Goal: Task Accomplishment & Management: Manage account settings

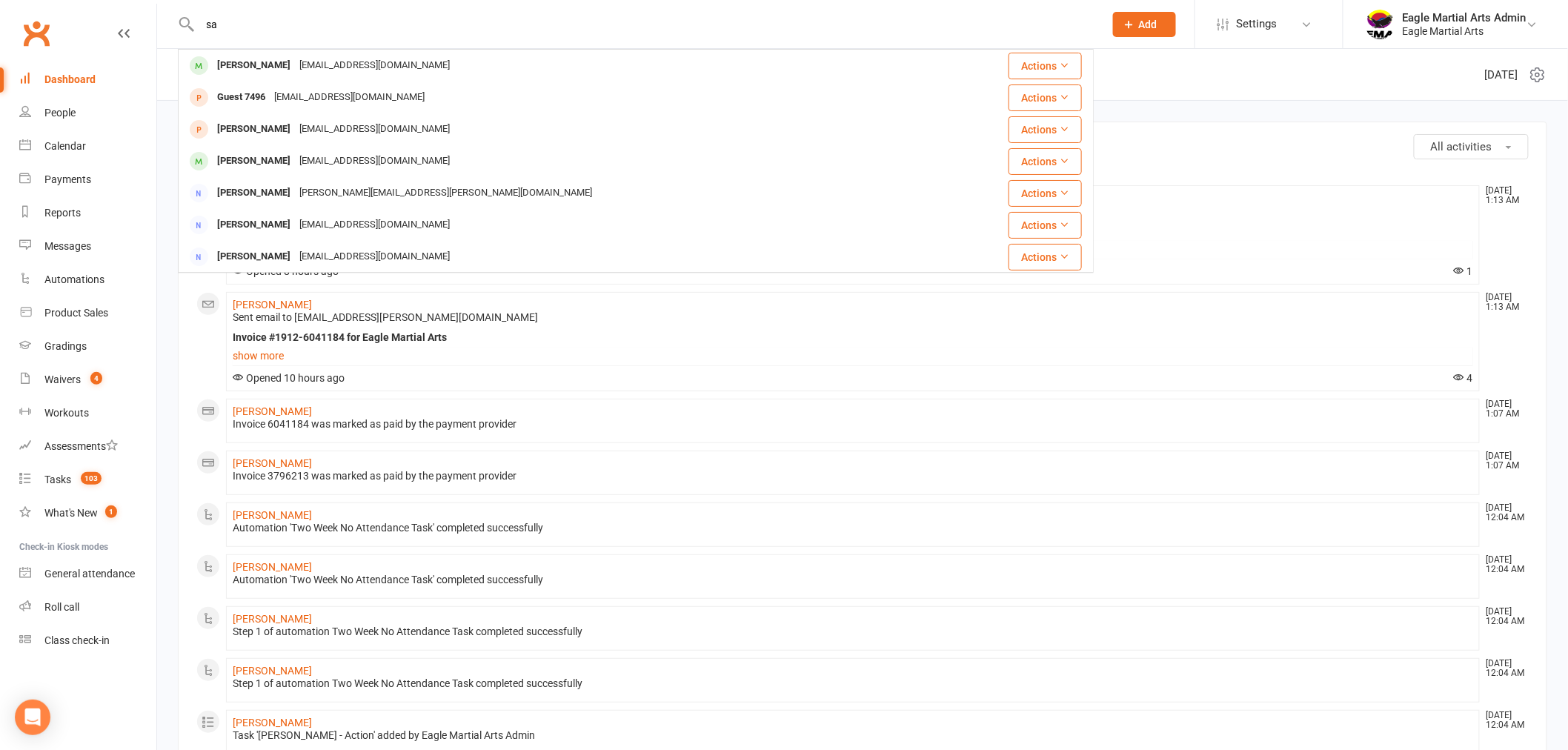
type input "s"
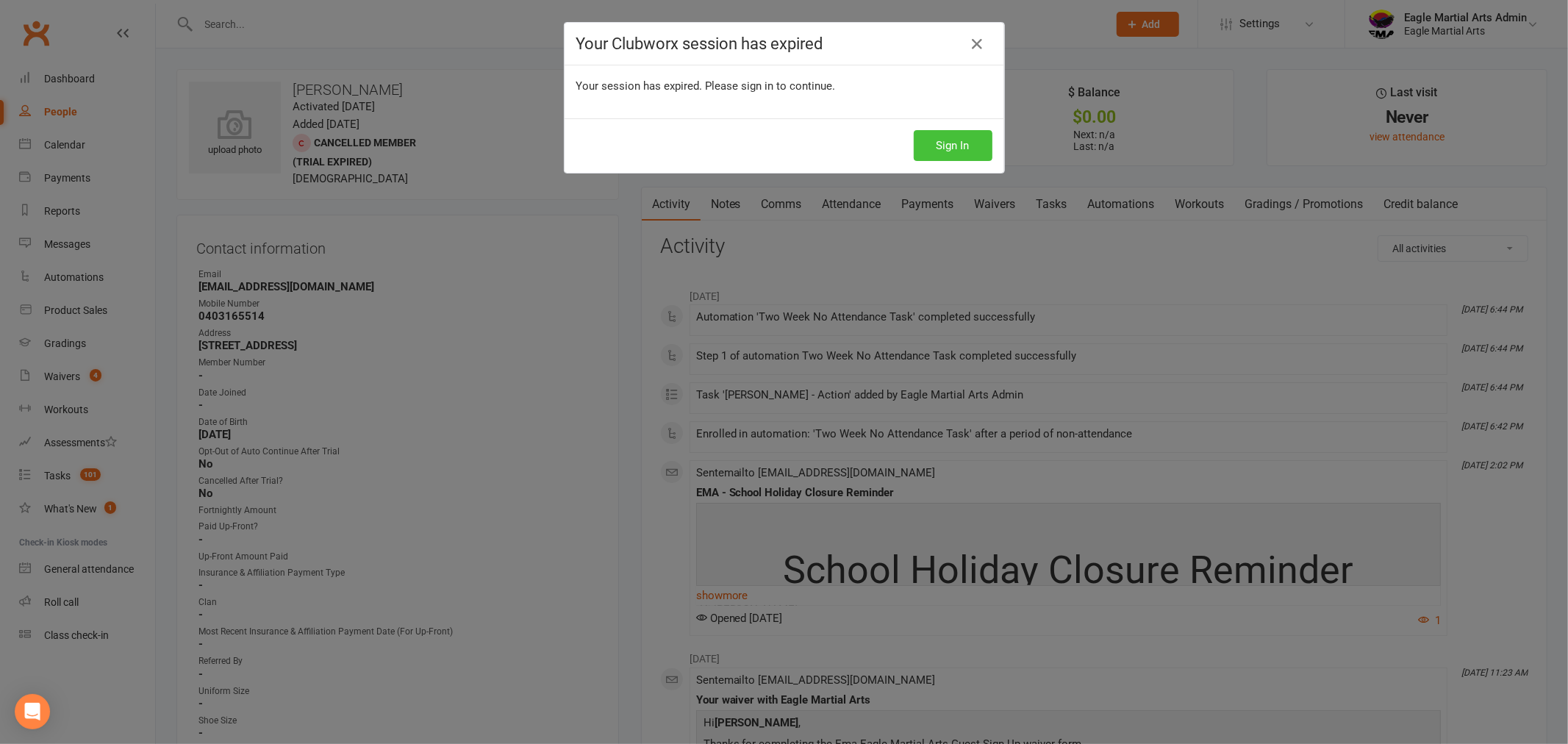
click at [964, 152] on button "Sign In" at bounding box center [953, 145] width 79 height 31
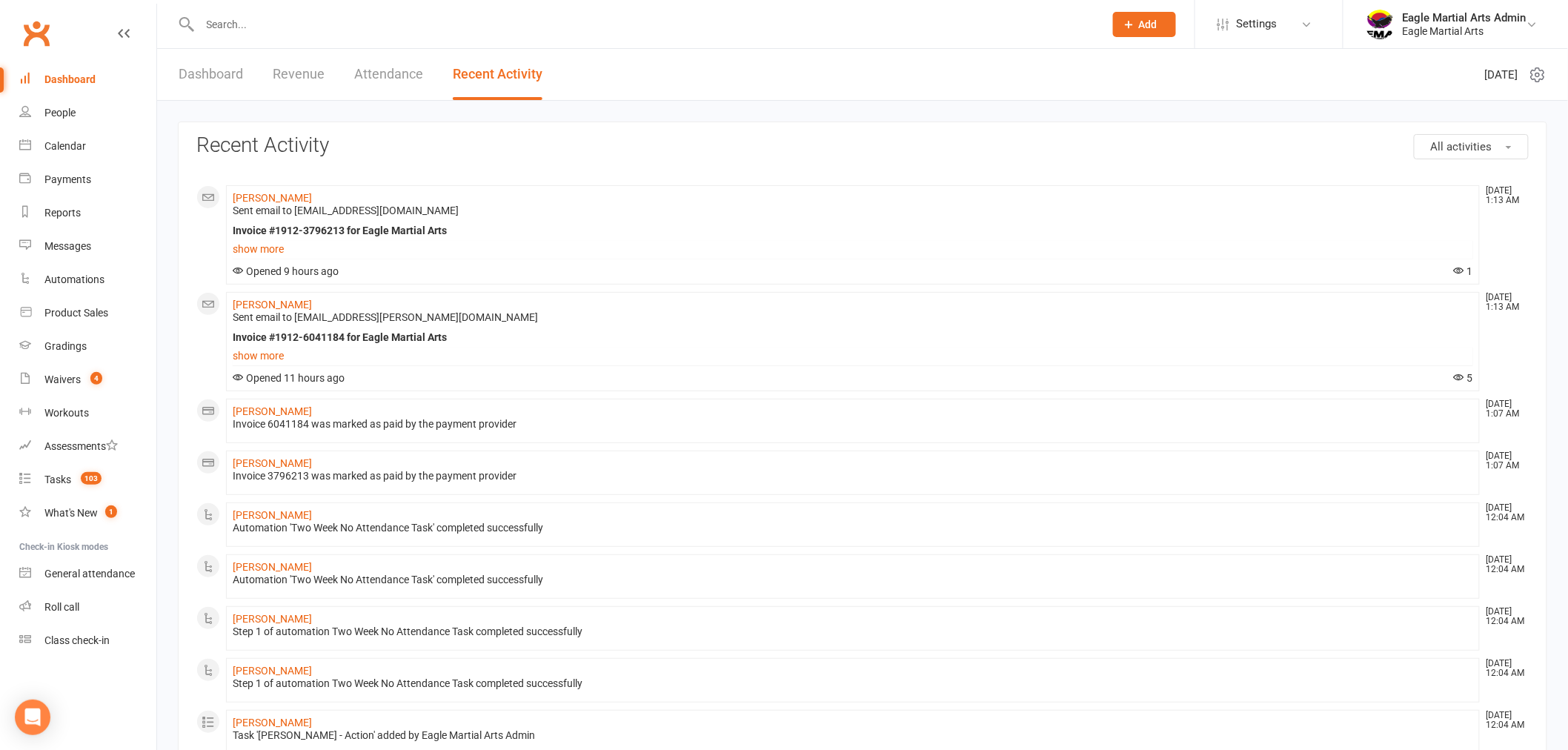
click at [219, 66] on link "Dashboard" at bounding box center [211, 74] width 65 height 51
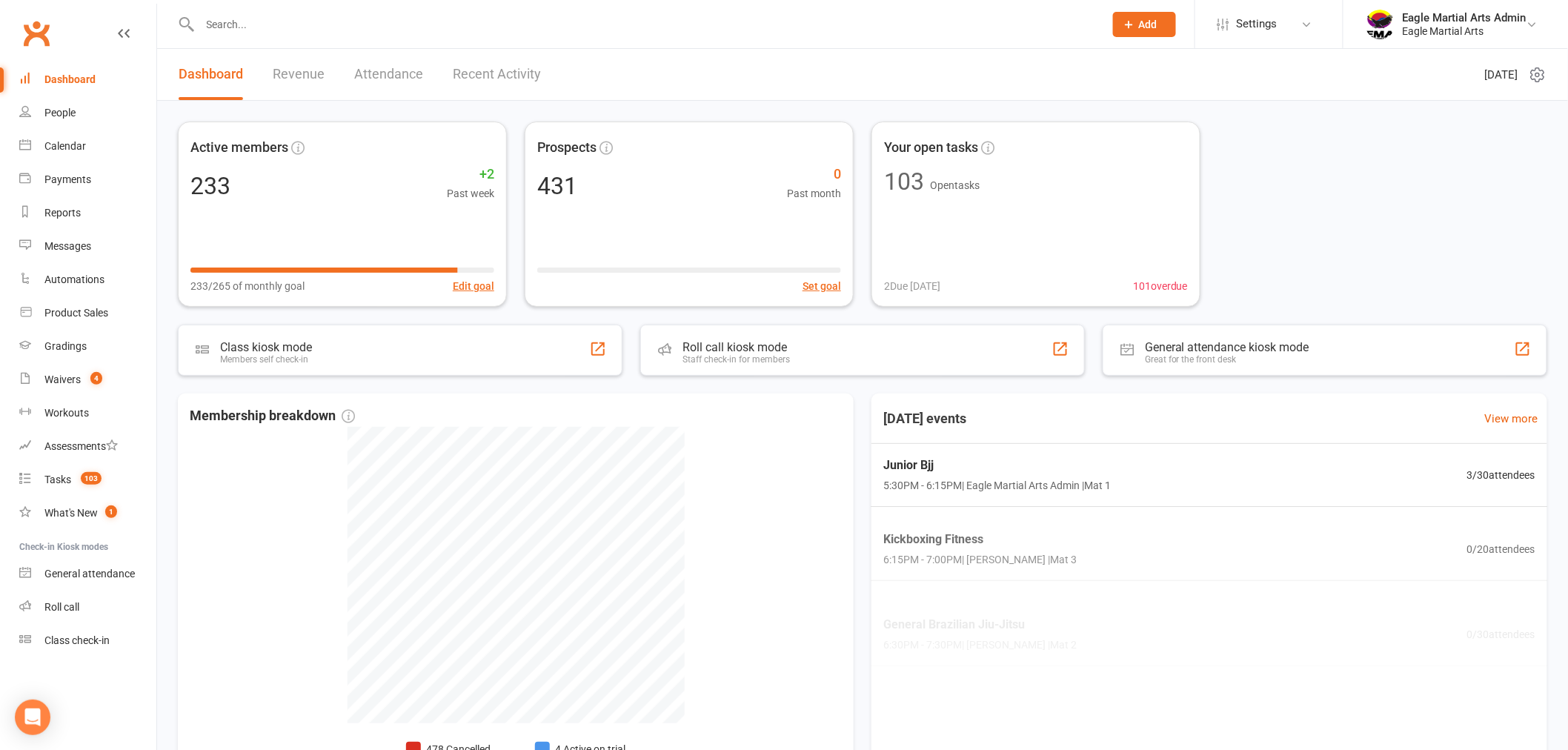
click at [239, 26] on input "text" at bounding box center [644, 24] width 898 height 21
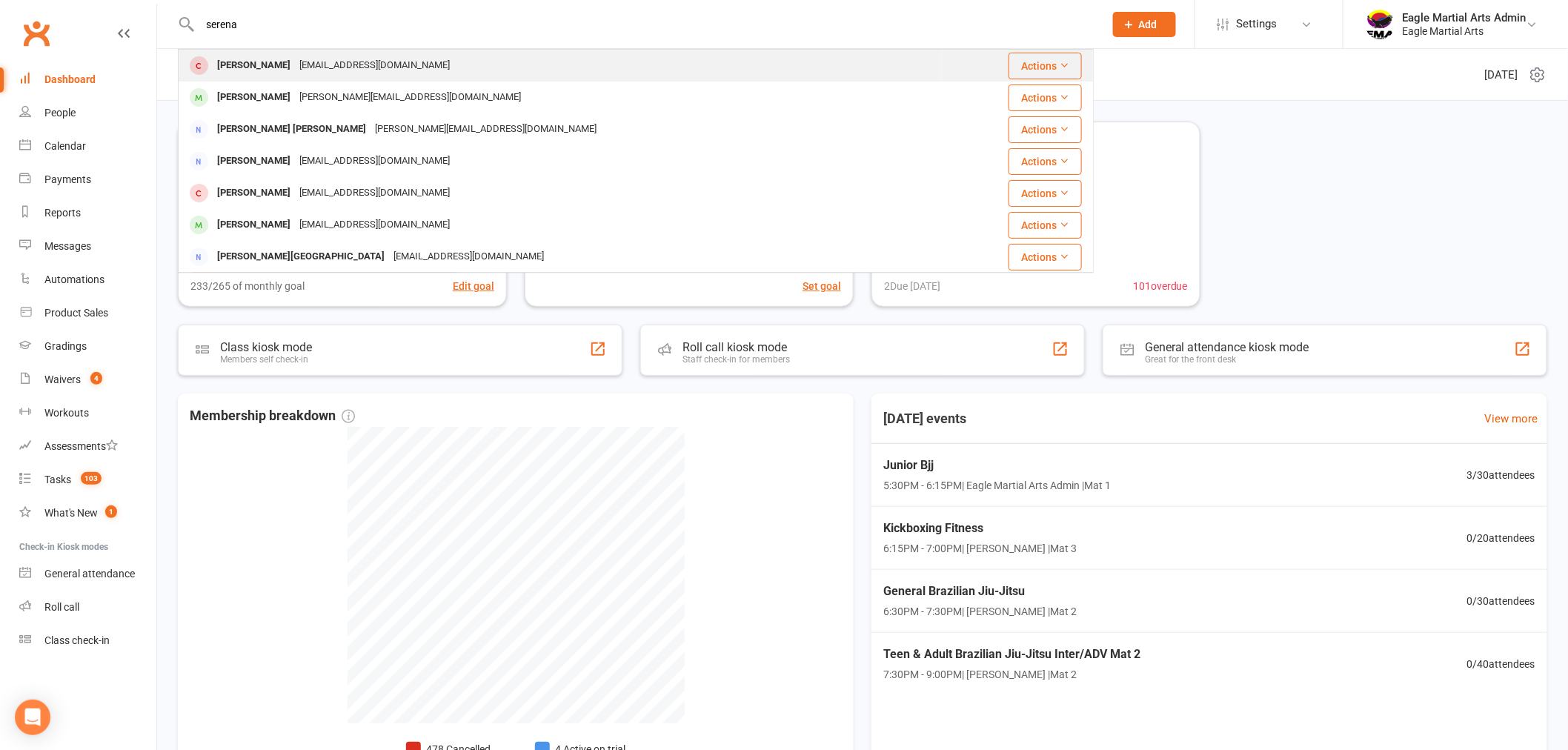
type input "serena"
click at [271, 71] on div "Serena Chang" at bounding box center [254, 66] width 82 height 22
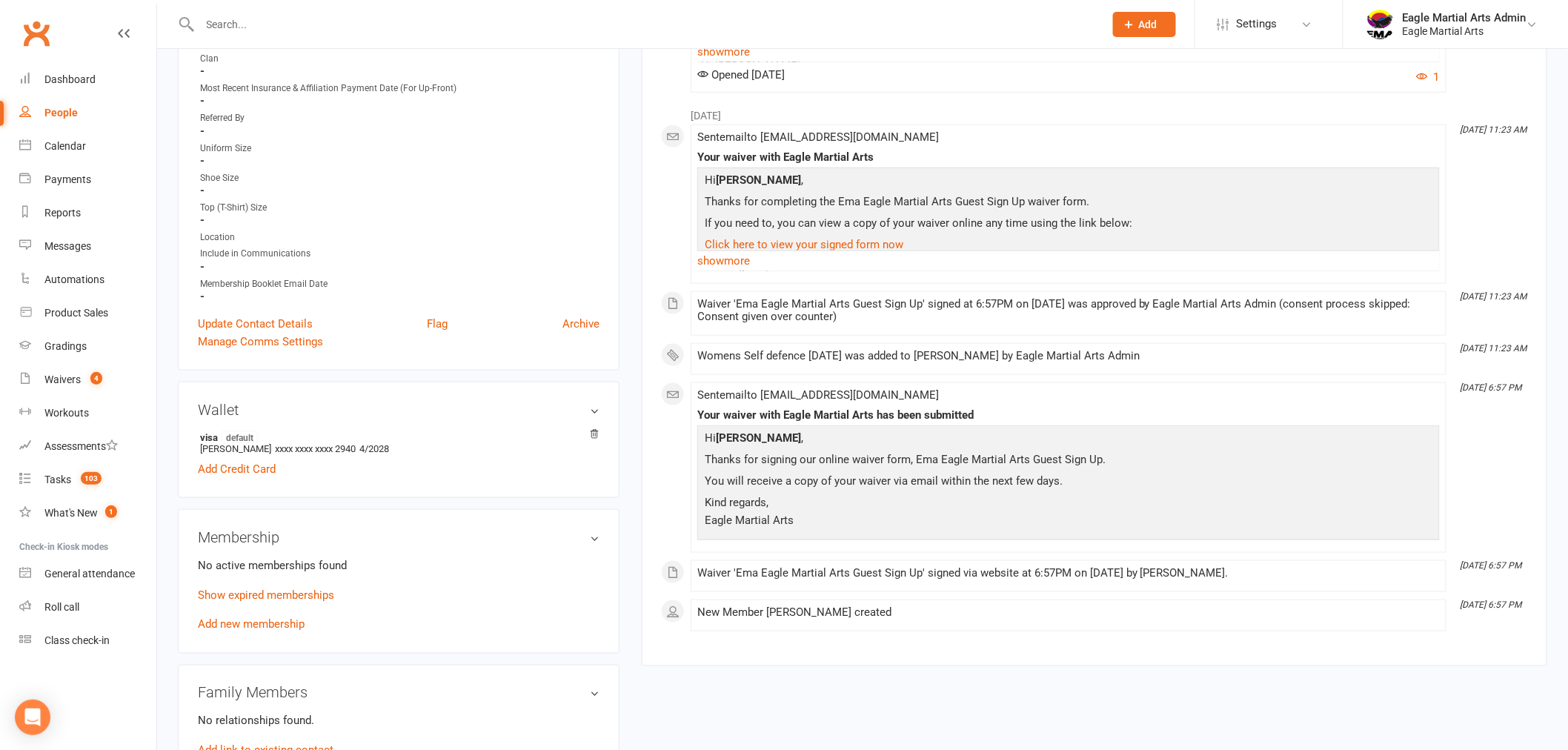
scroll to position [576, 0]
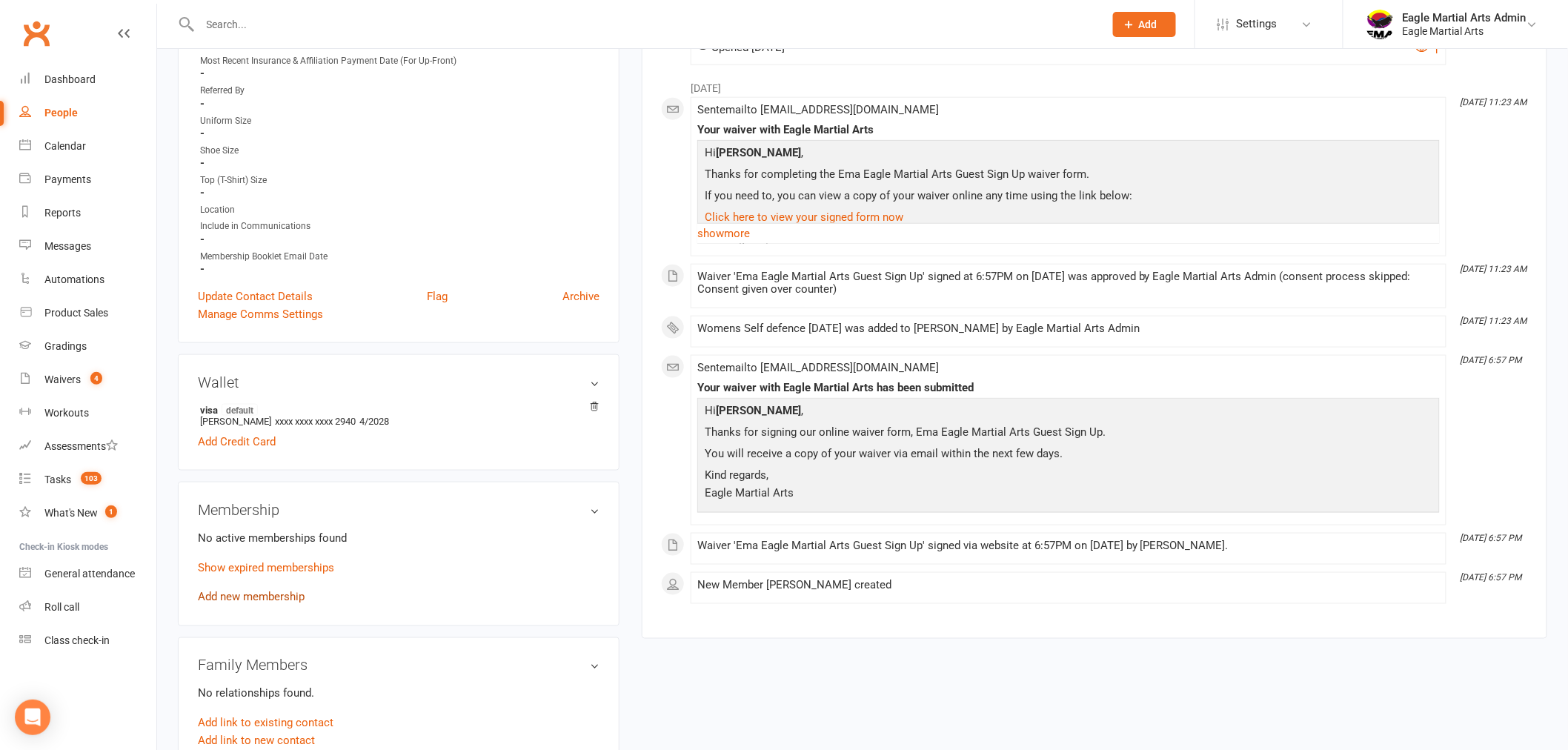
click at [264, 596] on link "Add new membership" at bounding box center [251, 597] width 106 height 13
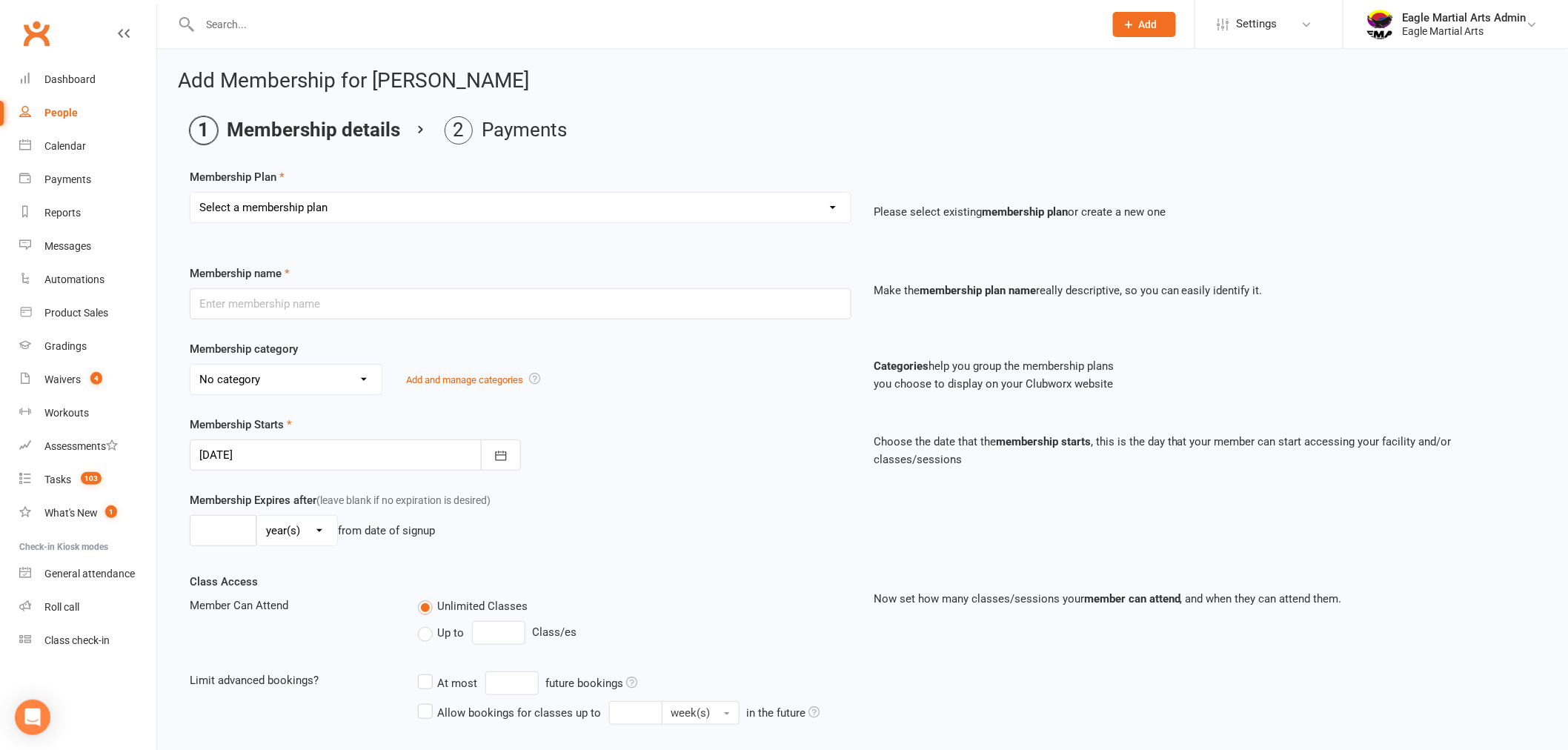
click at [387, 204] on select "Select a membership plan Create new Membership Plan EMA Eaglets (3yo - 4yo) Tri…" at bounding box center [520, 207] width 660 height 29
select select "15"
click at [190, 193] on select "Select a membership plan Create new Membership Plan EMA Eaglets (3yo - 4yo) Tri…" at bounding box center [520, 207] width 660 height 29
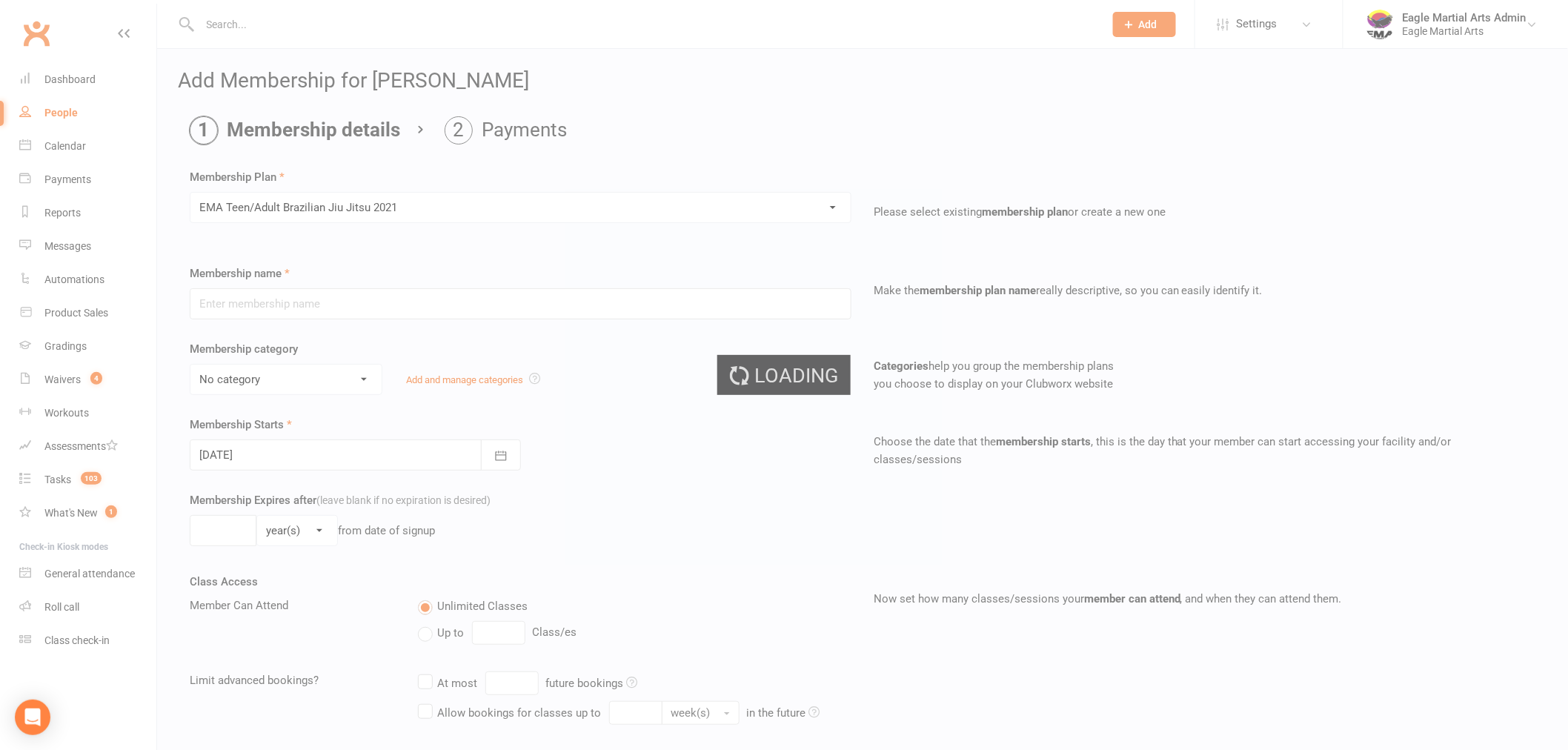
type input "EMA Teen/Adult Brazilian Jiu Jitsu 2021"
select select "21"
type input "0"
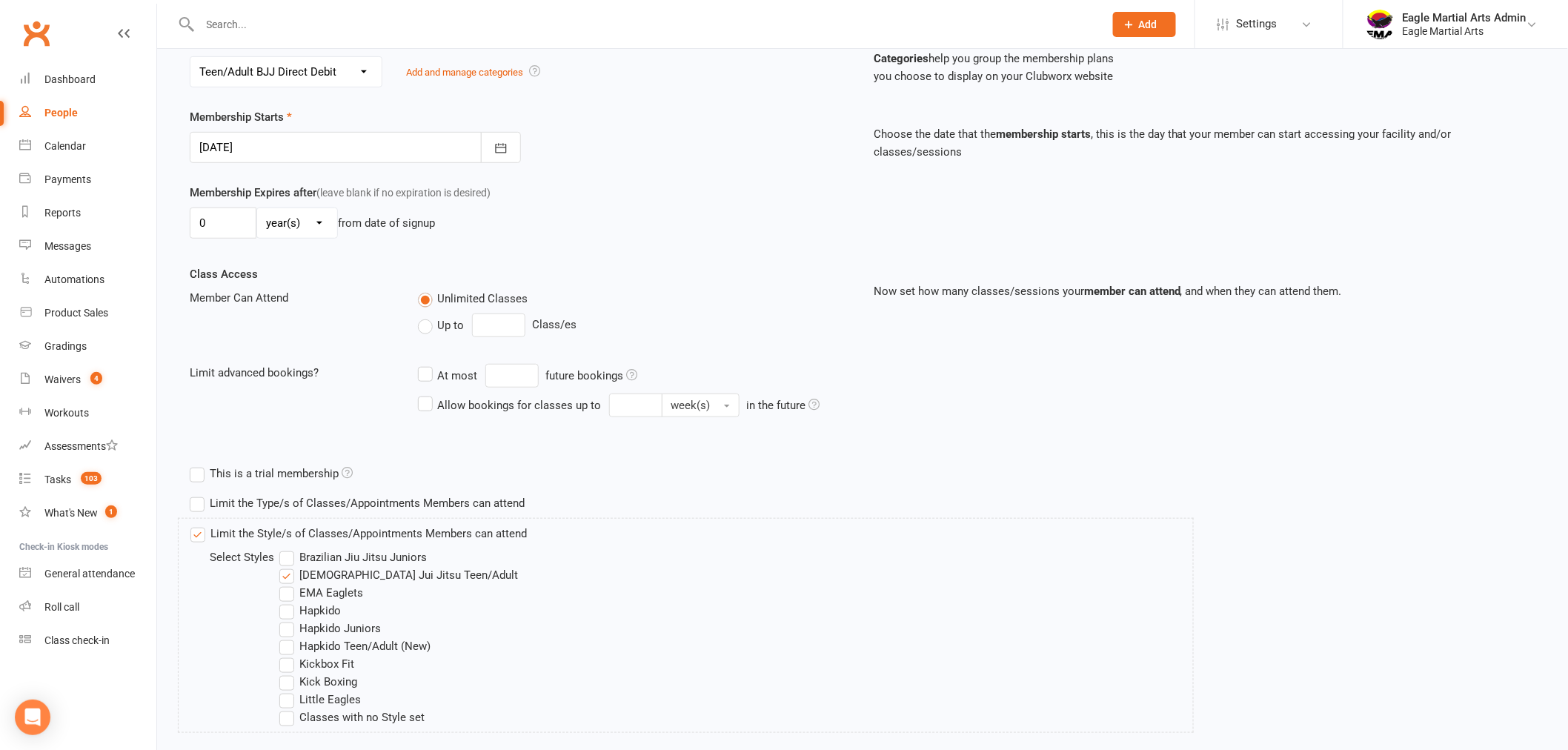
scroll to position [329, 0]
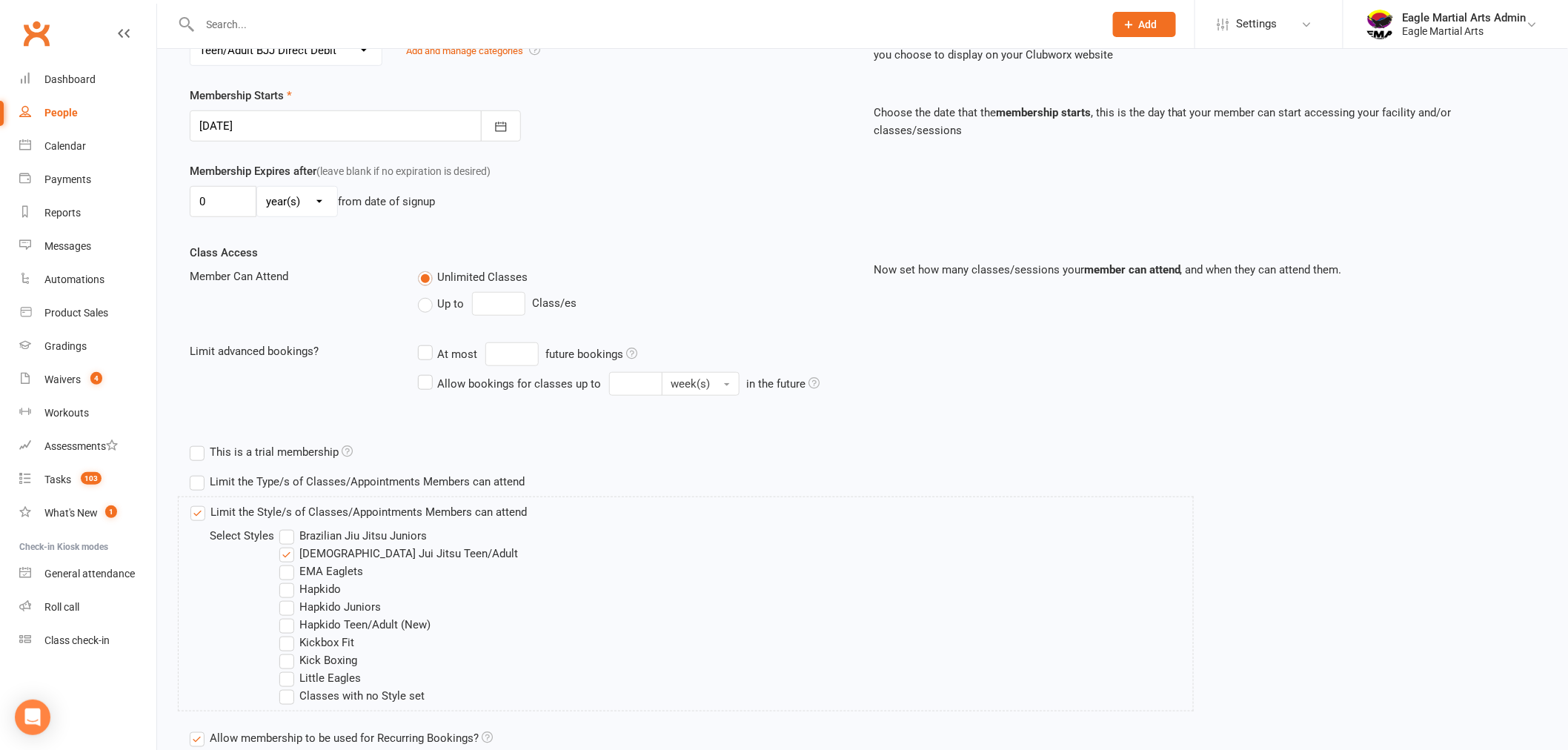
click at [291, 587] on label "Hapkido" at bounding box center [310, 589] width 62 height 18
click at [289, 580] on input "Hapkido" at bounding box center [284, 580] width 9 height 0
click at [291, 623] on label "Hapkido Teen/Adult (New)" at bounding box center [355, 624] width 151 height 18
click at [289, 616] on input "Hapkido Teen/Adult (New)" at bounding box center [284, 616] width 9 height 0
drag, startPoint x: 292, startPoint y: 660, endPoint x: 291, endPoint y: 652, distance: 8.1
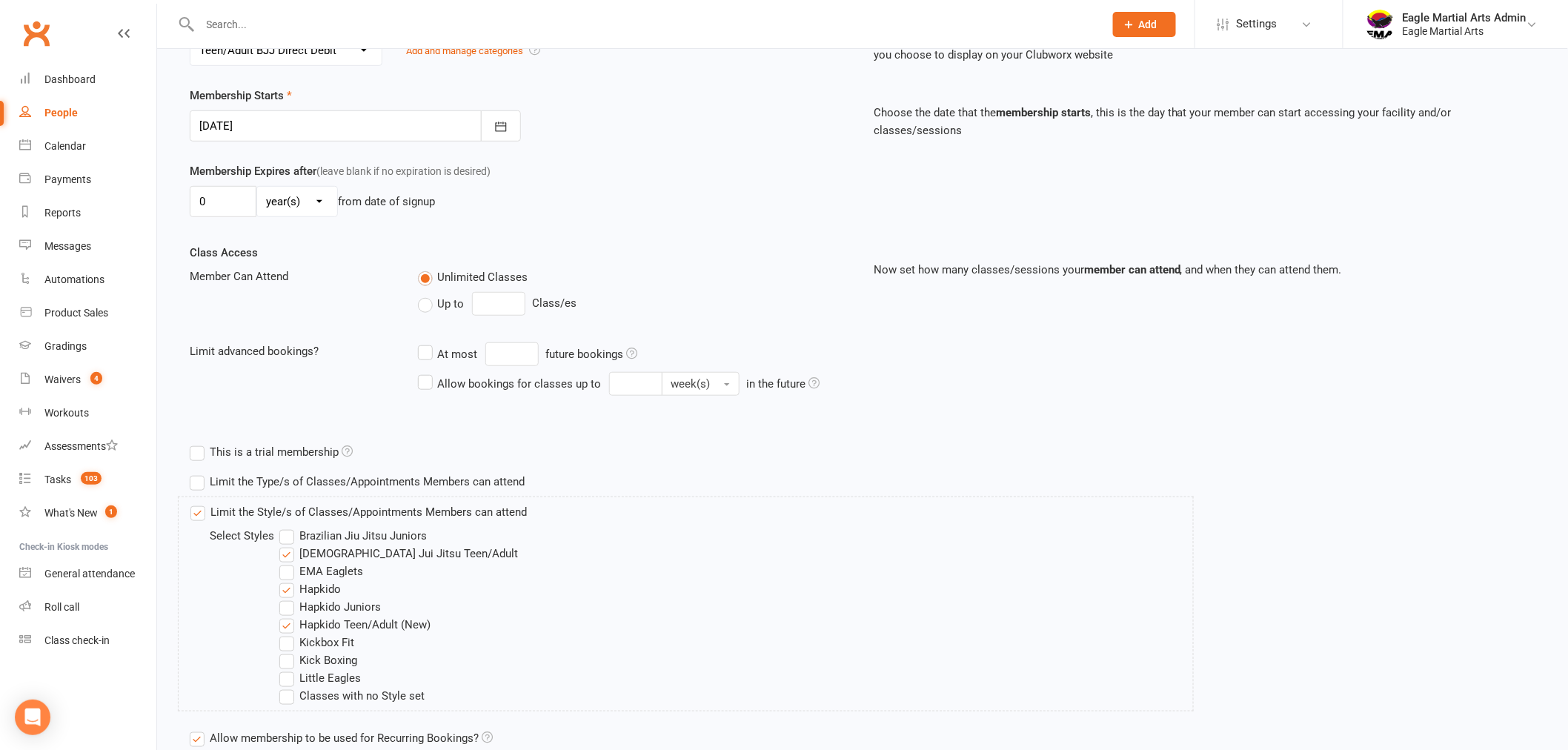
click at [291, 658] on label "Kick Boxing" at bounding box center [318, 660] width 78 height 18
click at [289, 651] on input "Kick Boxing" at bounding box center [284, 651] width 9 height 0
click at [292, 647] on label "Kickbox Fit" at bounding box center [316, 642] width 75 height 18
click at [289, 634] on input "Kickbox Fit" at bounding box center [284, 634] width 9 height 0
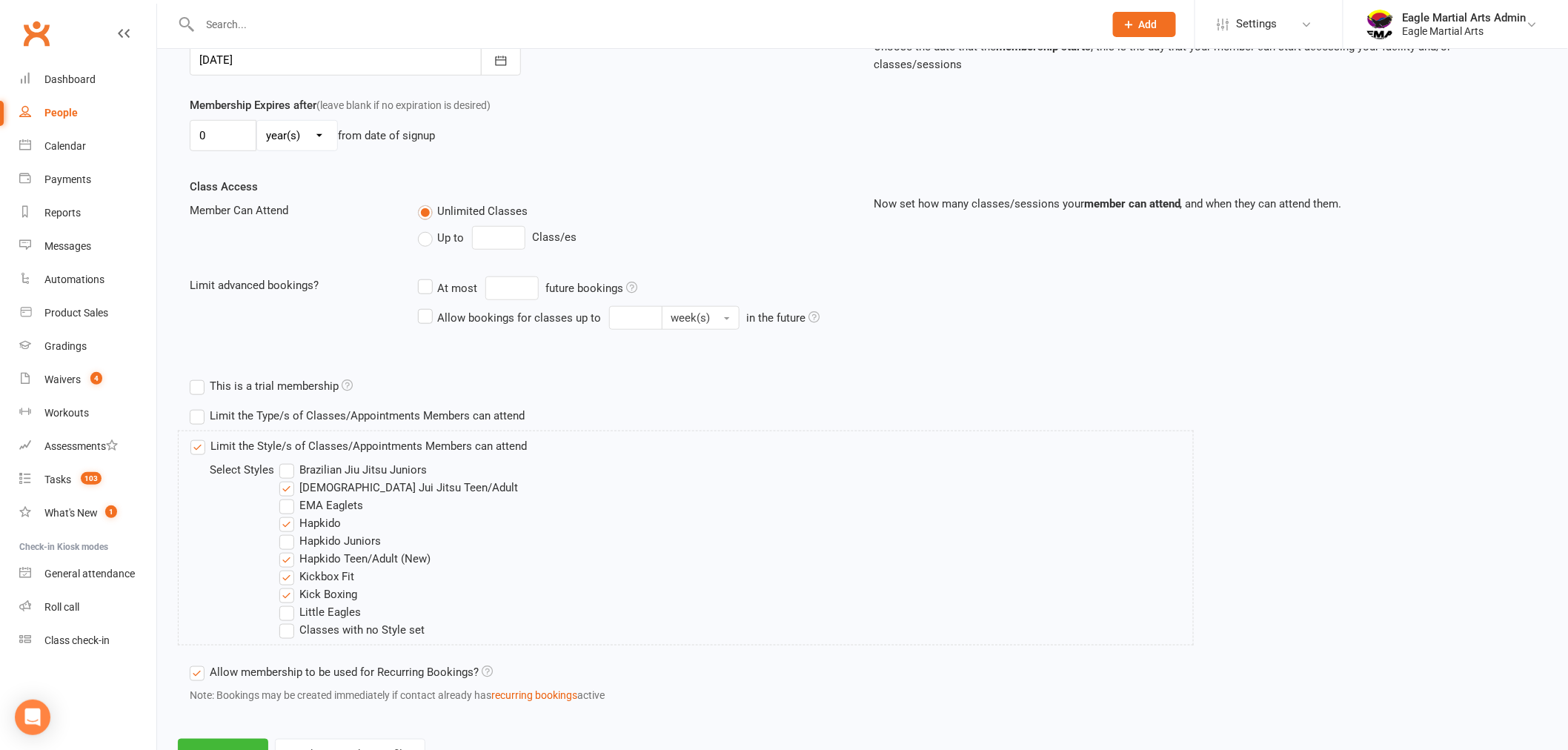
scroll to position [457, 0]
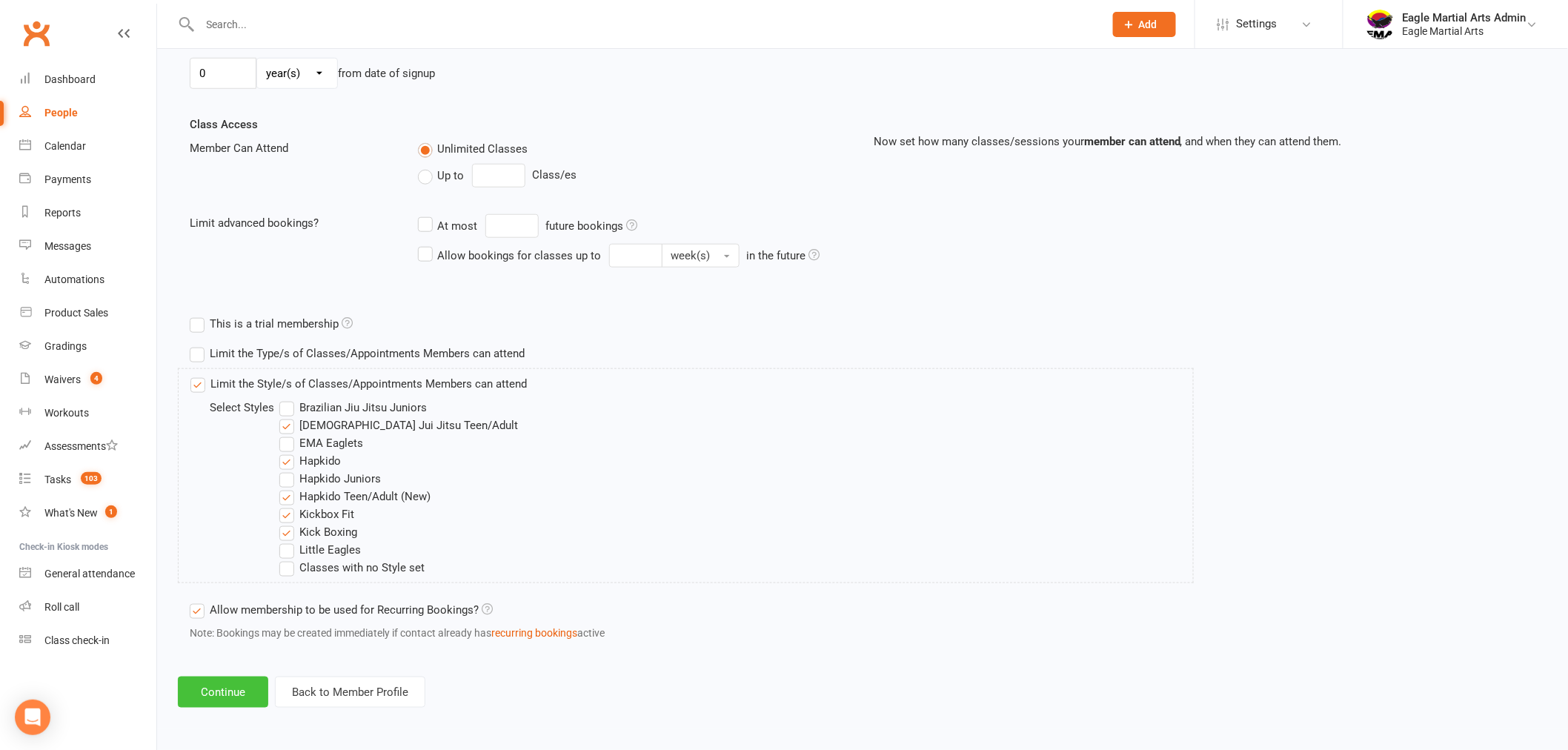
click at [255, 686] on button "Continue" at bounding box center [223, 692] width 90 height 31
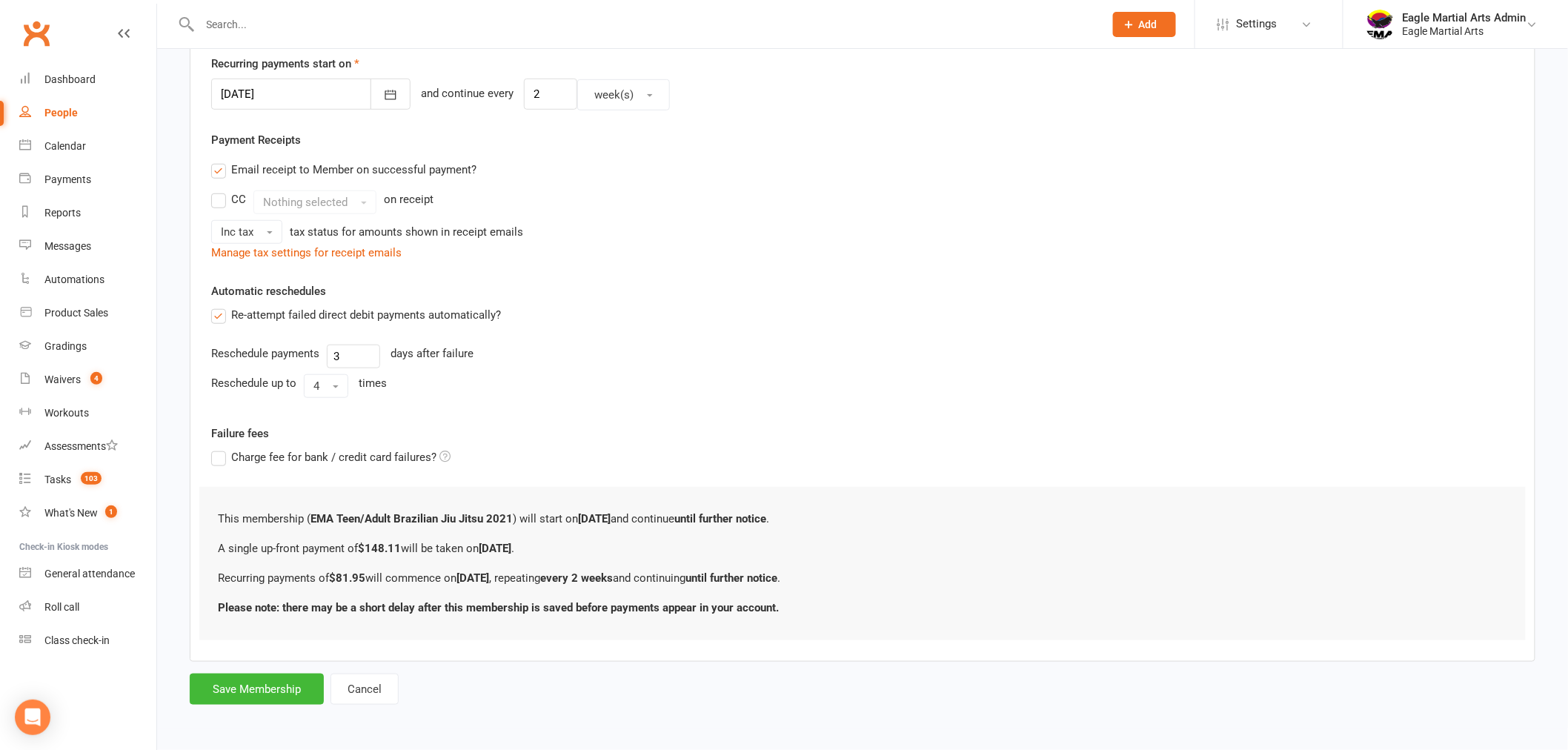
scroll to position [0, 0]
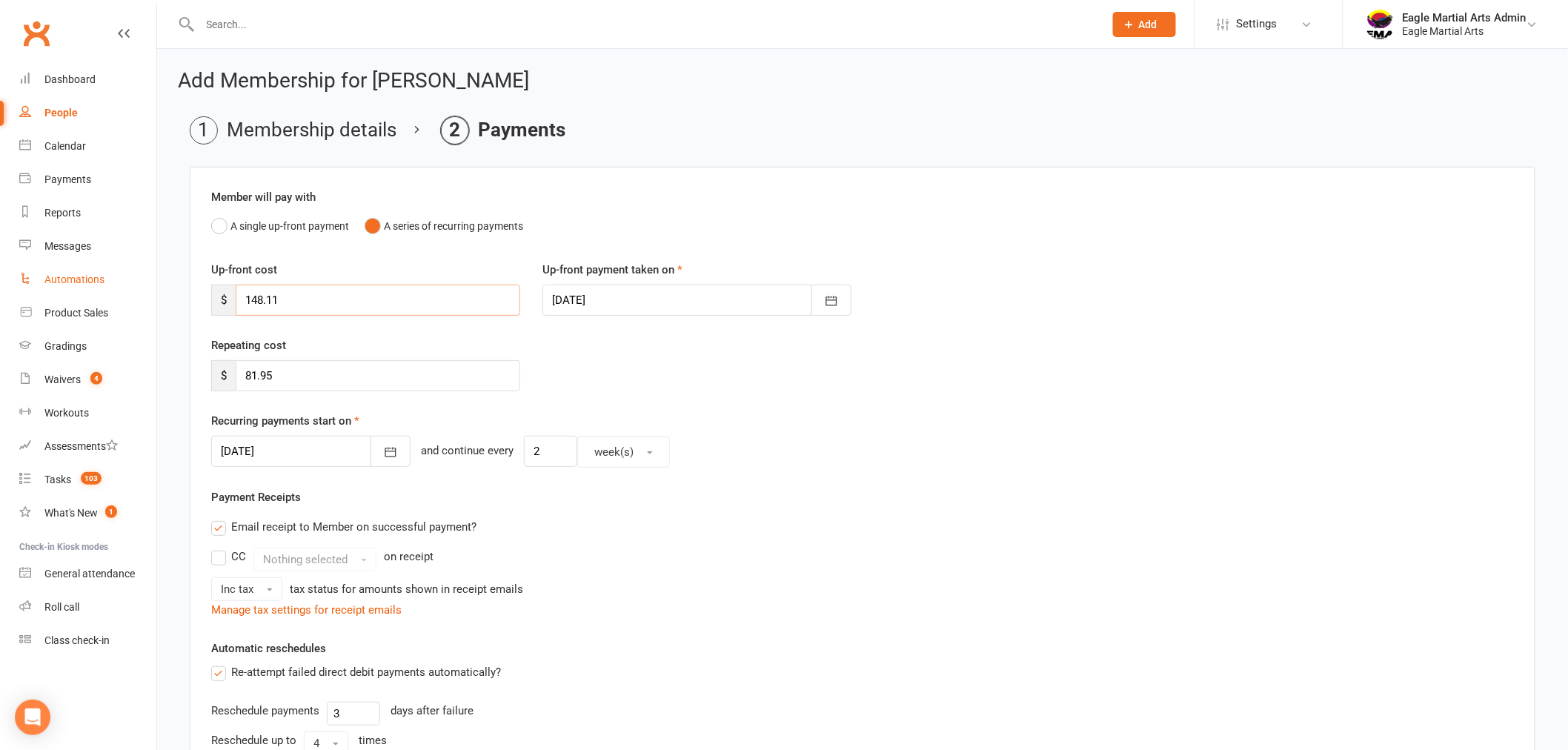
drag, startPoint x: 315, startPoint y: 306, endPoint x: 114, endPoint y: 294, distance: 201.4
click at [119, 294] on ui-view "Prospect Member Non-attending contact Class / event Appointment Grading event T…" at bounding box center [784, 544] width 1568 height 1081
type input "0.00"
click at [383, 453] on icon "button" at bounding box center [390, 452] width 15 height 15
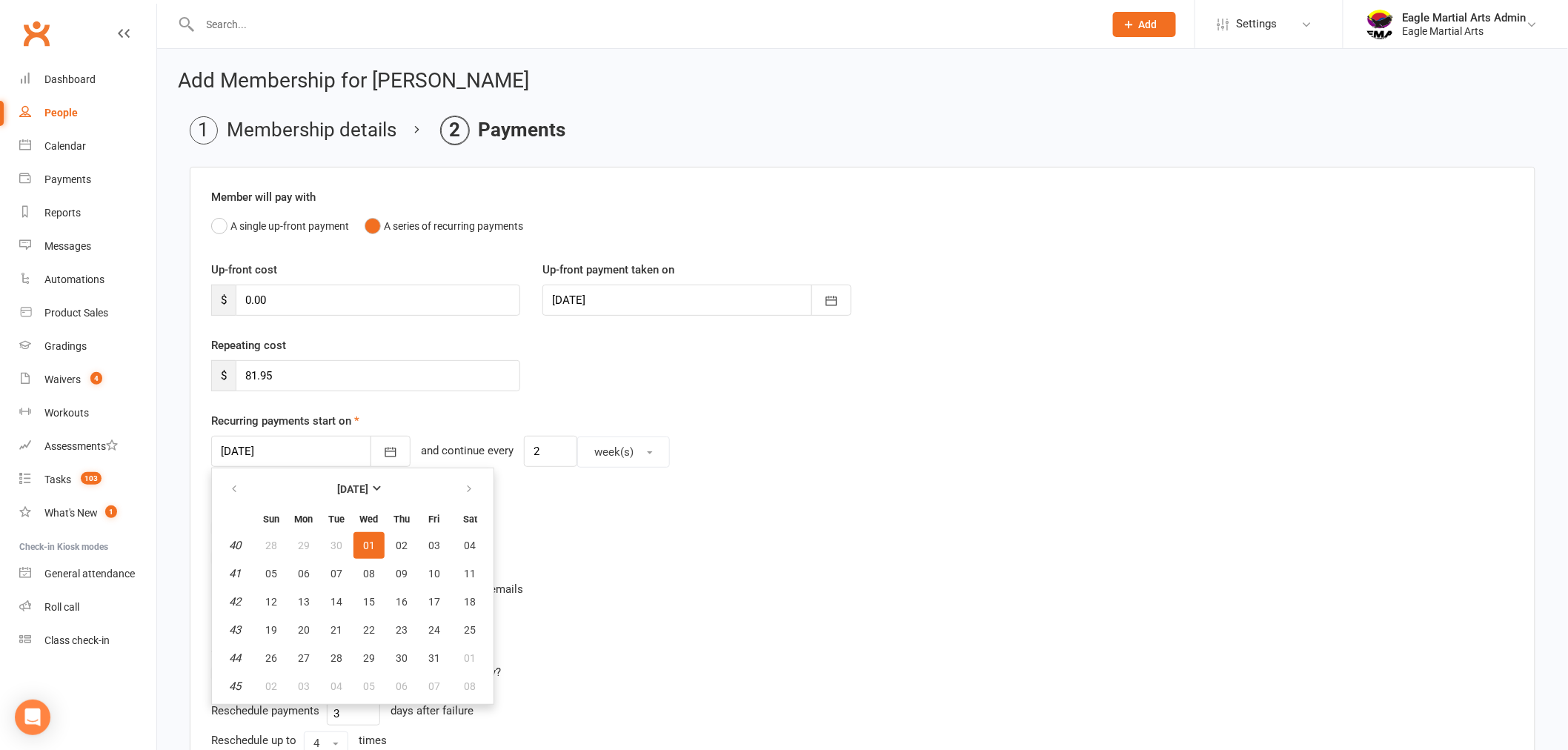
click at [803, 468] on div "Member will pay with A single up-front payment A series of recurring payments U…" at bounding box center [862, 577] width 1345 height 822
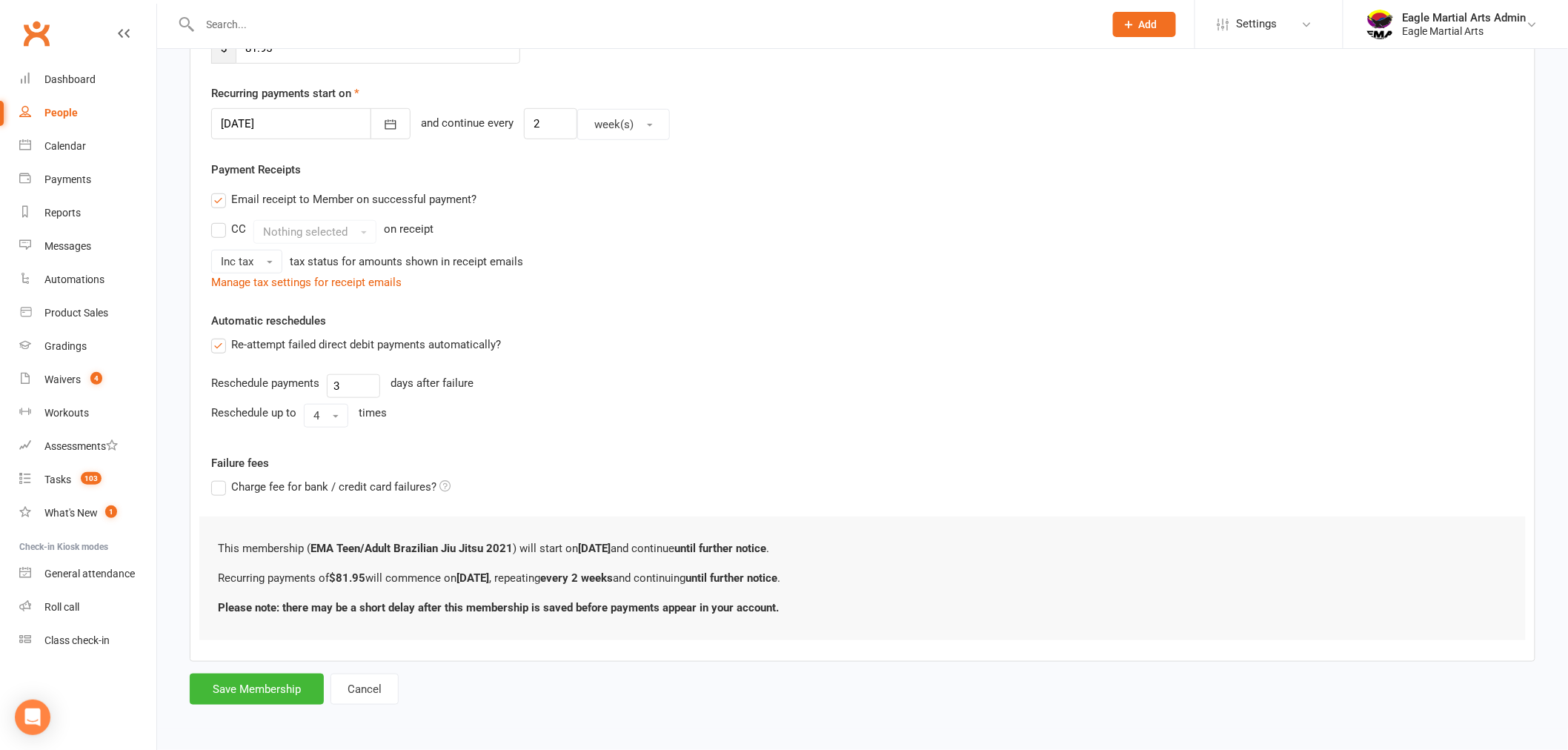
scroll to position [328, 0]
click at [264, 691] on button "Save Membership" at bounding box center [257, 689] width 134 height 31
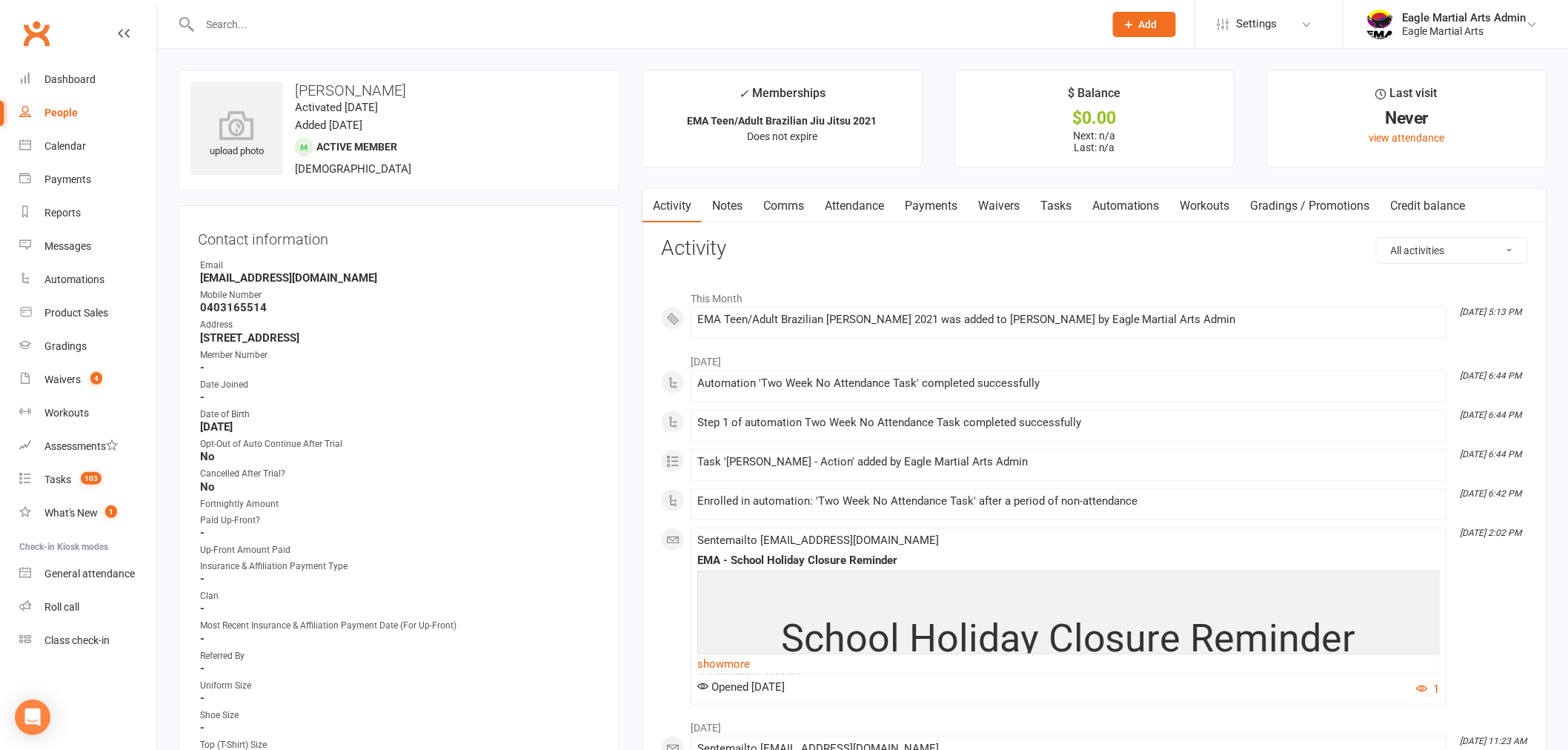
click at [897, 25] on input "text" at bounding box center [644, 24] width 898 height 21
click at [52, 378] on div "Waivers" at bounding box center [62, 378] width 36 height 12
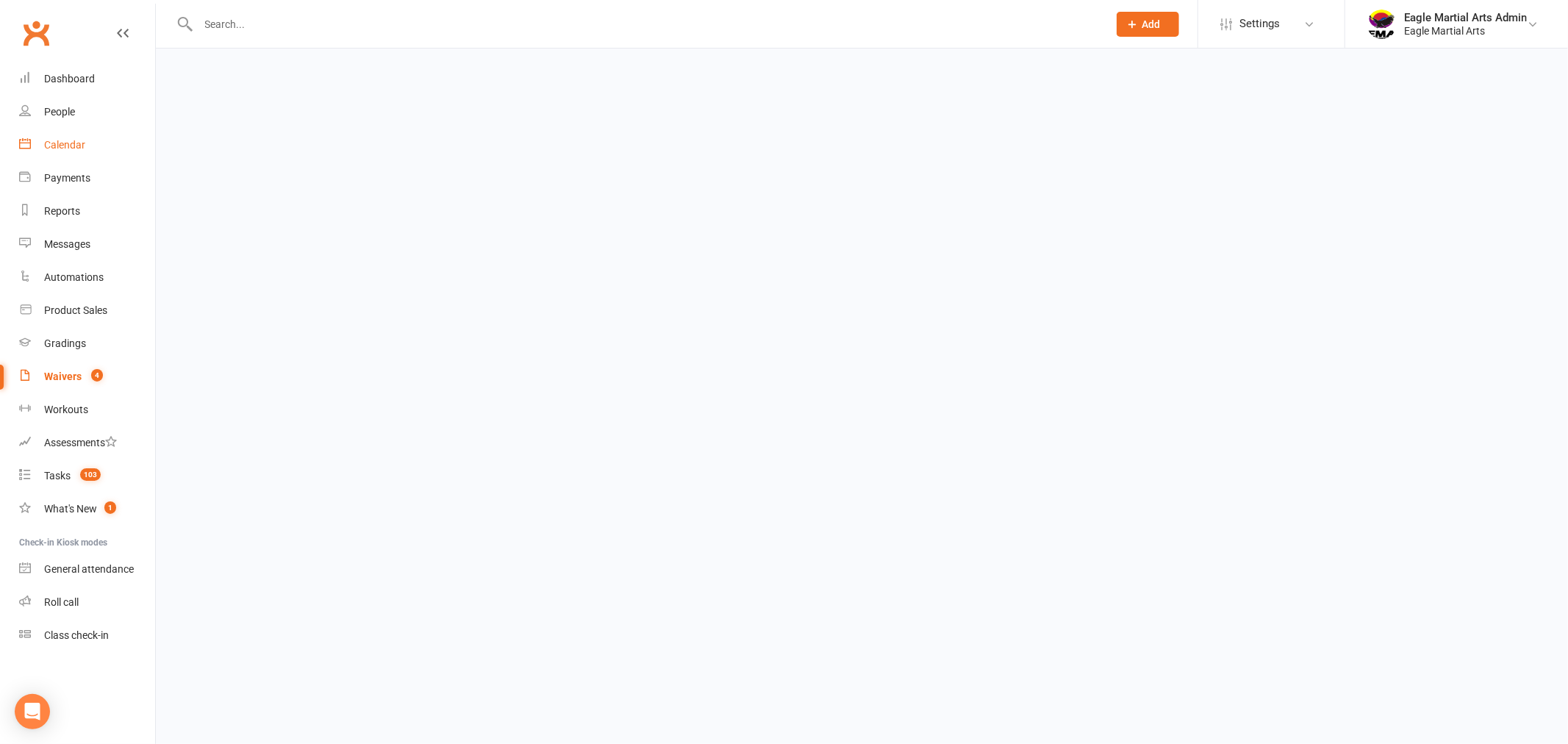
select select "100"
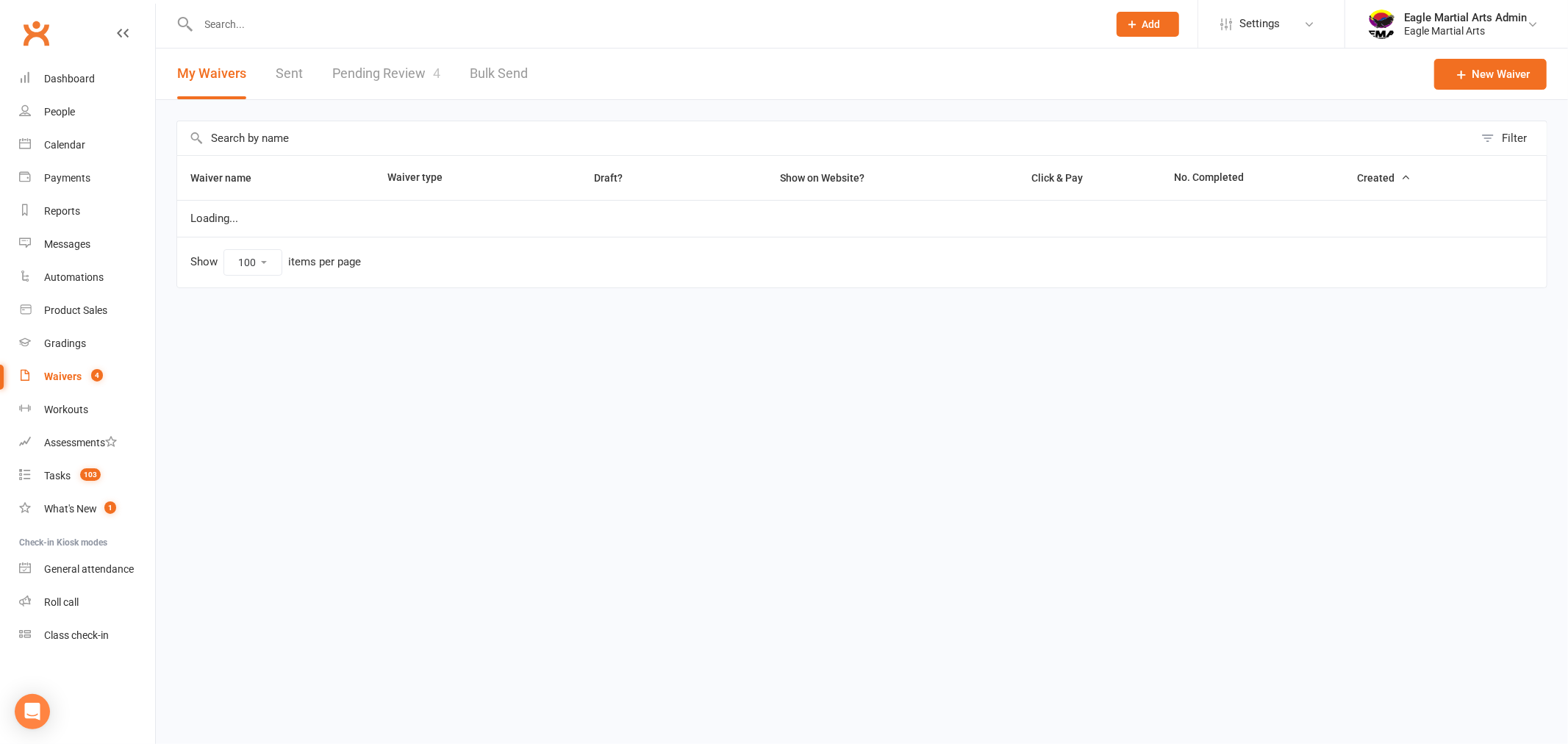
click at [371, 73] on link "Pending Review 4" at bounding box center [385, 73] width 108 height 50
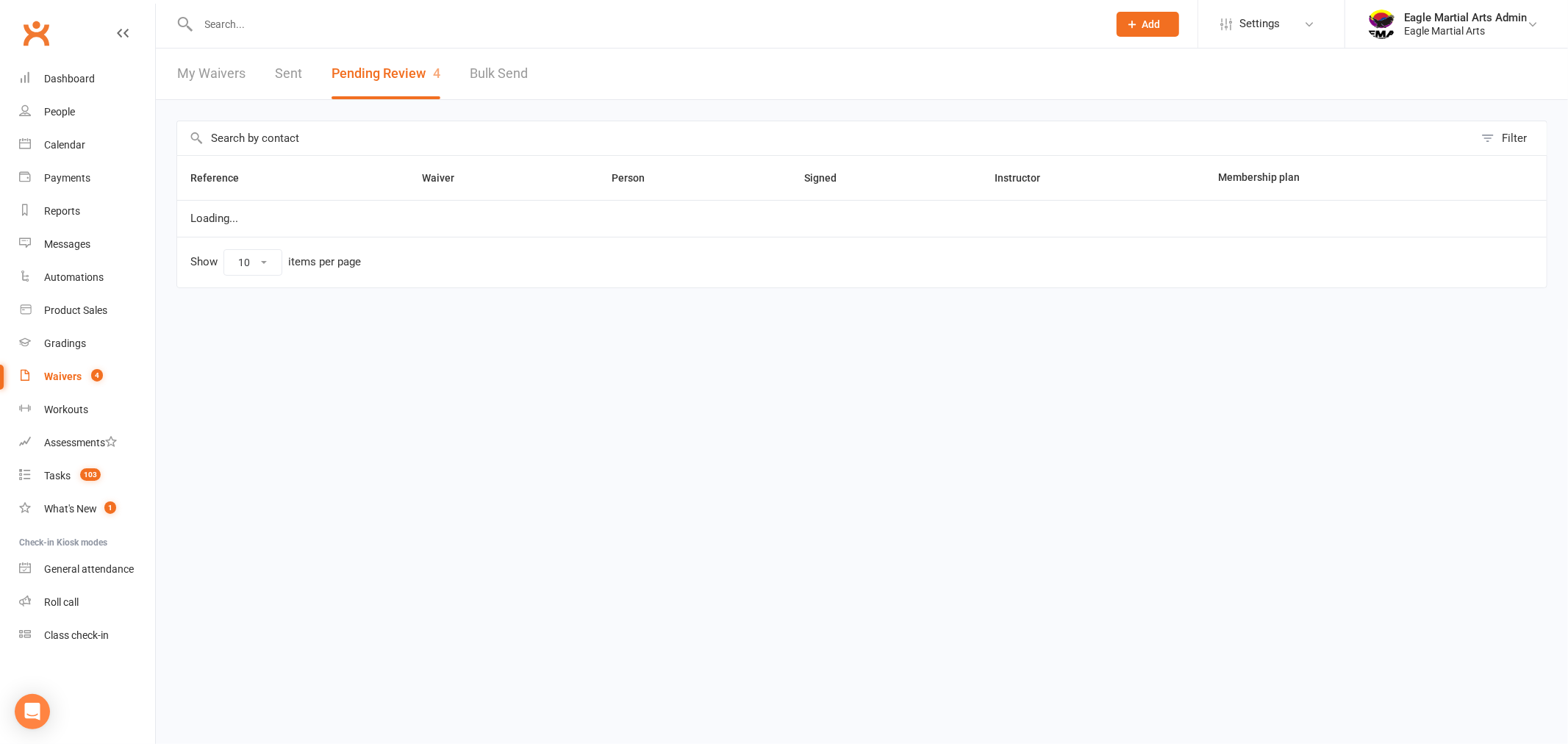
select select "25"
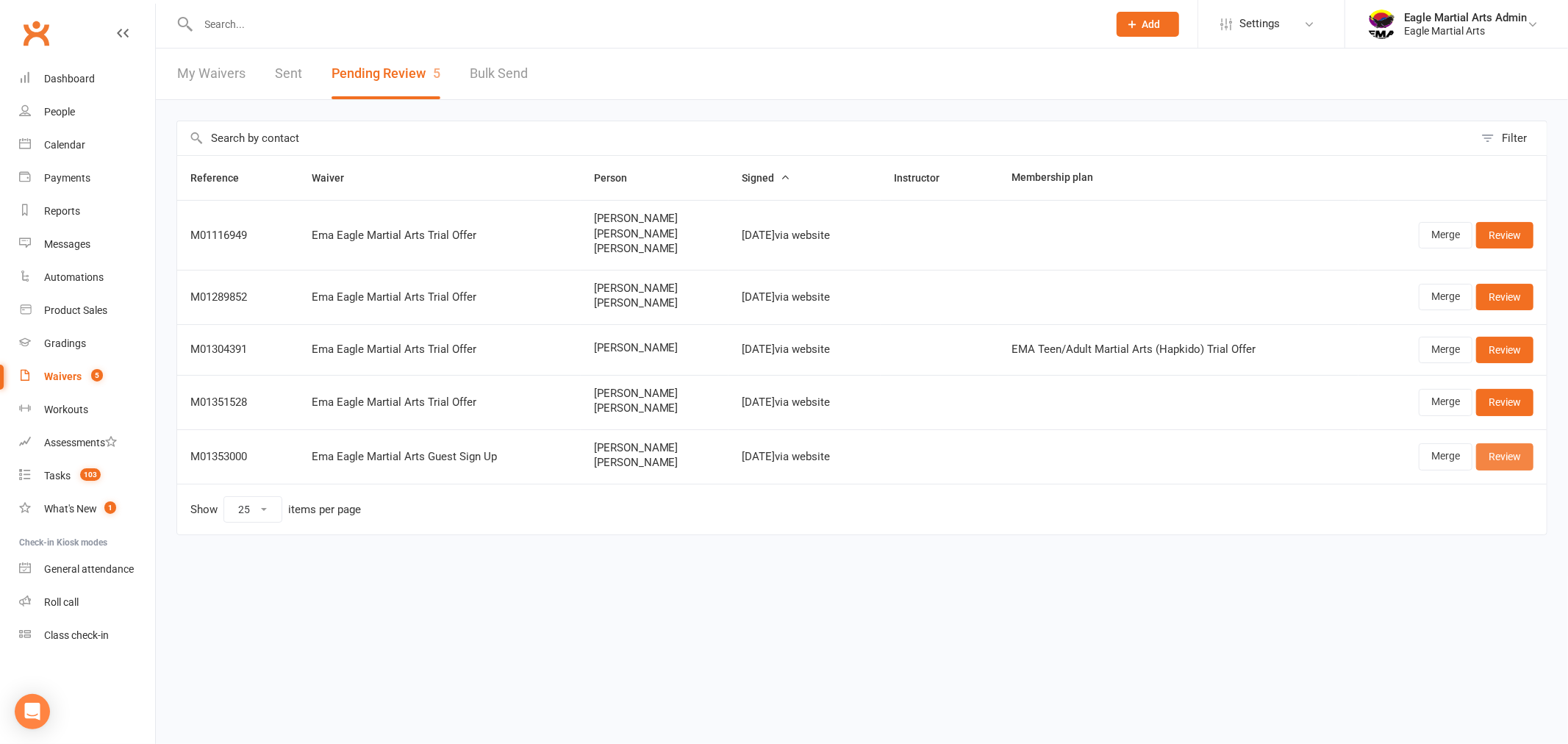
click at [1511, 451] on link "Review" at bounding box center [1505, 456] width 57 height 27
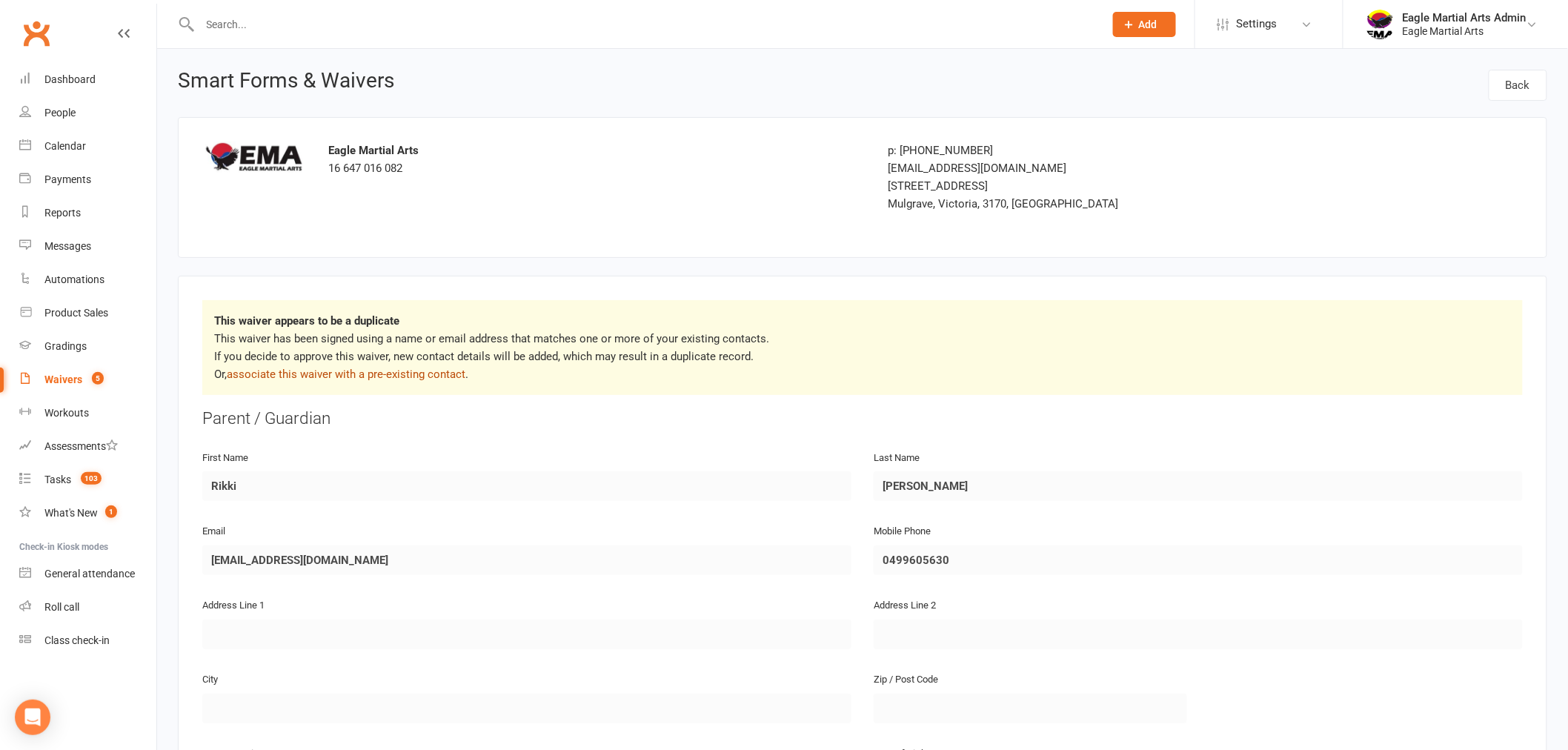
click at [293, 375] on link "associate this waiver with a pre-existing contact" at bounding box center [345, 374] width 238 height 13
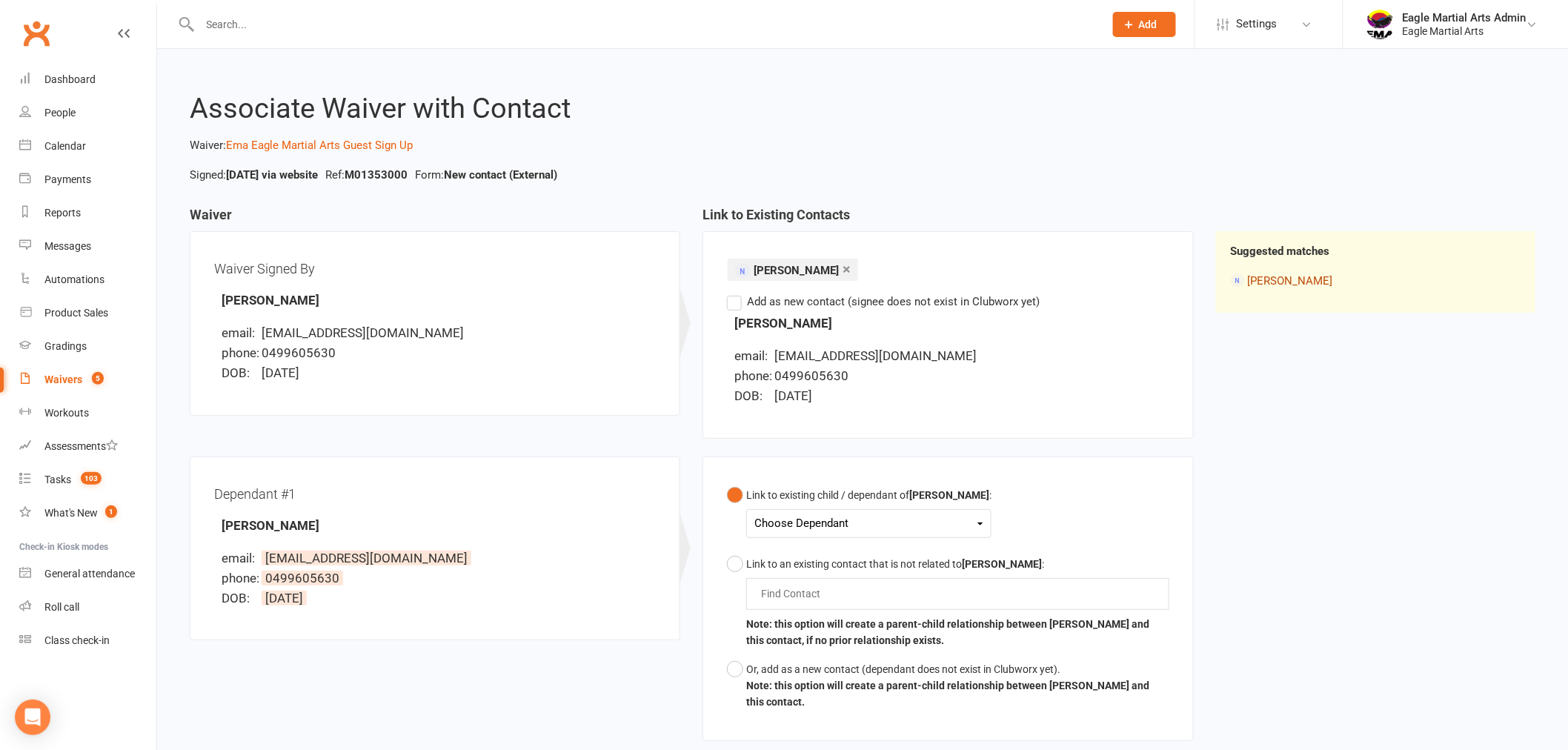
click at [1286, 280] on link "Rikki Moir" at bounding box center [1290, 281] width 86 height 13
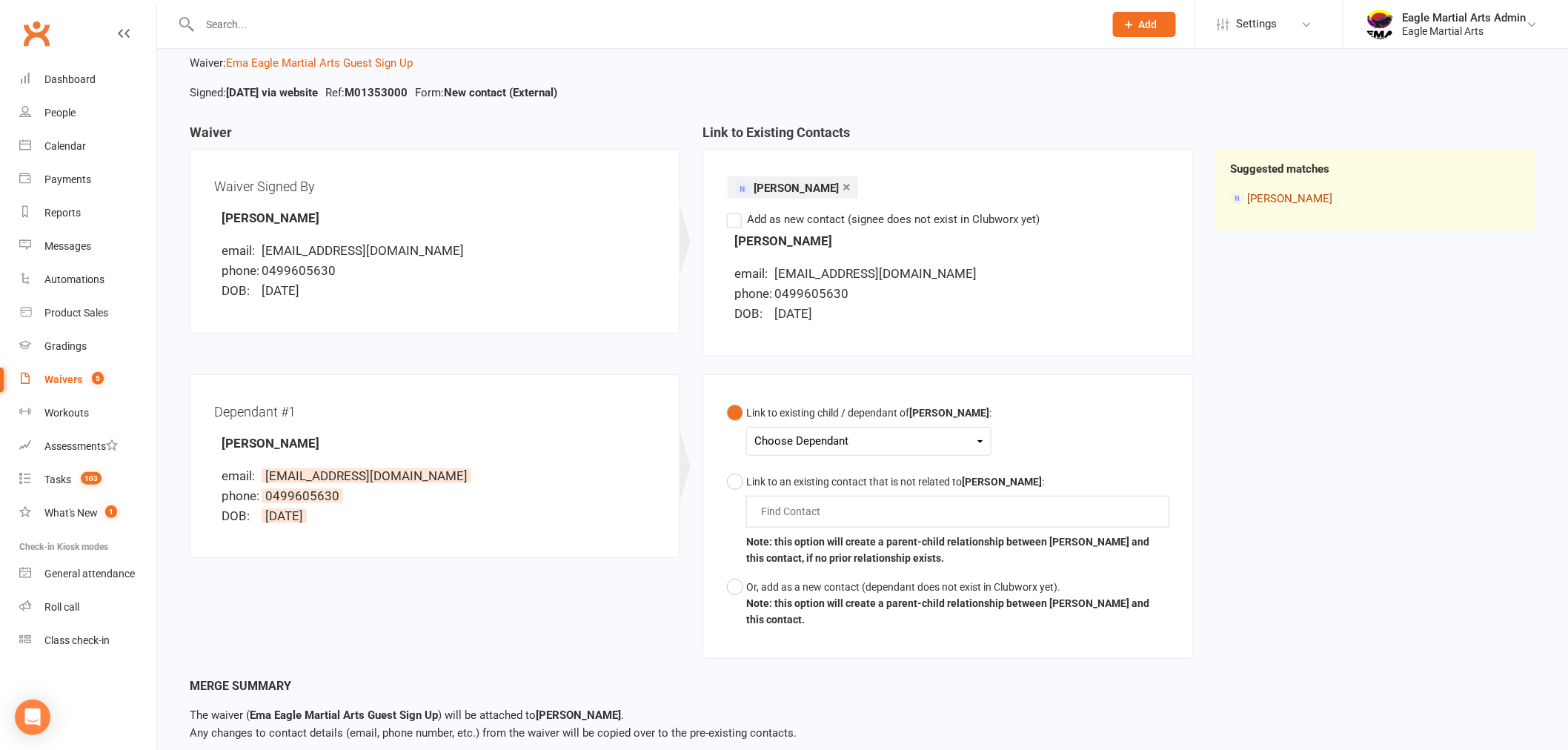
scroll to position [162, 0]
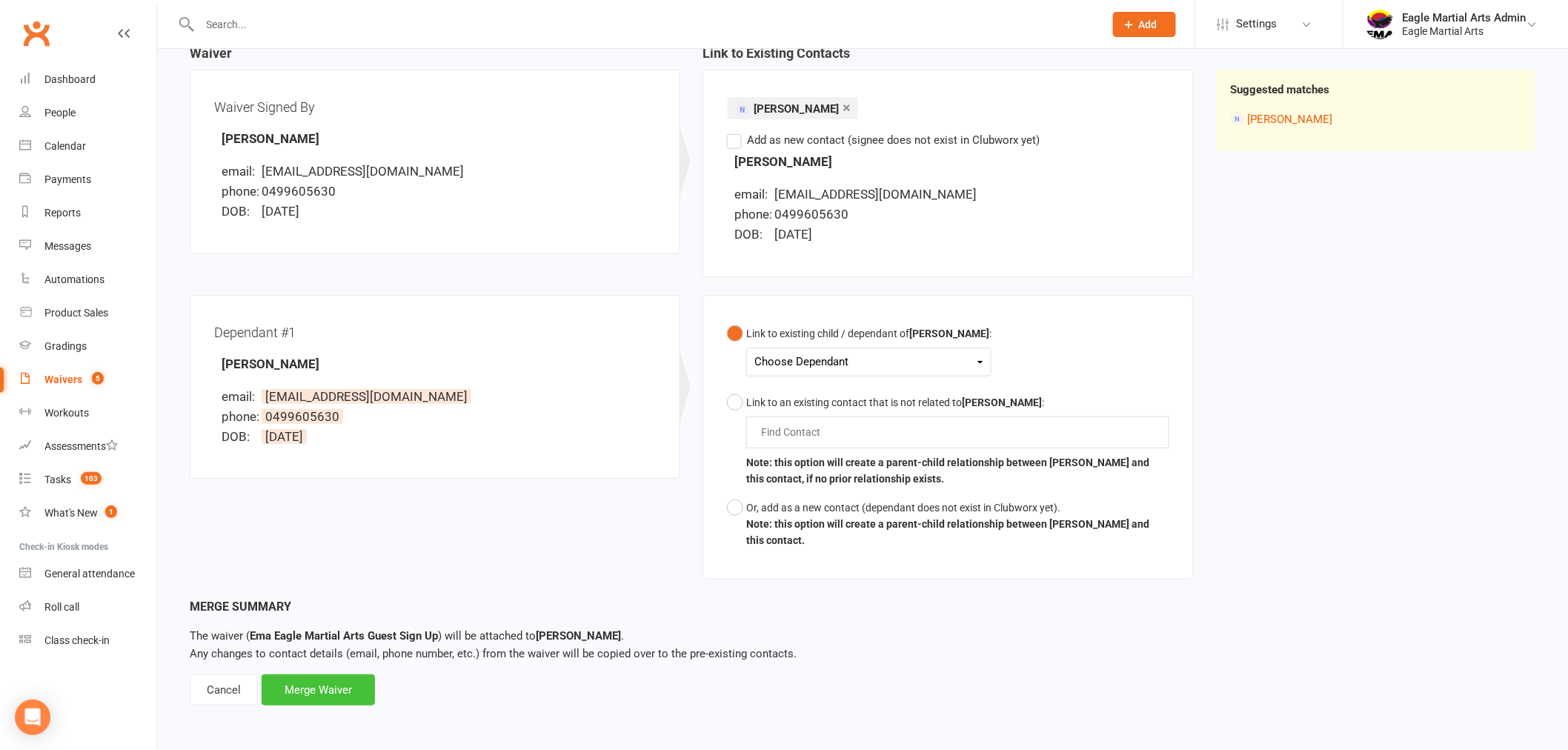
click at [337, 695] on div "Merge Waiver" at bounding box center [318, 690] width 113 height 31
click at [959, 360] on div "Choose Dependant Dariush Mehrabani" at bounding box center [869, 362] width 245 height 29
click at [954, 358] on div "Choose Dependant" at bounding box center [868, 362] width 229 height 20
click at [843, 396] on link "Dariush Mehrabani" at bounding box center [828, 396] width 146 height 32
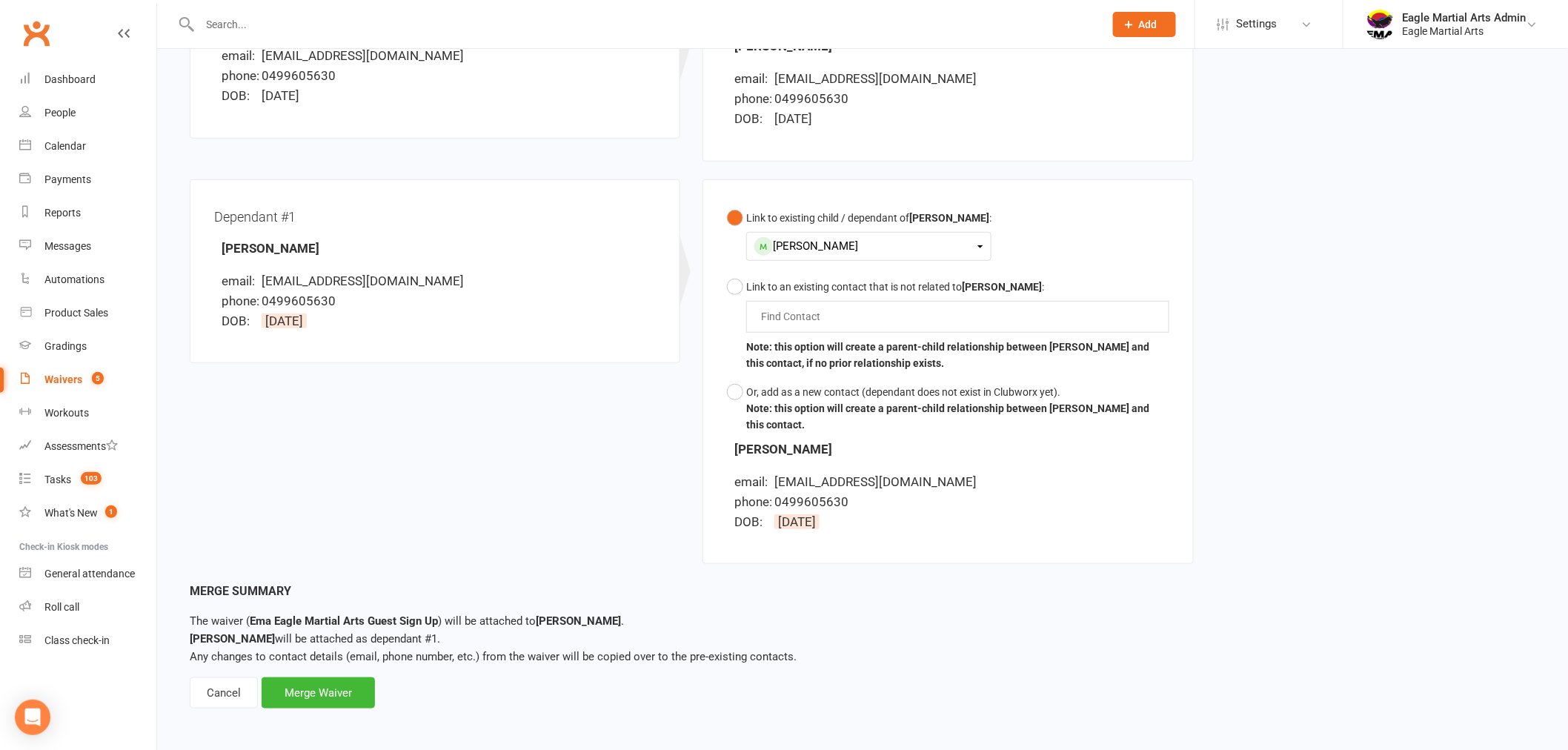
scroll to position [280, 0]
click at [307, 694] on div "Merge Waiver" at bounding box center [318, 690] width 113 height 31
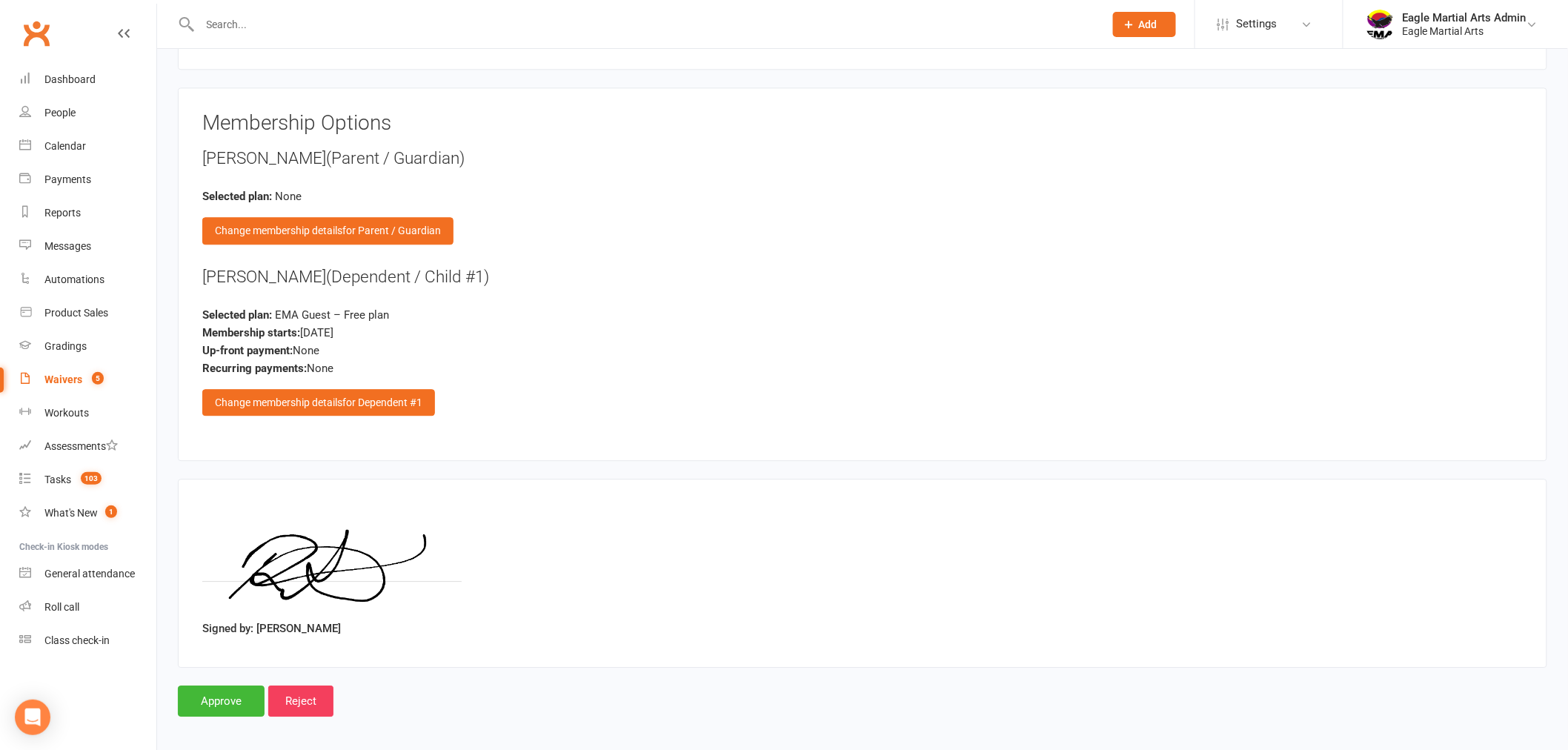
scroll to position [1519, 0]
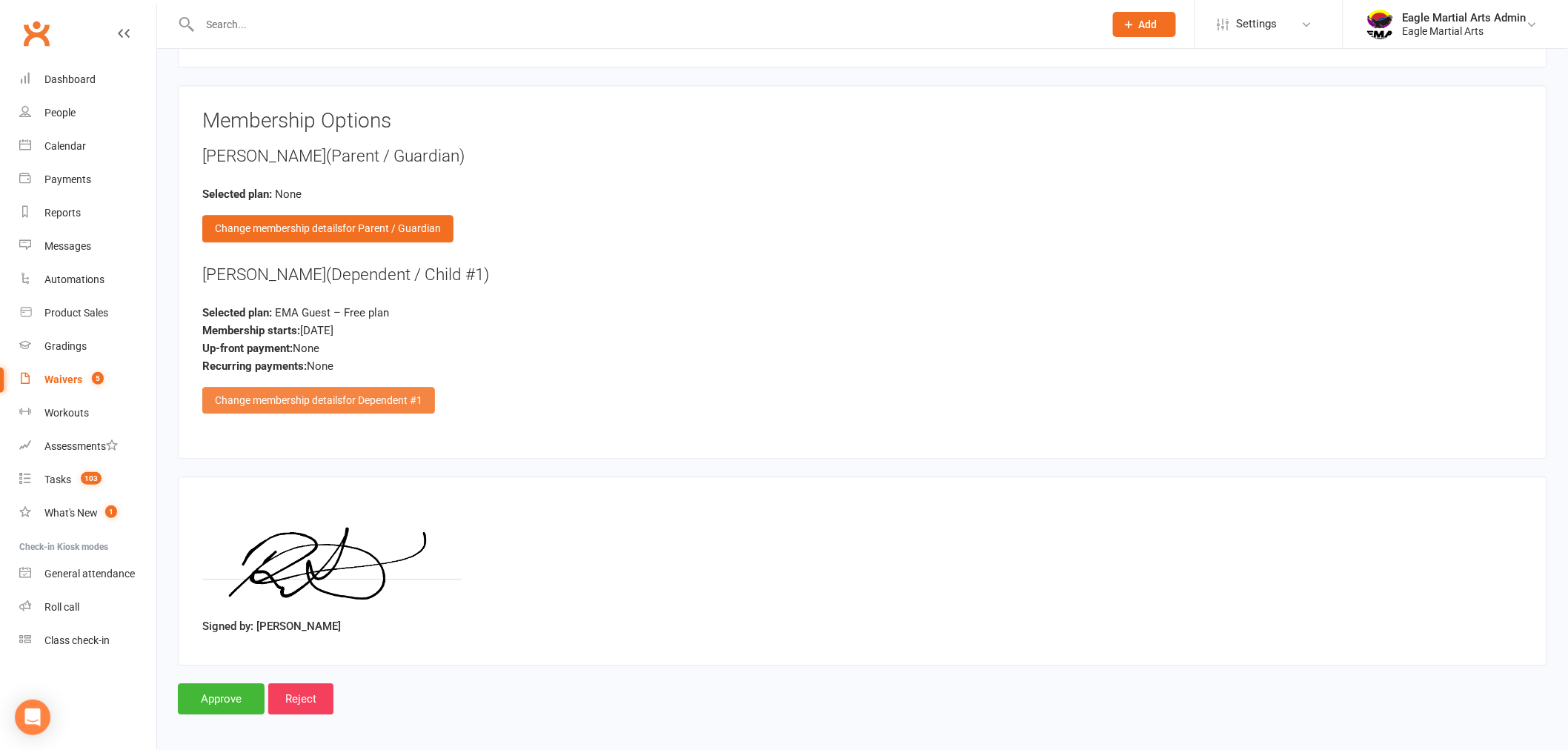
click at [298, 395] on div "Change membership details for Dependent #1" at bounding box center [318, 400] width 233 height 27
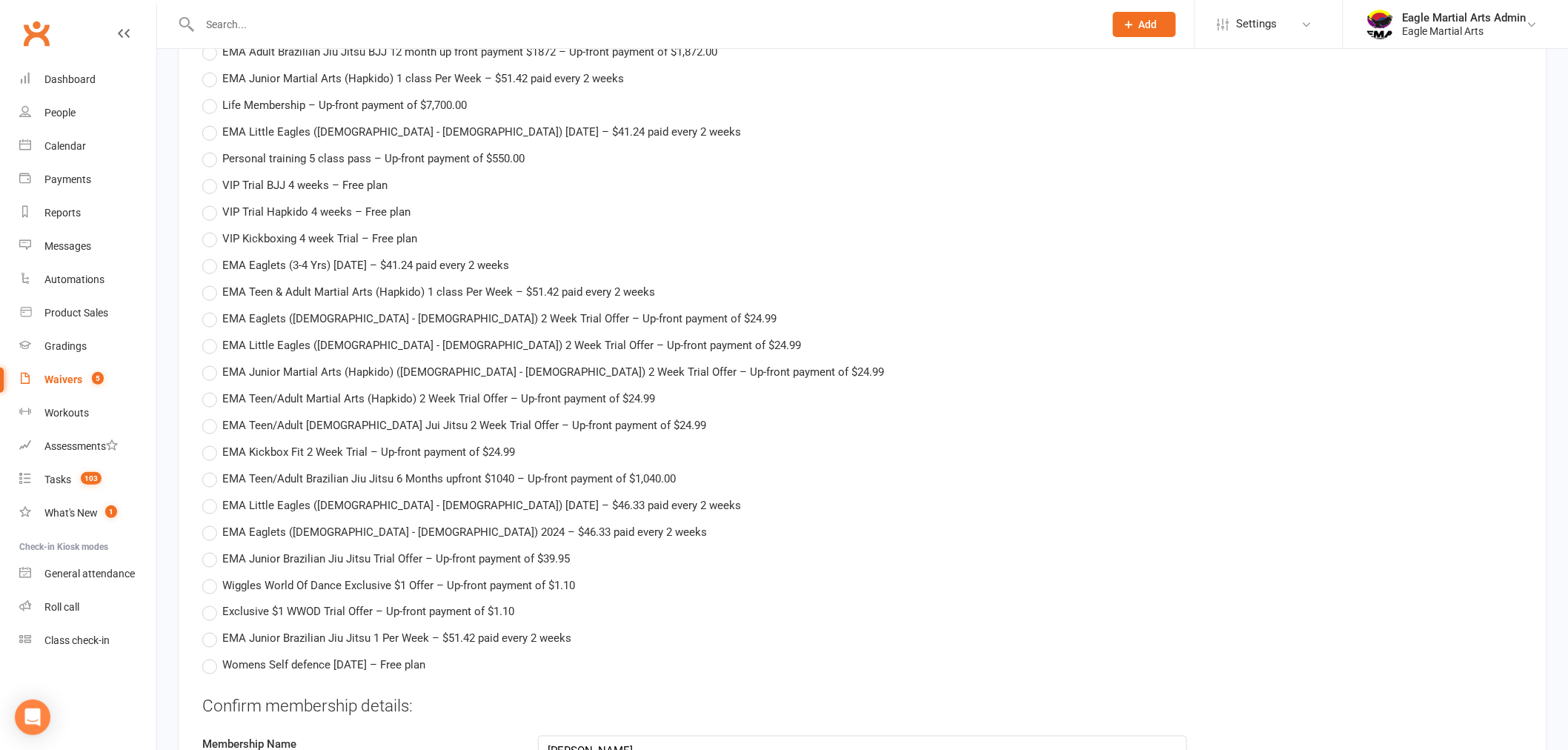
scroll to position [2836, 0]
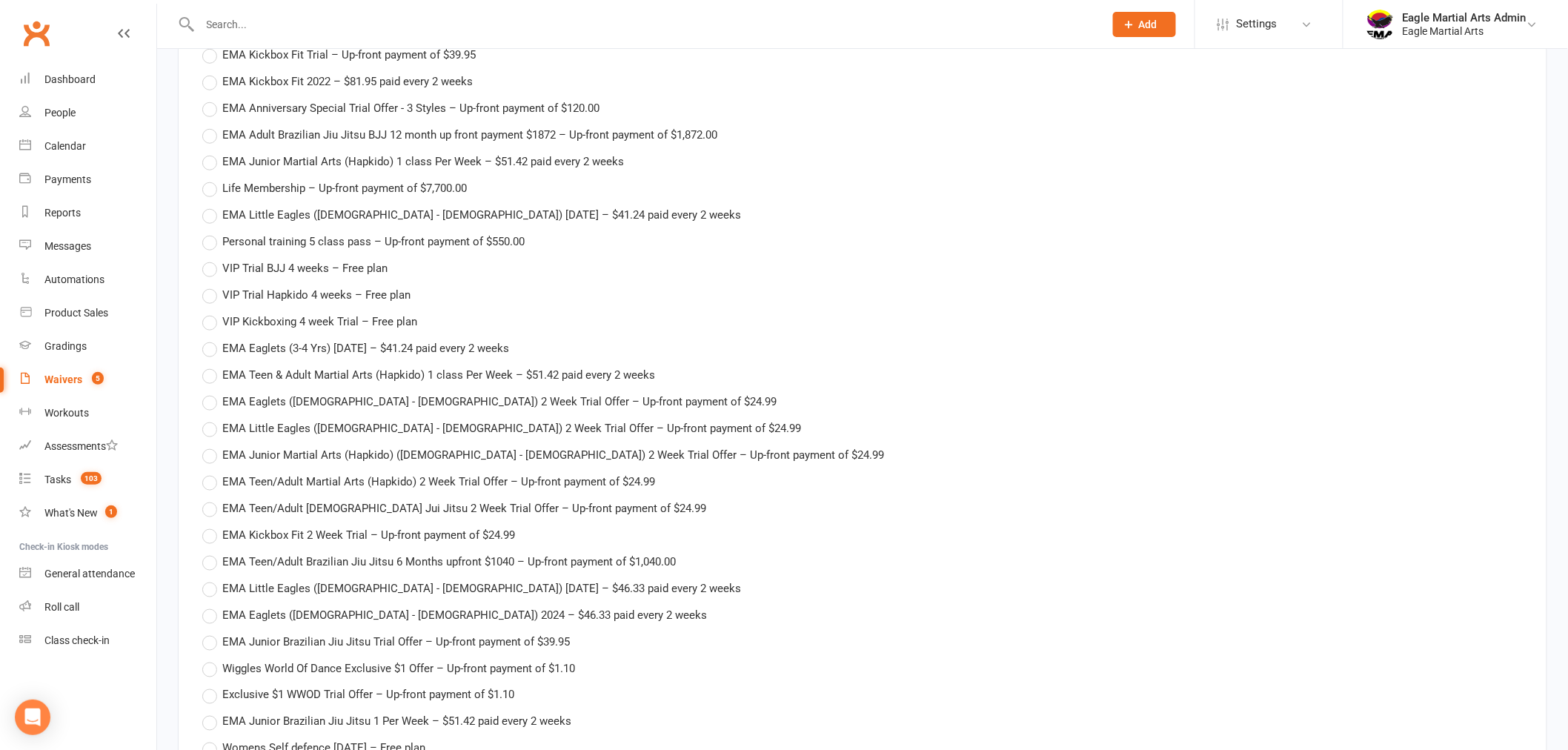
click at [215, 259] on label "VIP Trial BJJ 4 weeks – Free plan" at bounding box center [294, 267] width 185 height 18
click at [212, 259] on input "VIP Trial BJJ 4 weeks – Free plan" at bounding box center [207, 259] width 9 height 0
type input "VIP Trial BJJ 4 weeks"
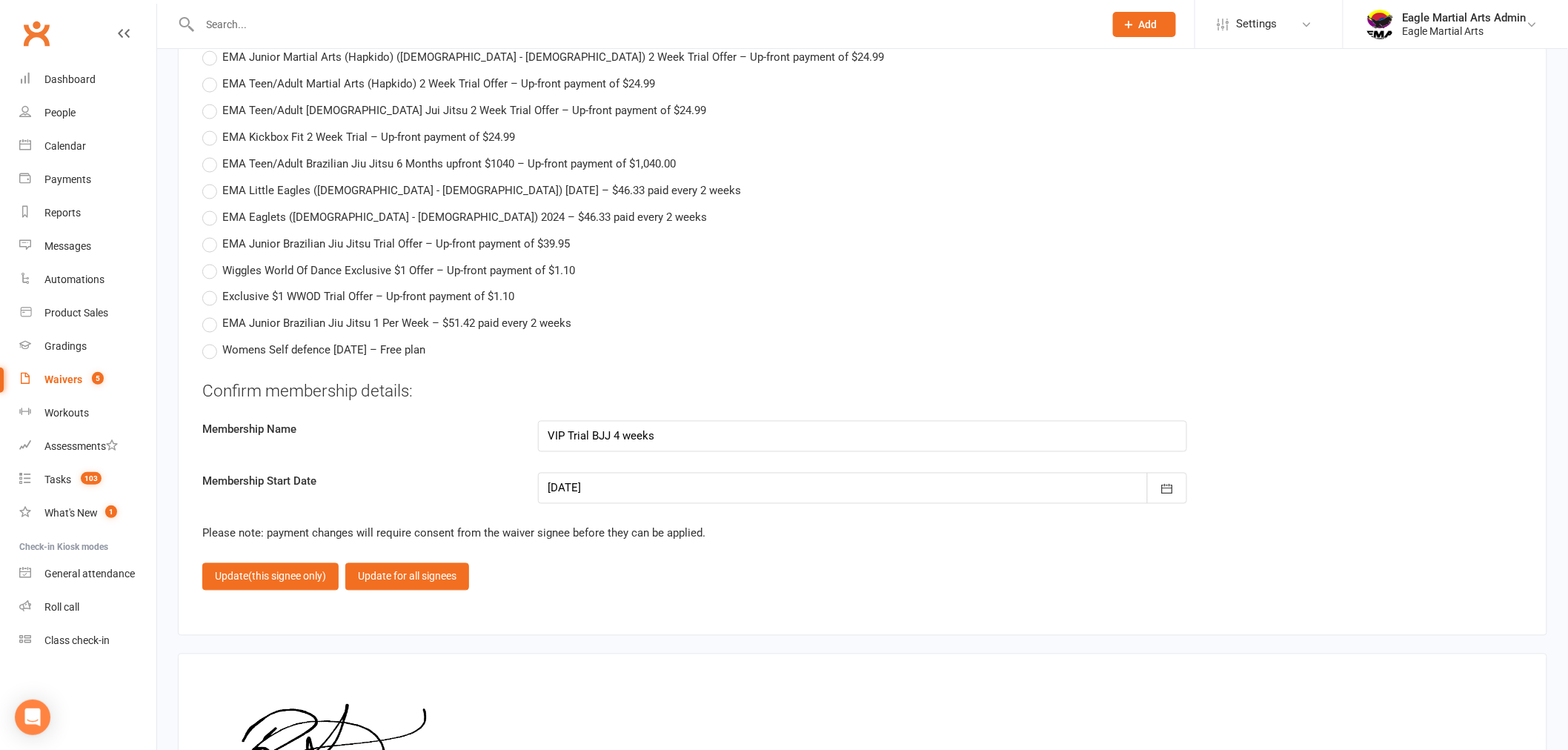
scroll to position [3409, 0]
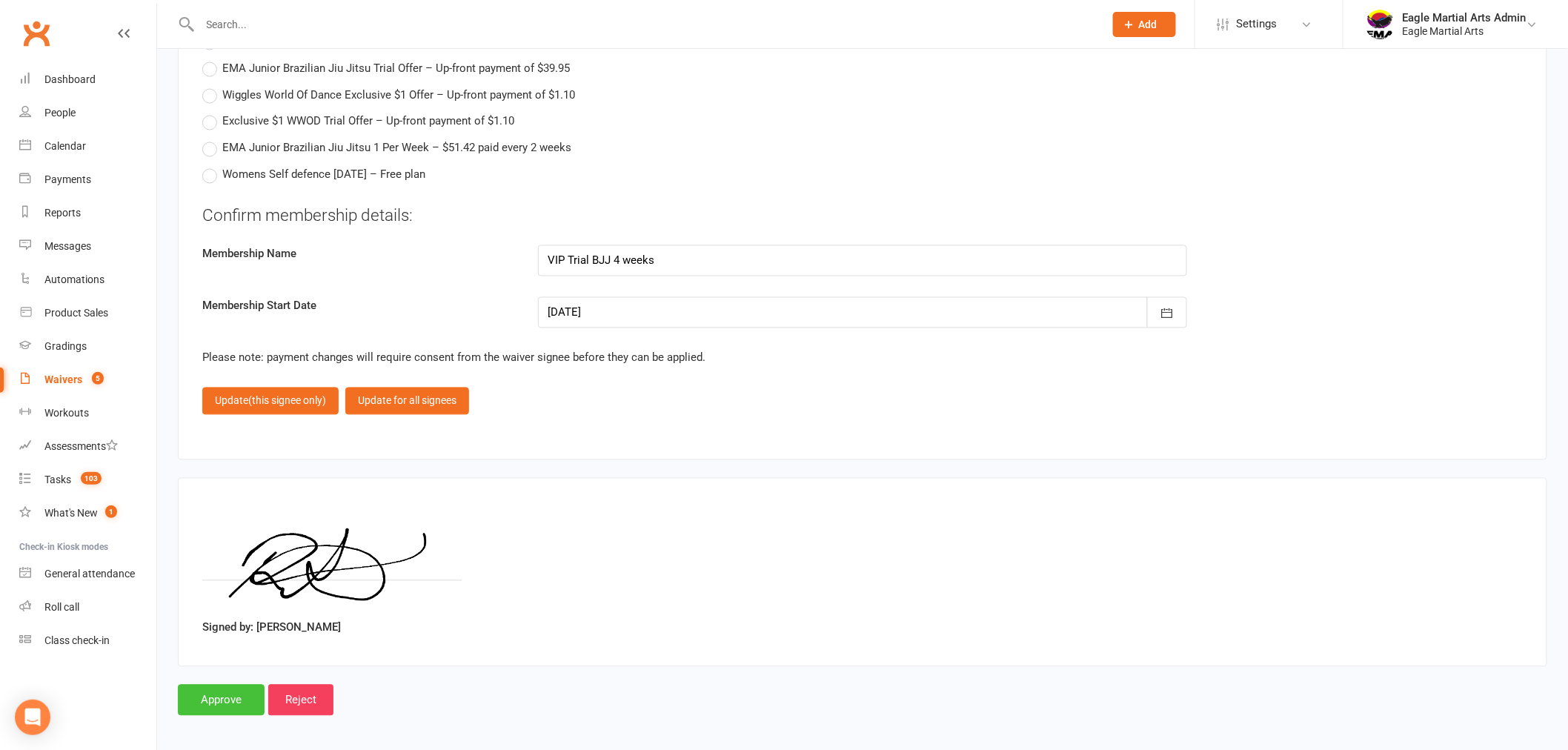
click at [191, 697] on input "Approve" at bounding box center [221, 700] width 86 height 31
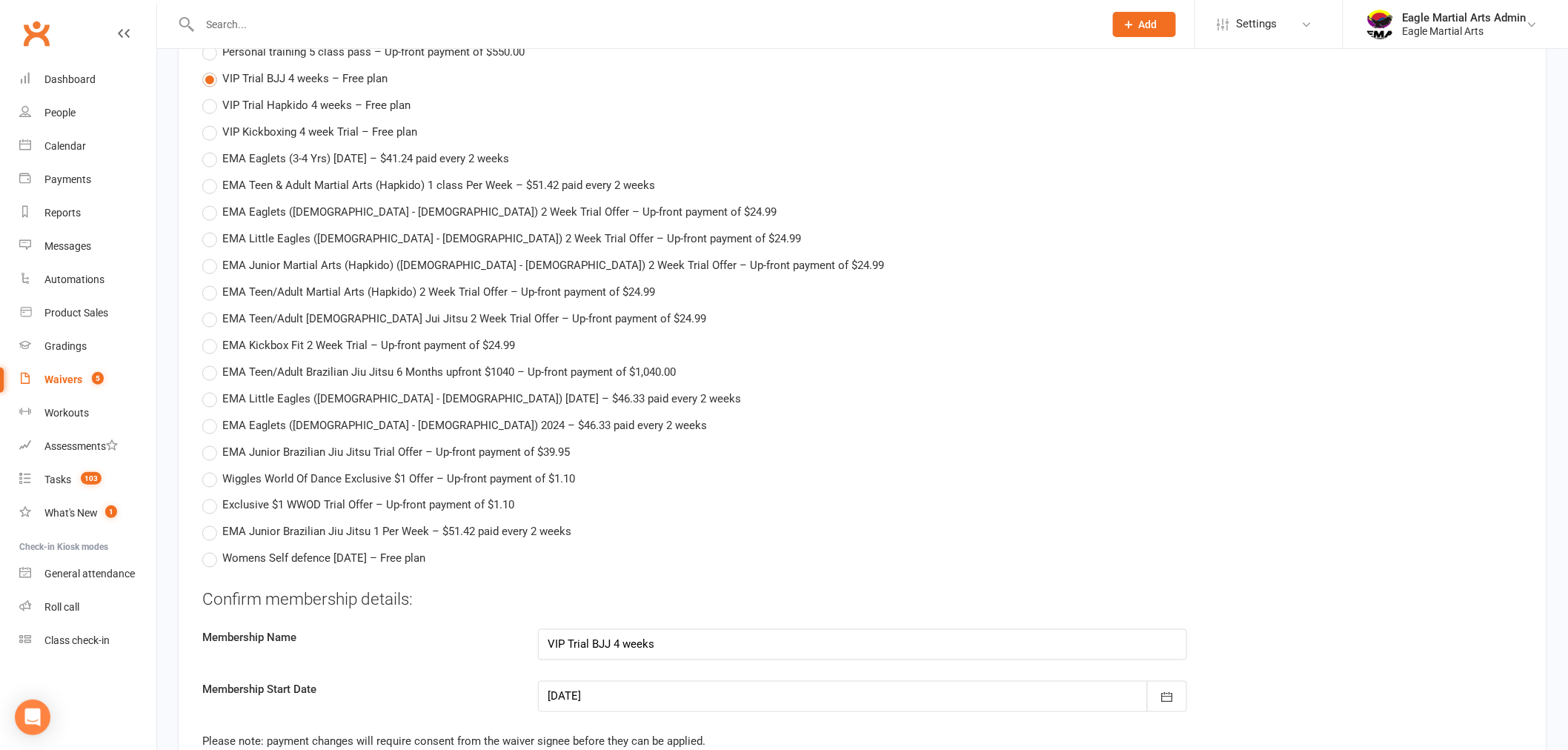
scroll to position [3162, 0]
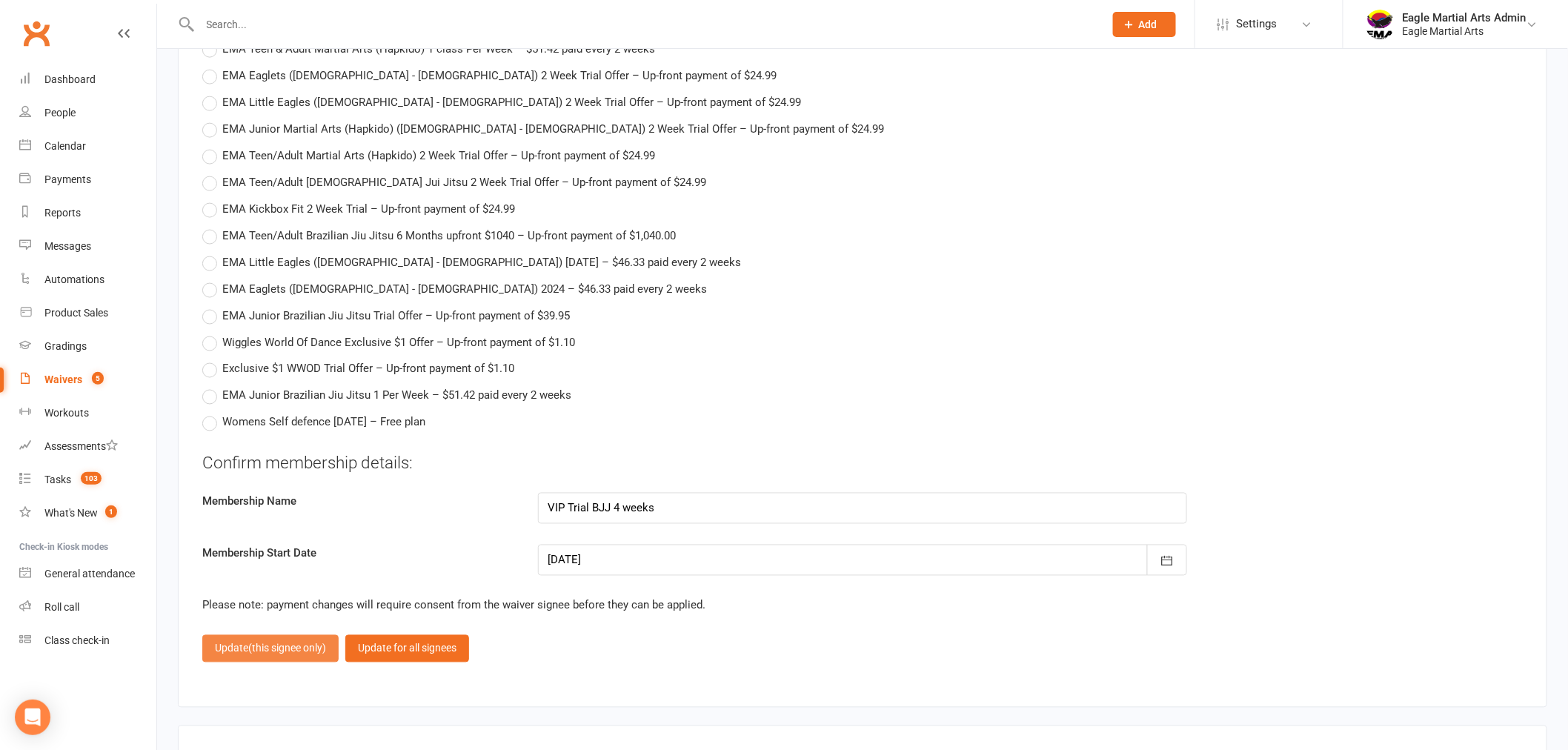
click at [240, 645] on button "Update (this signee only)" at bounding box center [270, 648] width 136 height 27
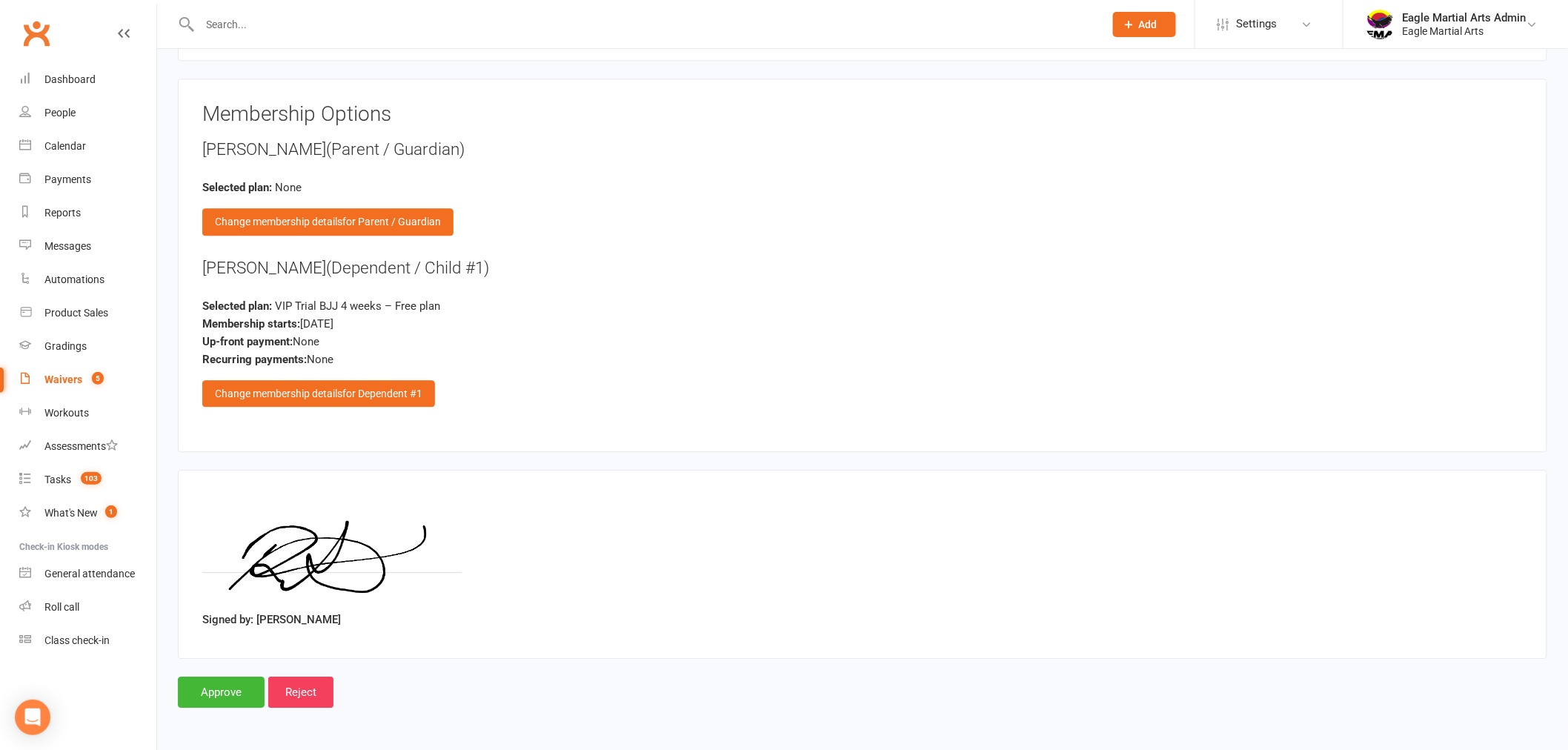
scroll to position [1519, 0]
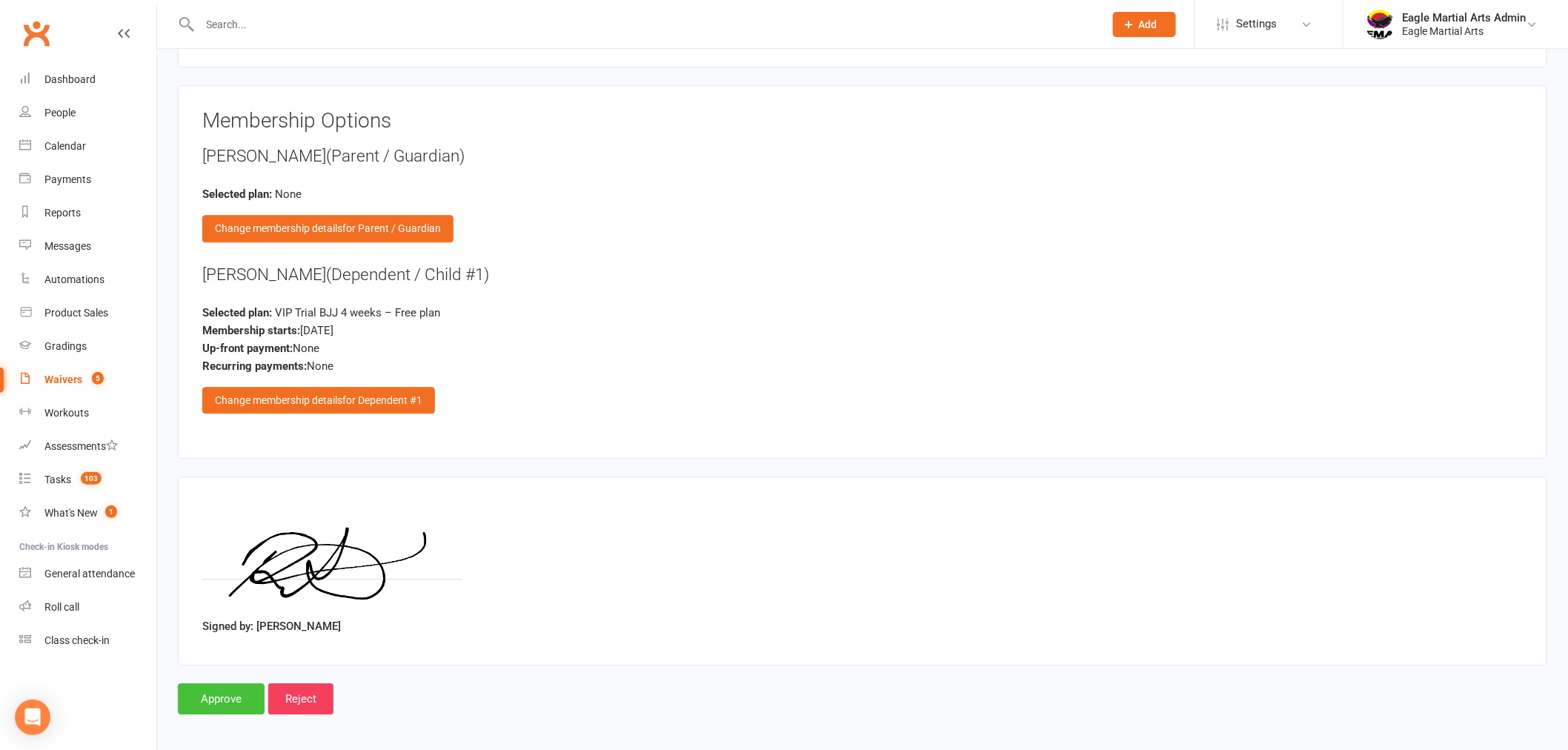
click at [227, 691] on input "Approve" at bounding box center [221, 698] width 86 height 31
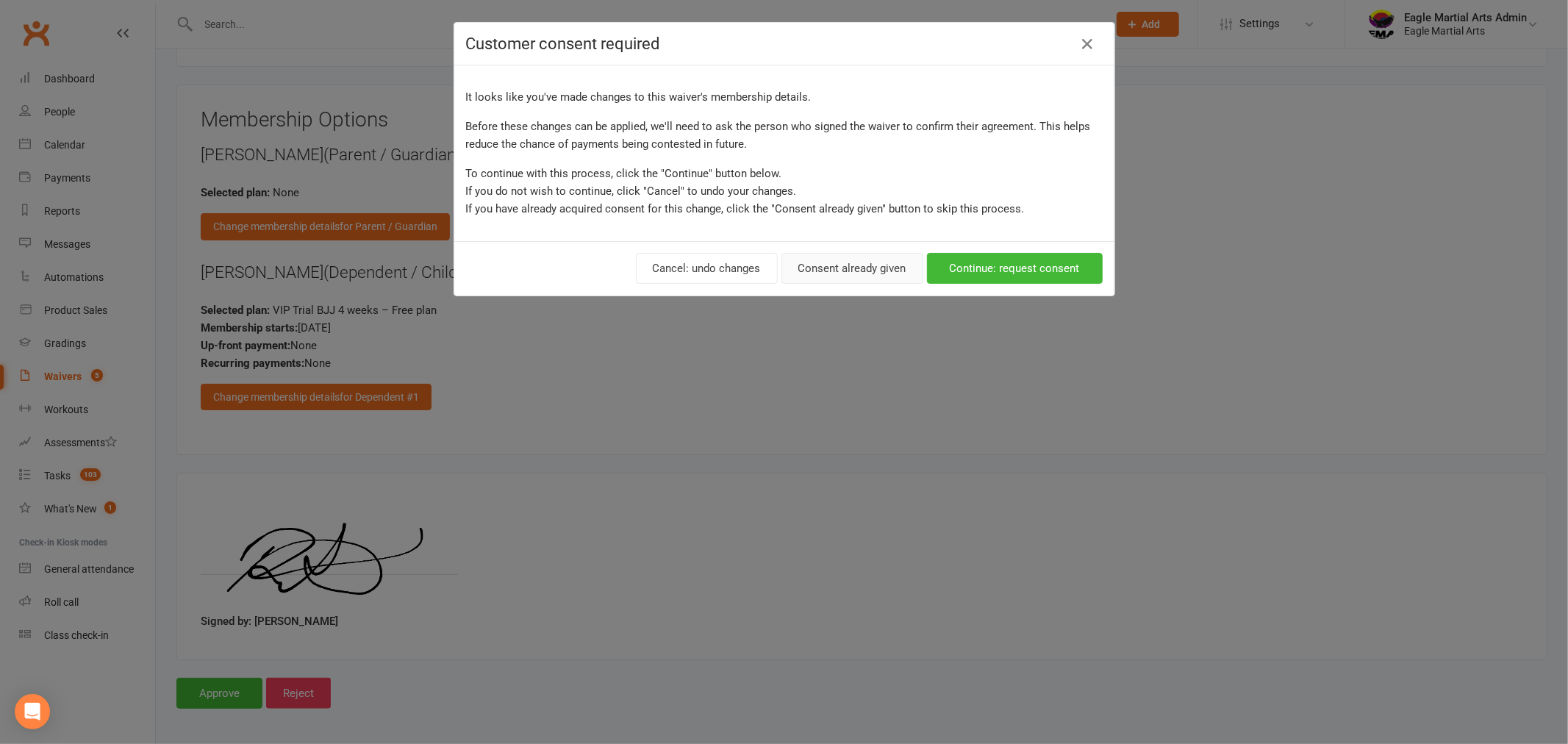
click at [842, 265] on button "Consent already given" at bounding box center [852, 268] width 142 height 31
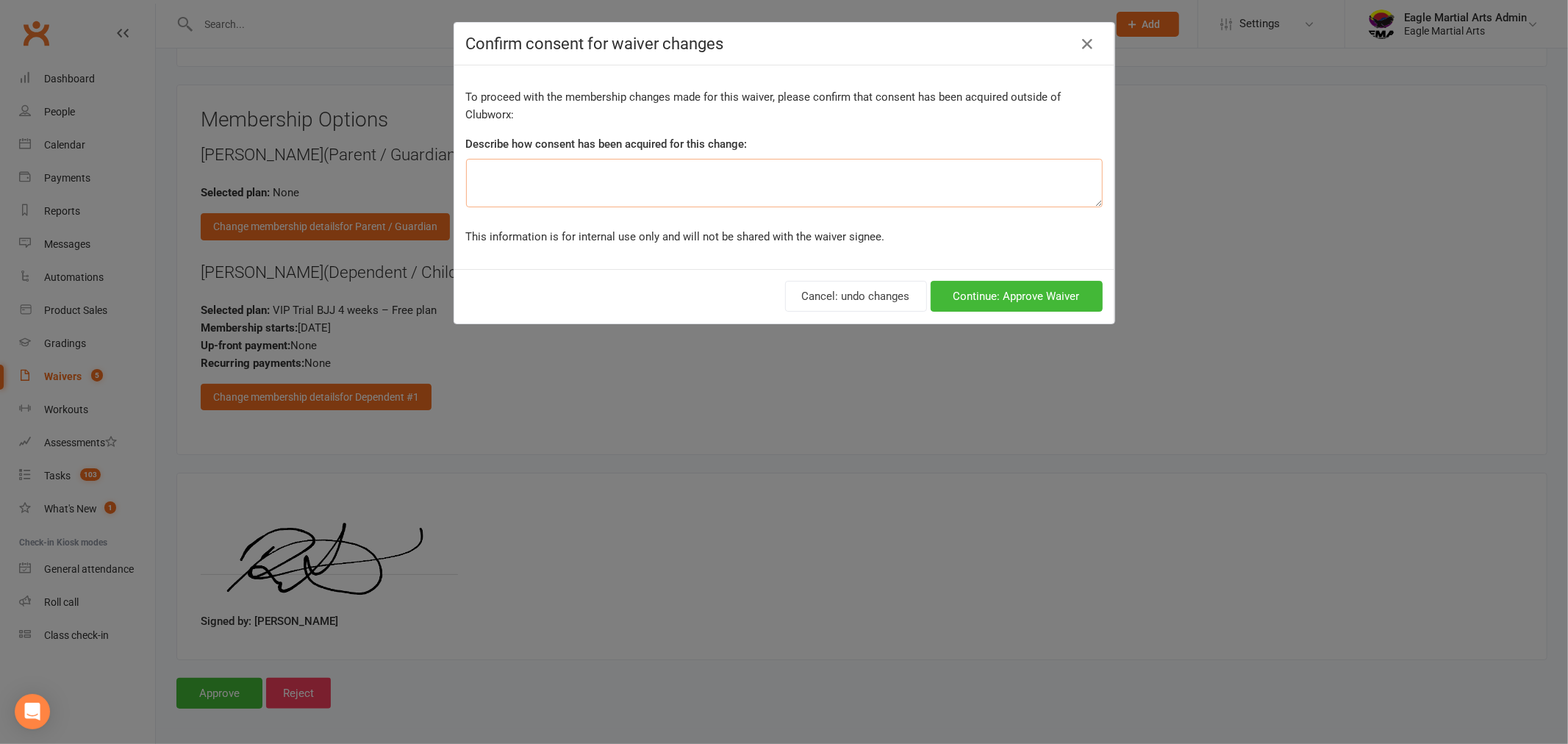
click at [805, 182] on textarea at bounding box center [784, 183] width 636 height 48
type textarea "Consent given over counter"
click at [1037, 298] on button "Continue: Approve Waiver" at bounding box center [1017, 296] width 172 height 31
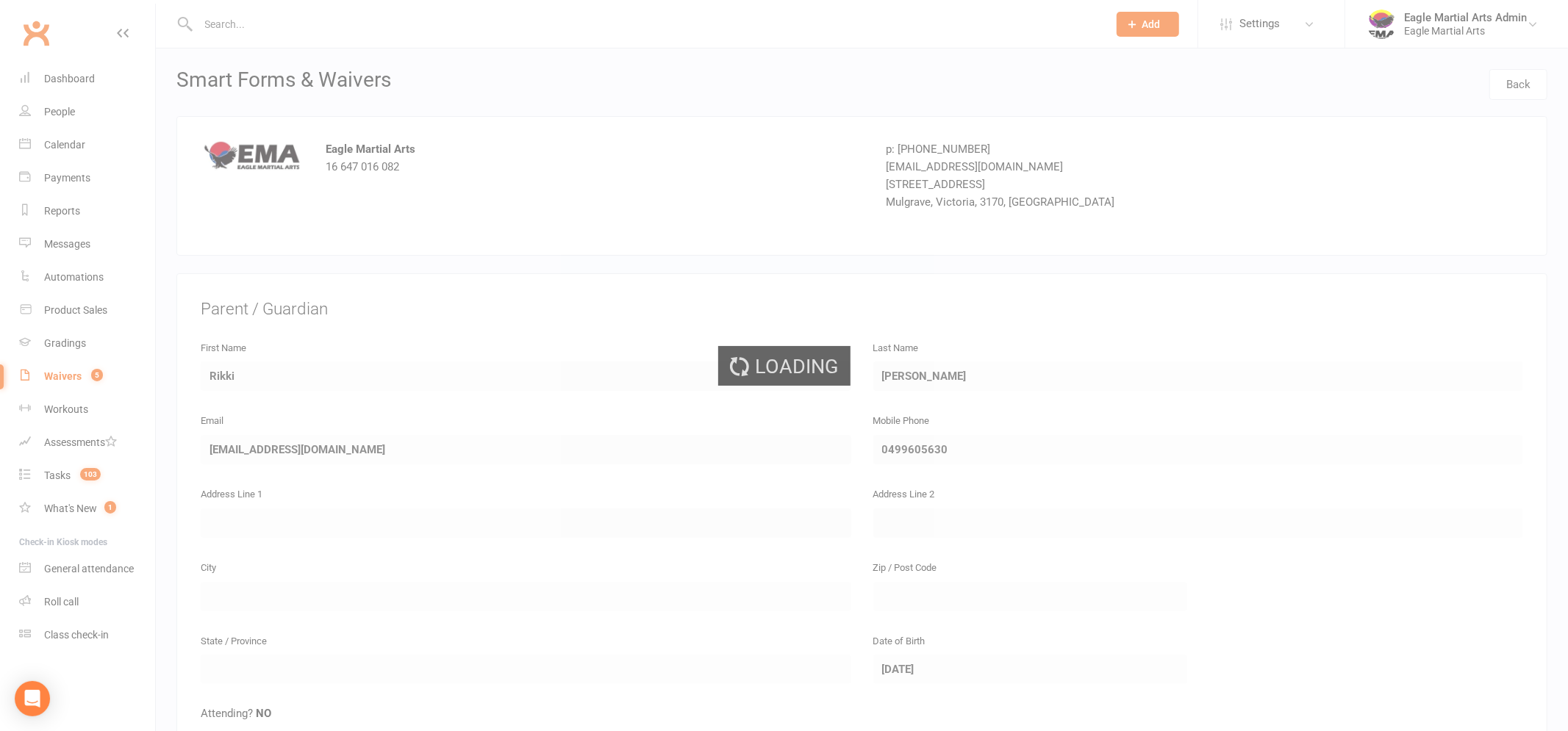
select select "25"
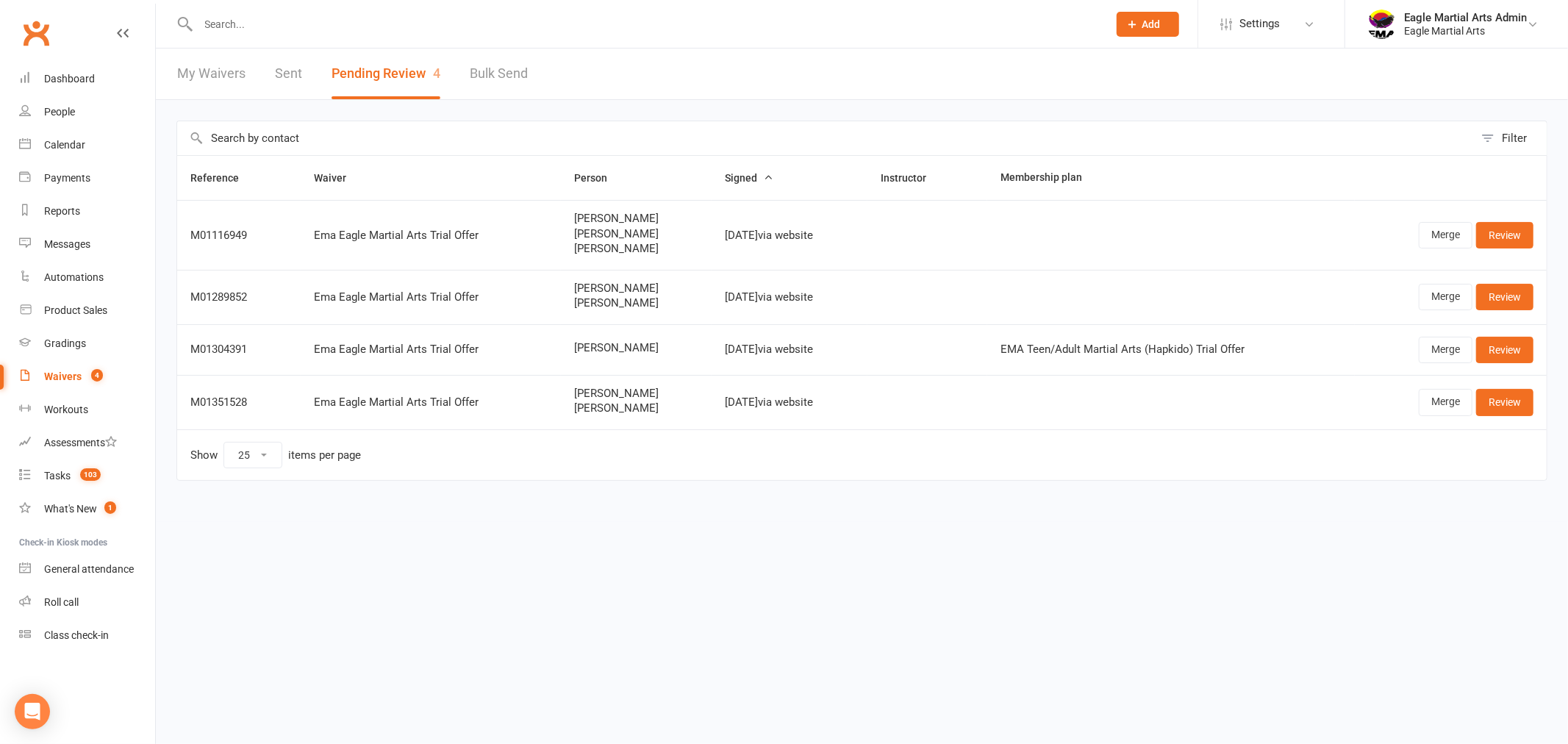
click at [197, 71] on link "My Waivers" at bounding box center [211, 73] width 68 height 50
select select "100"
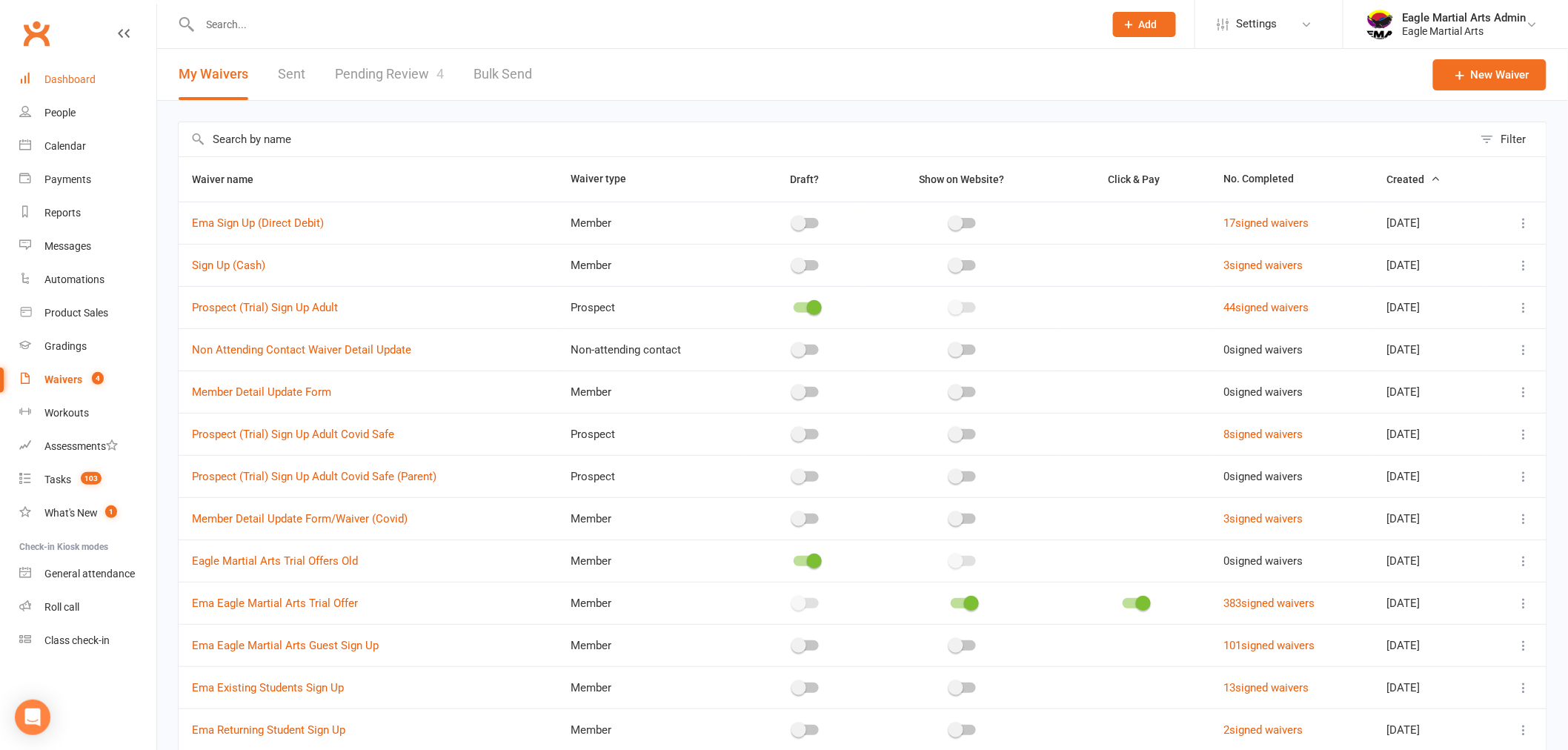
click at [84, 78] on div "Dashboard" at bounding box center [70, 79] width 51 height 12
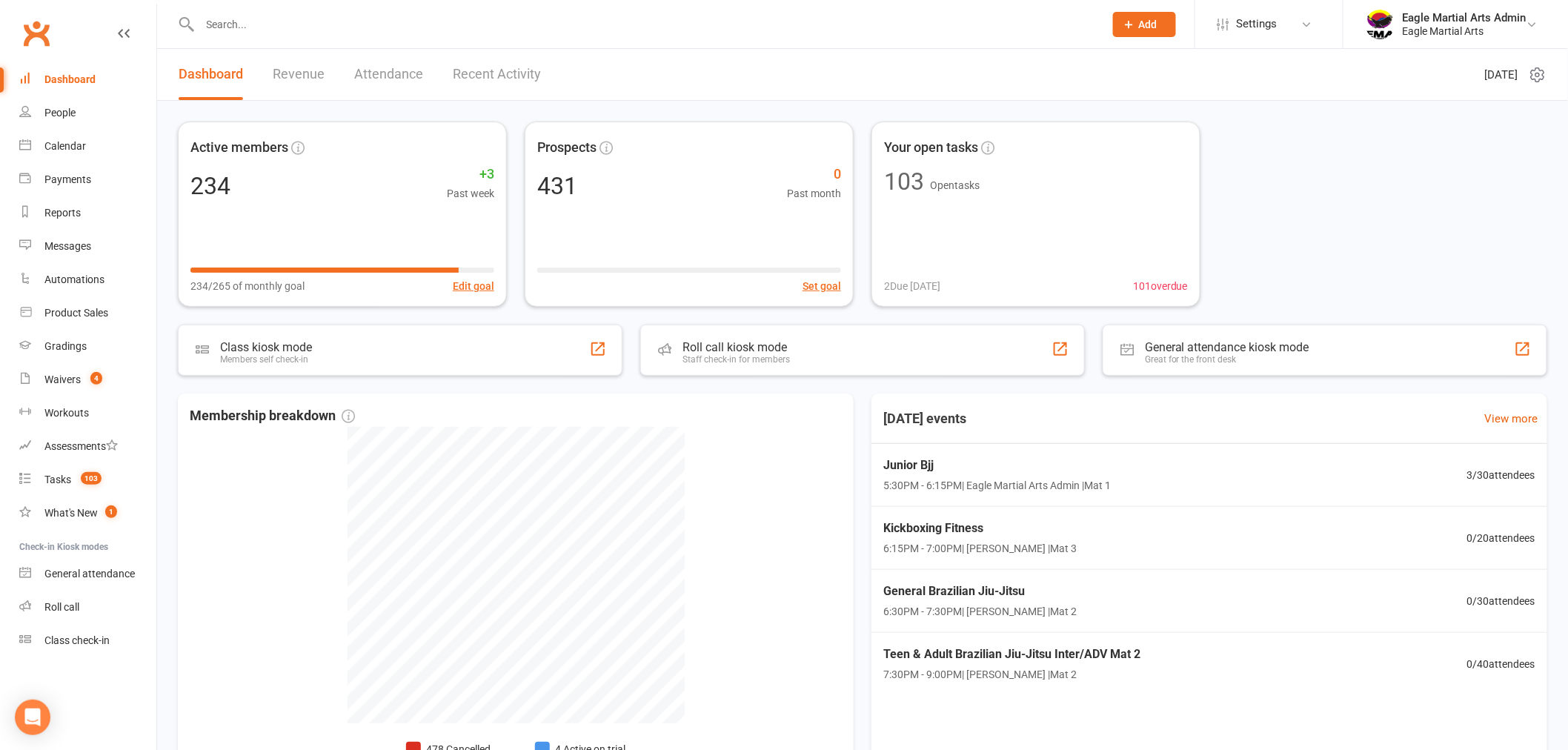
click at [316, 23] on input "text" at bounding box center [644, 24] width 898 height 21
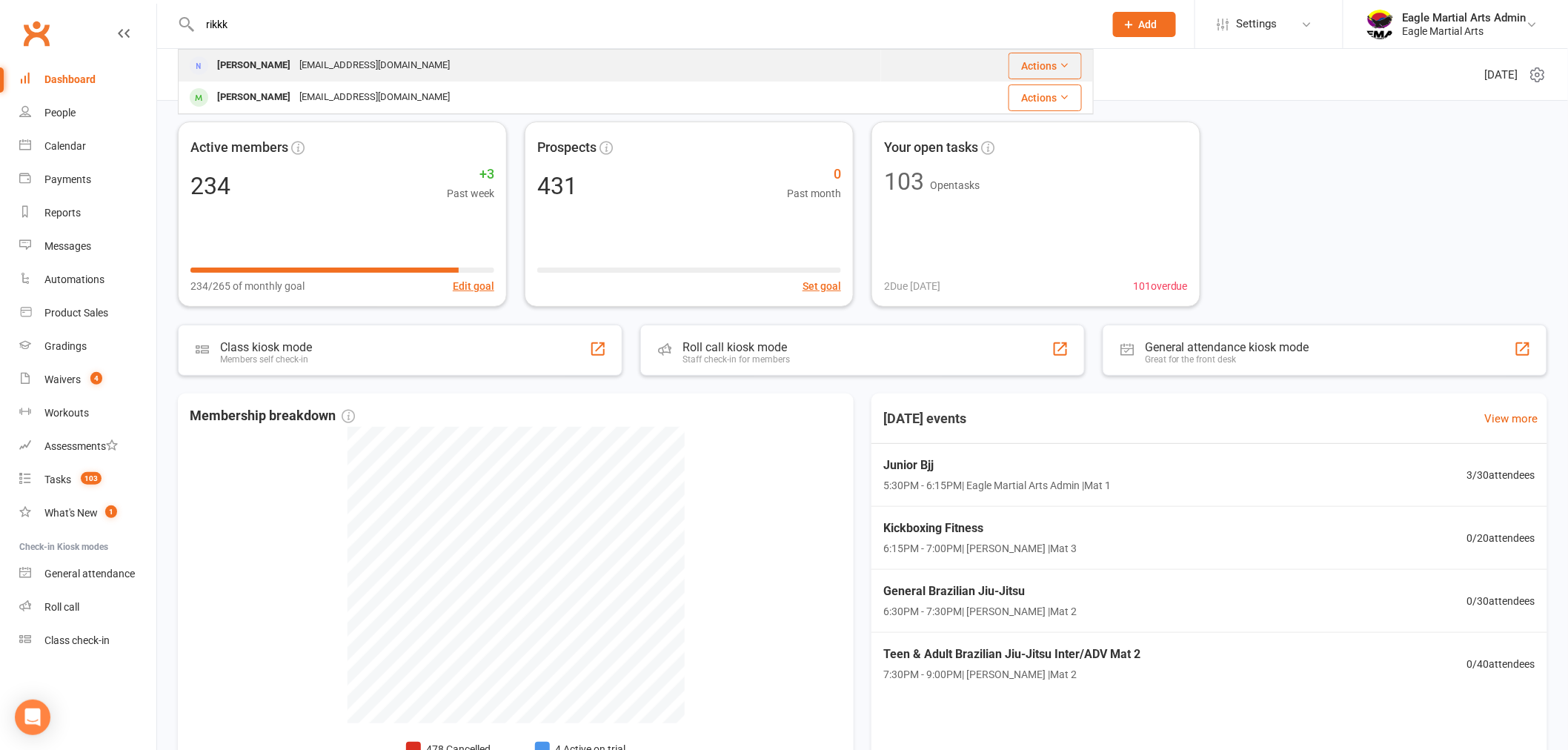
type input "rikkk"
click at [263, 67] on div "Rikki Moir" at bounding box center [254, 66] width 82 height 22
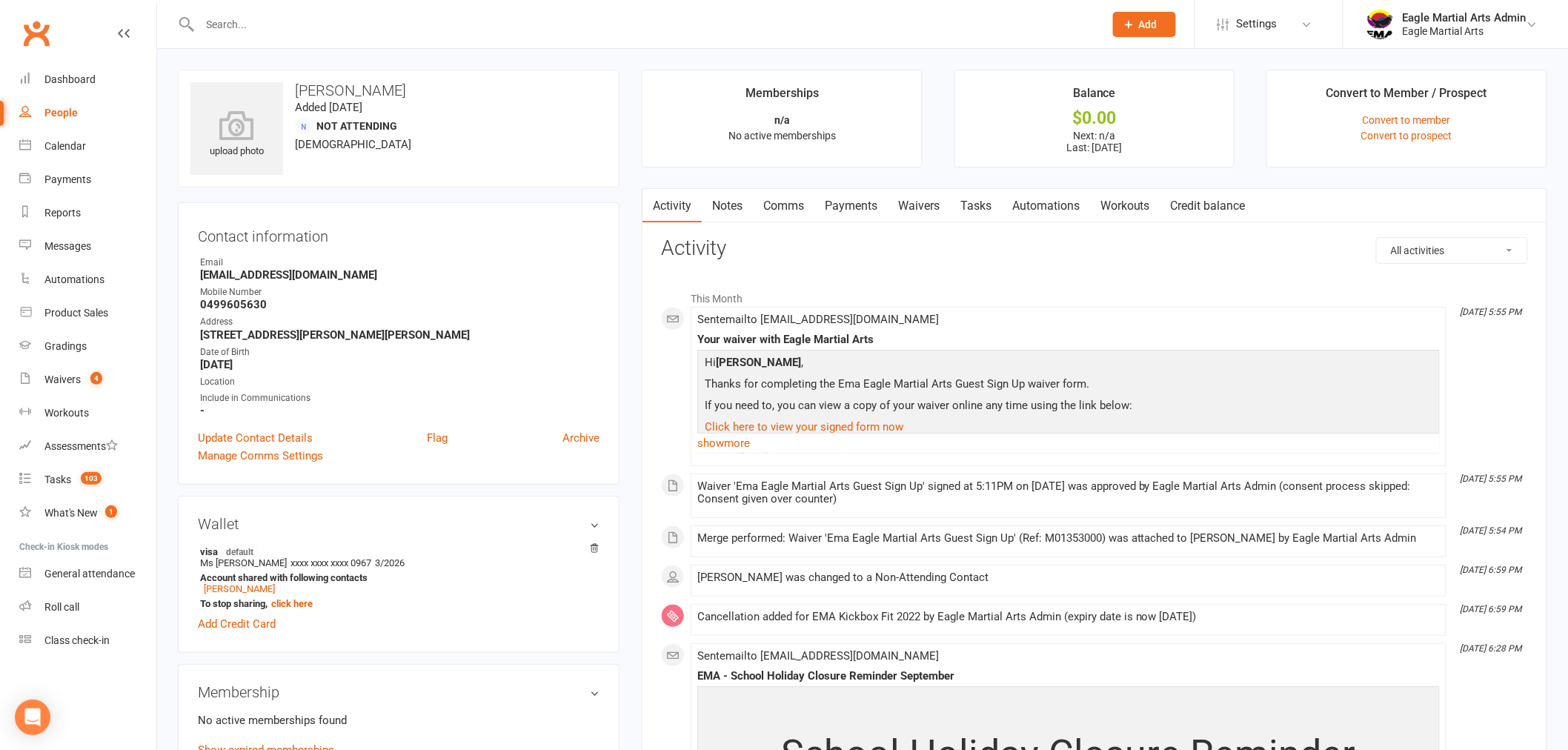
click at [265, 27] on input "text" at bounding box center [644, 24] width 898 height 21
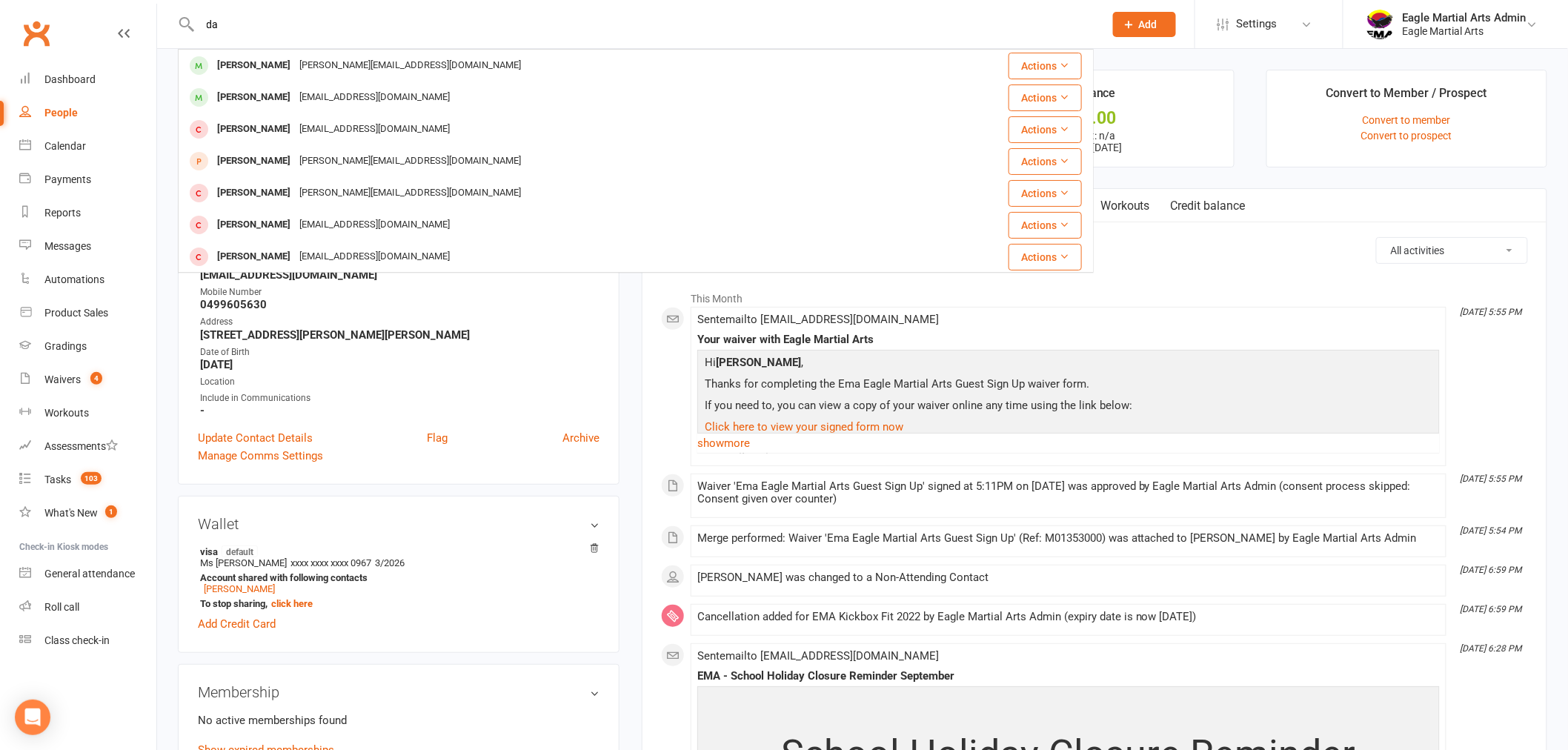
type input "d"
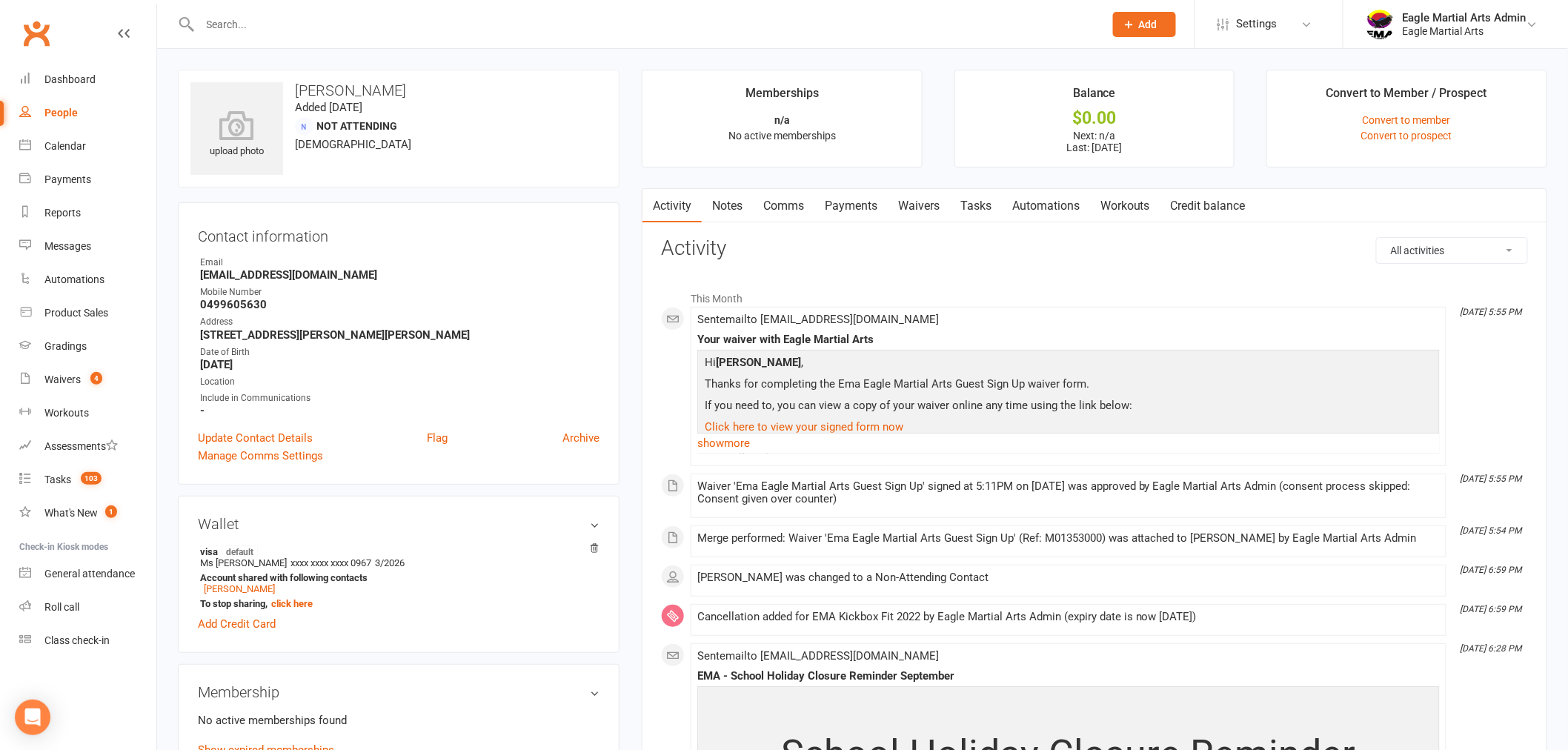
click at [923, 203] on link "Waivers" at bounding box center [918, 206] width 62 height 34
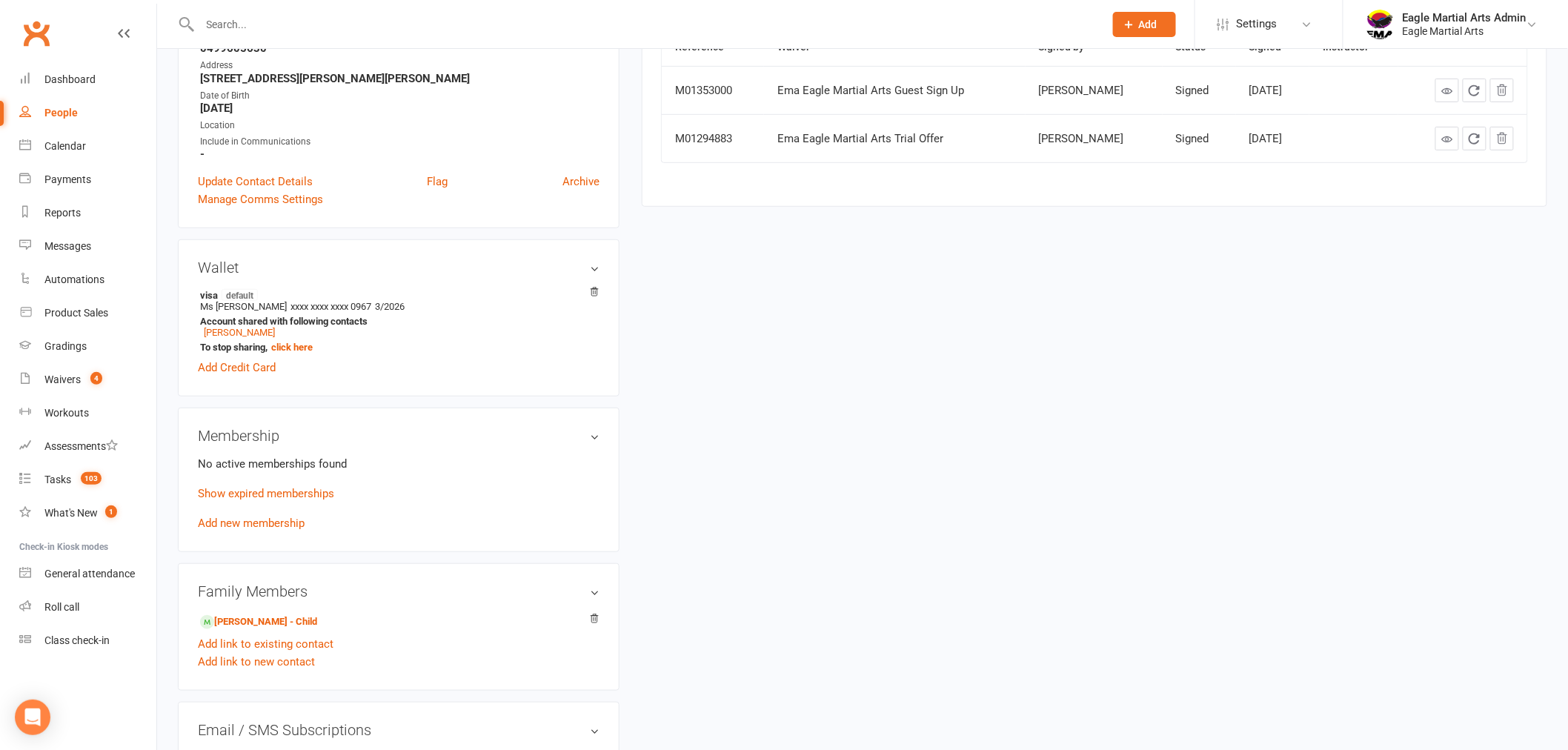
scroll to position [493, 0]
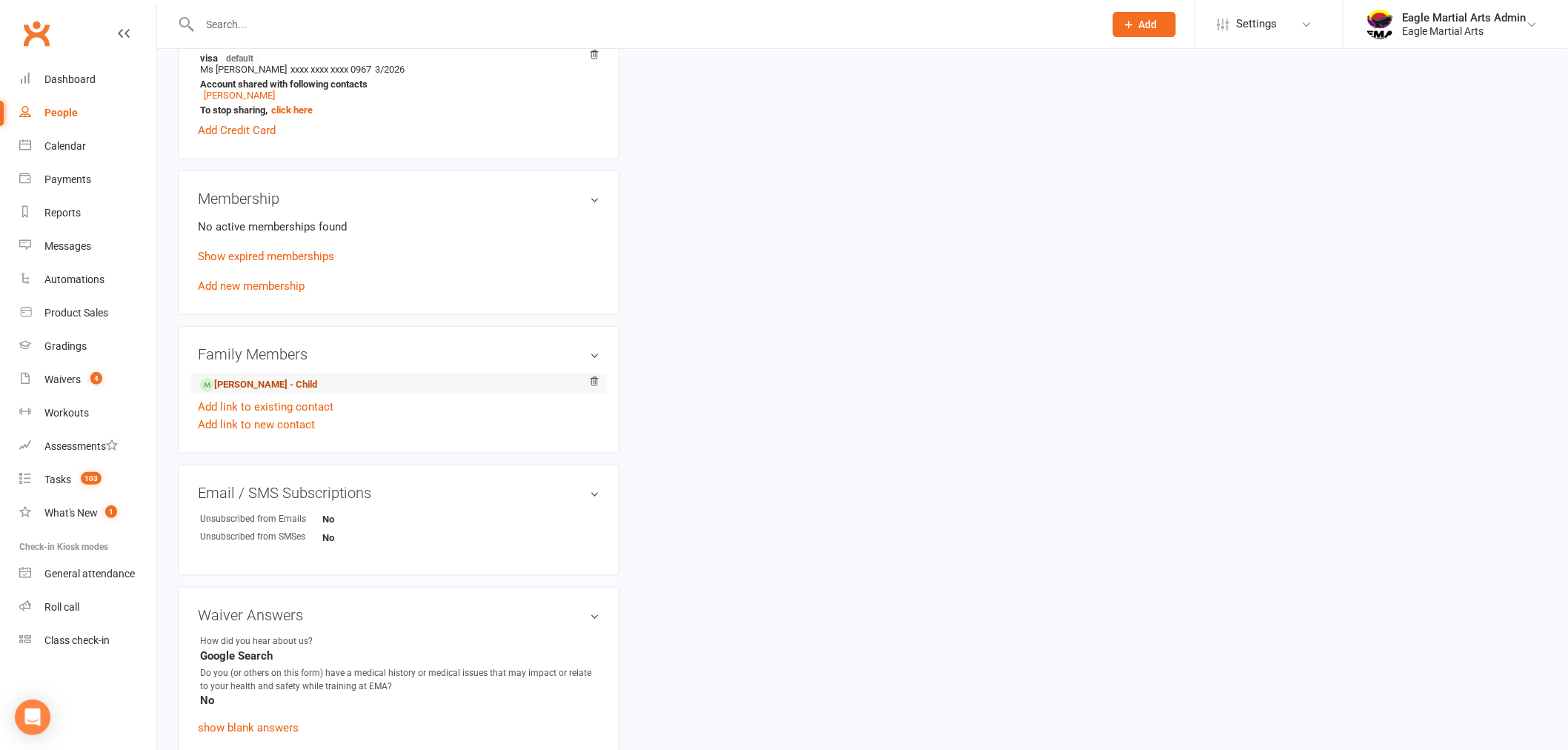
click at [245, 382] on link "Kian Mehrabani - Child" at bounding box center [259, 385] width 117 height 15
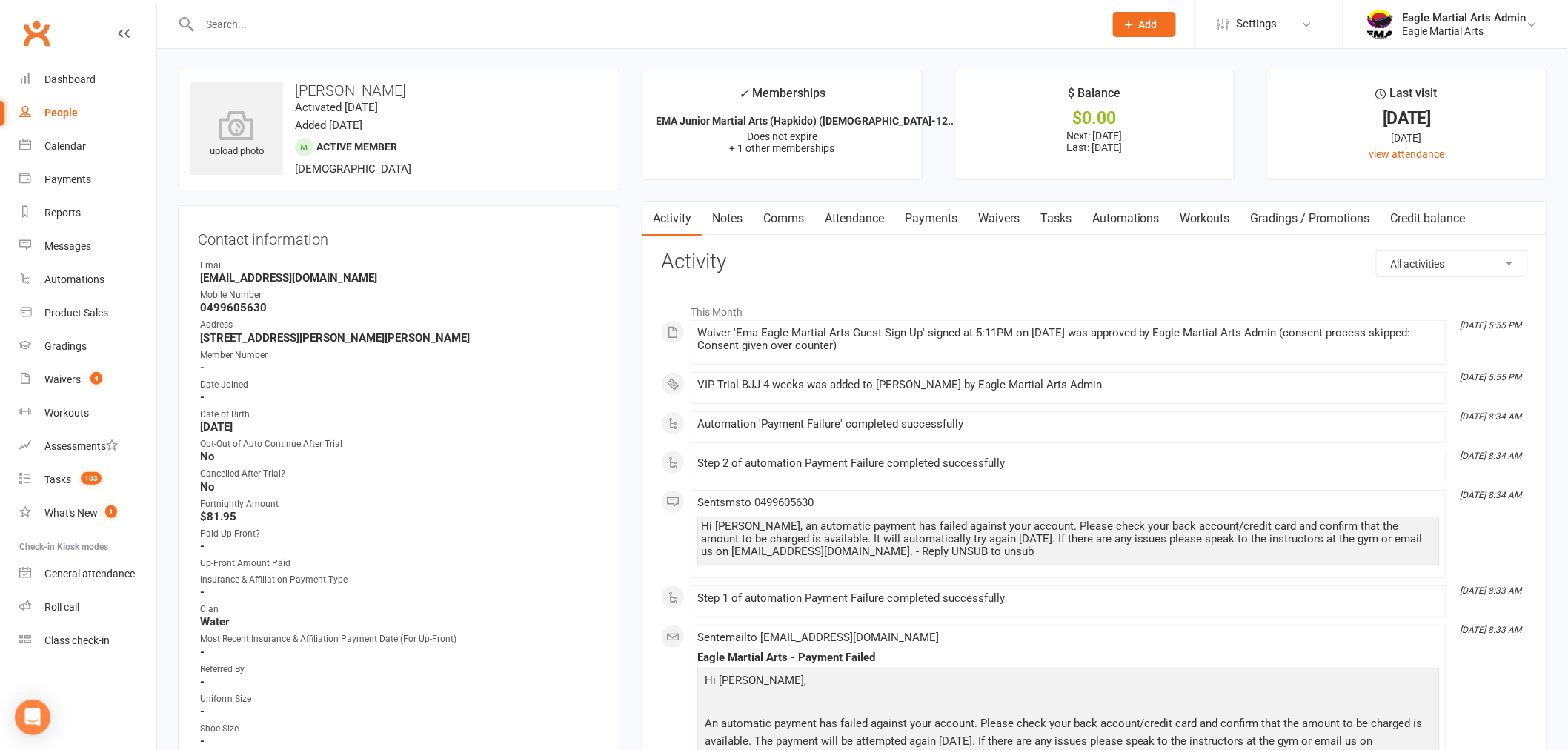
click at [1008, 217] on link "Waivers" at bounding box center [998, 218] width 62 height 34
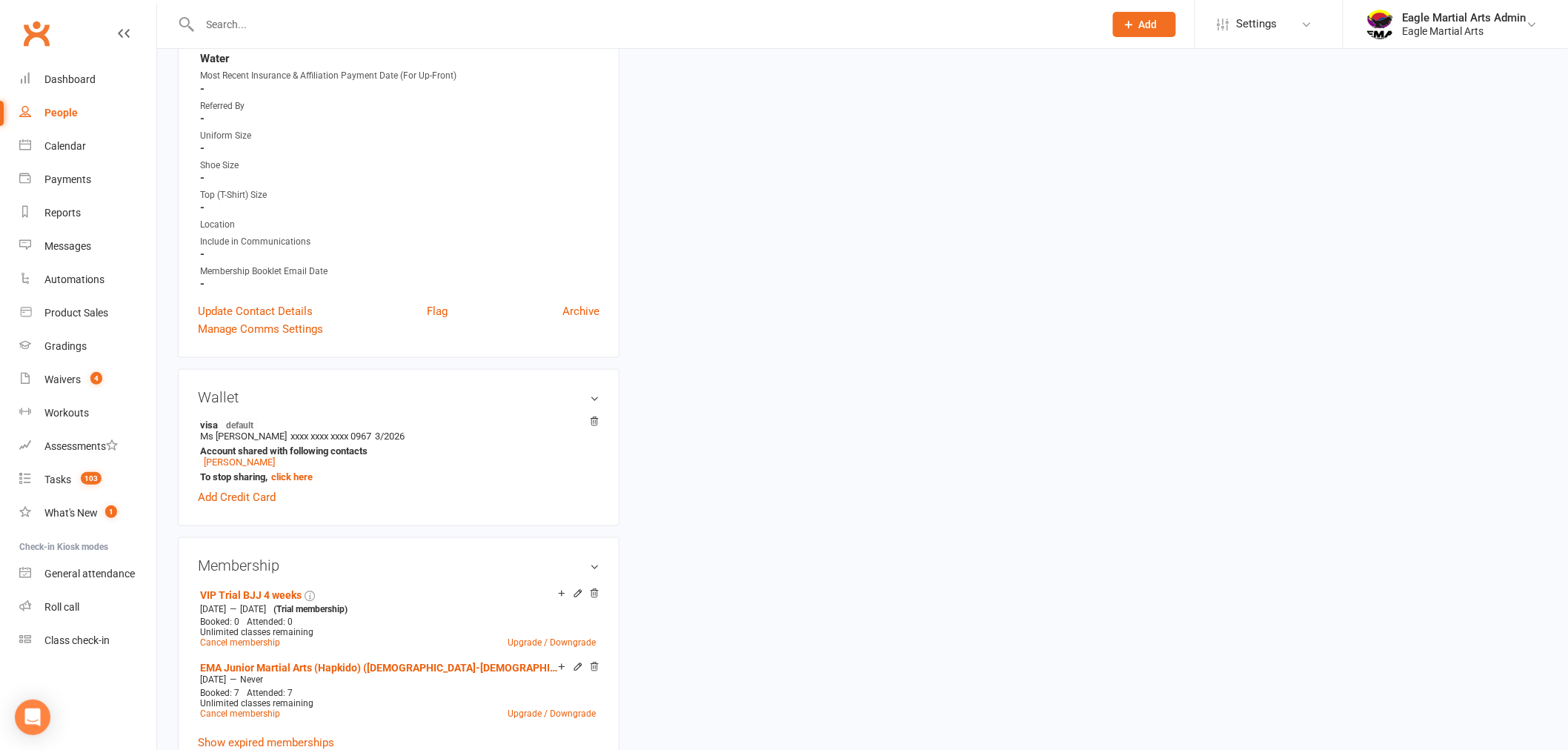
scroll to position [576, 0]
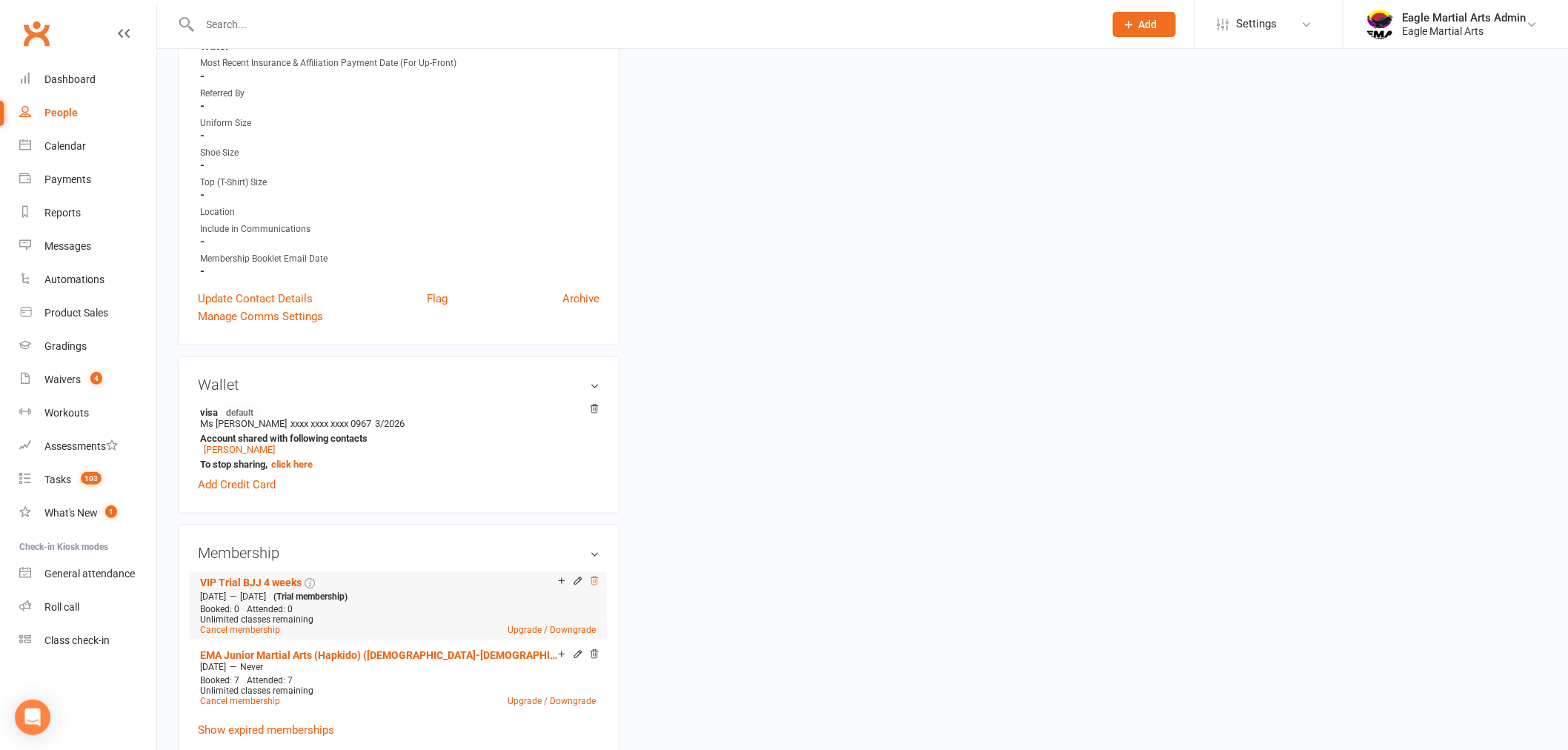
click at [597, 577] on icon at bounding box center [594, 580] width 8 height 8
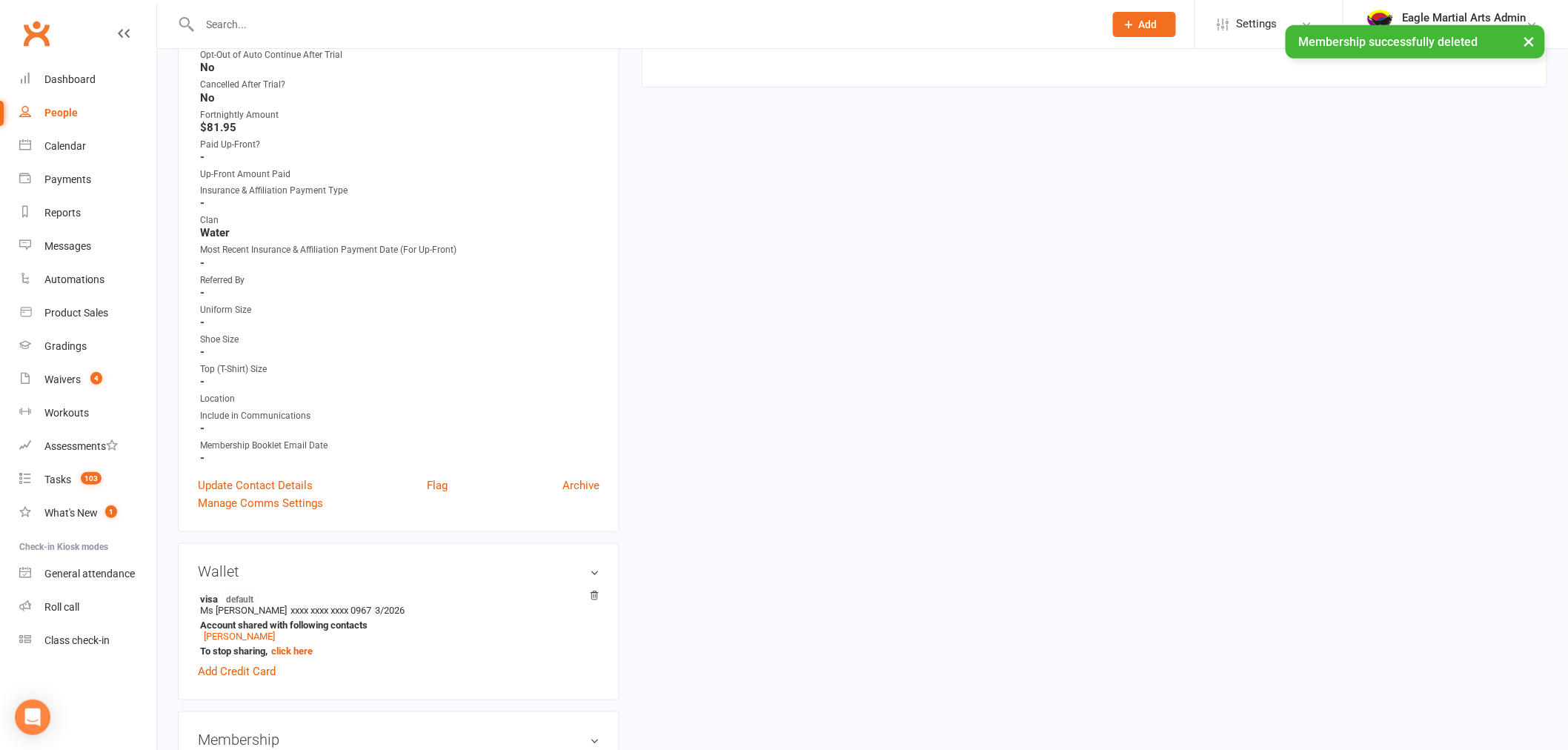
scroll to position [82, 0]
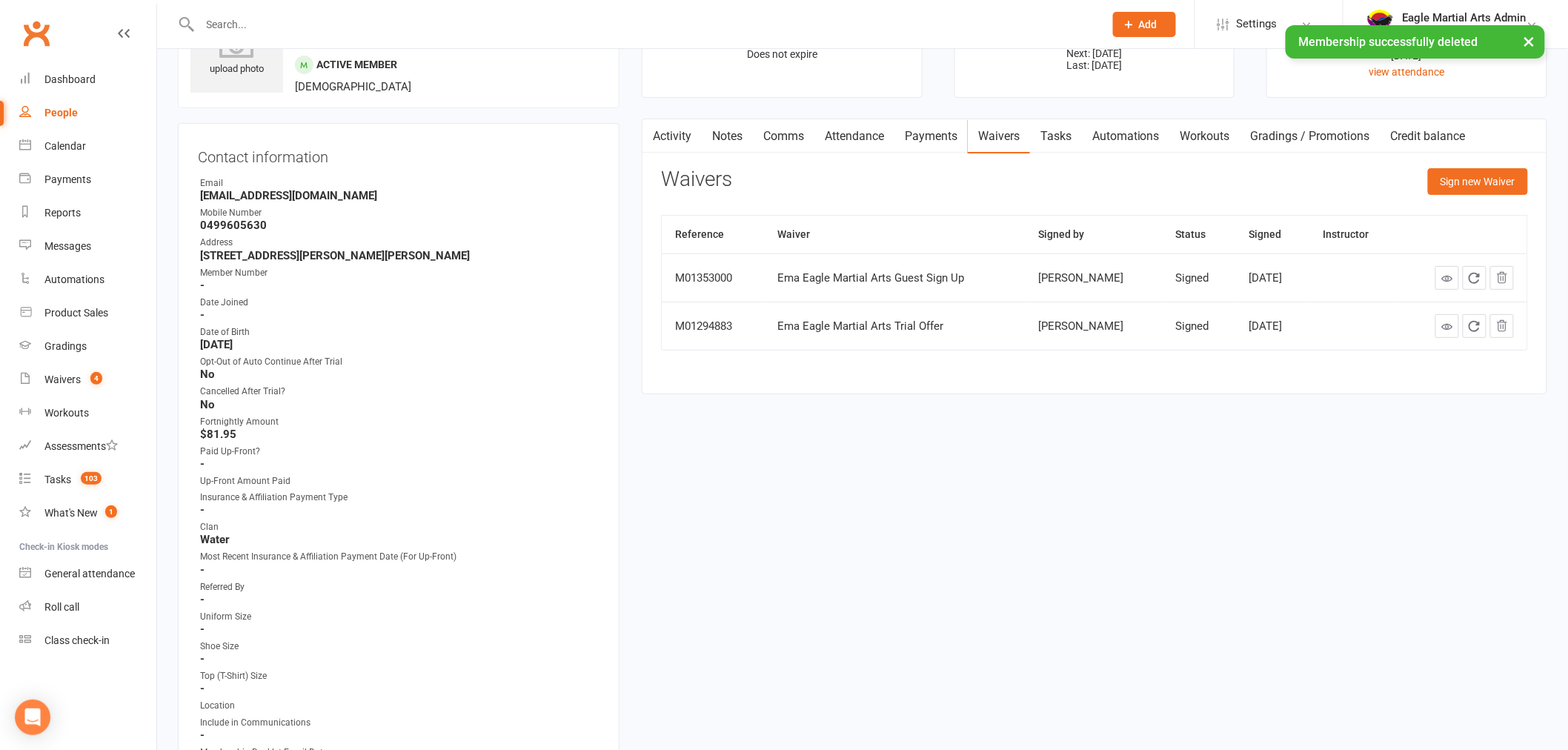
click at [934, 140] on link "Payments" at bounding box center [930, 136] width 73 height 34
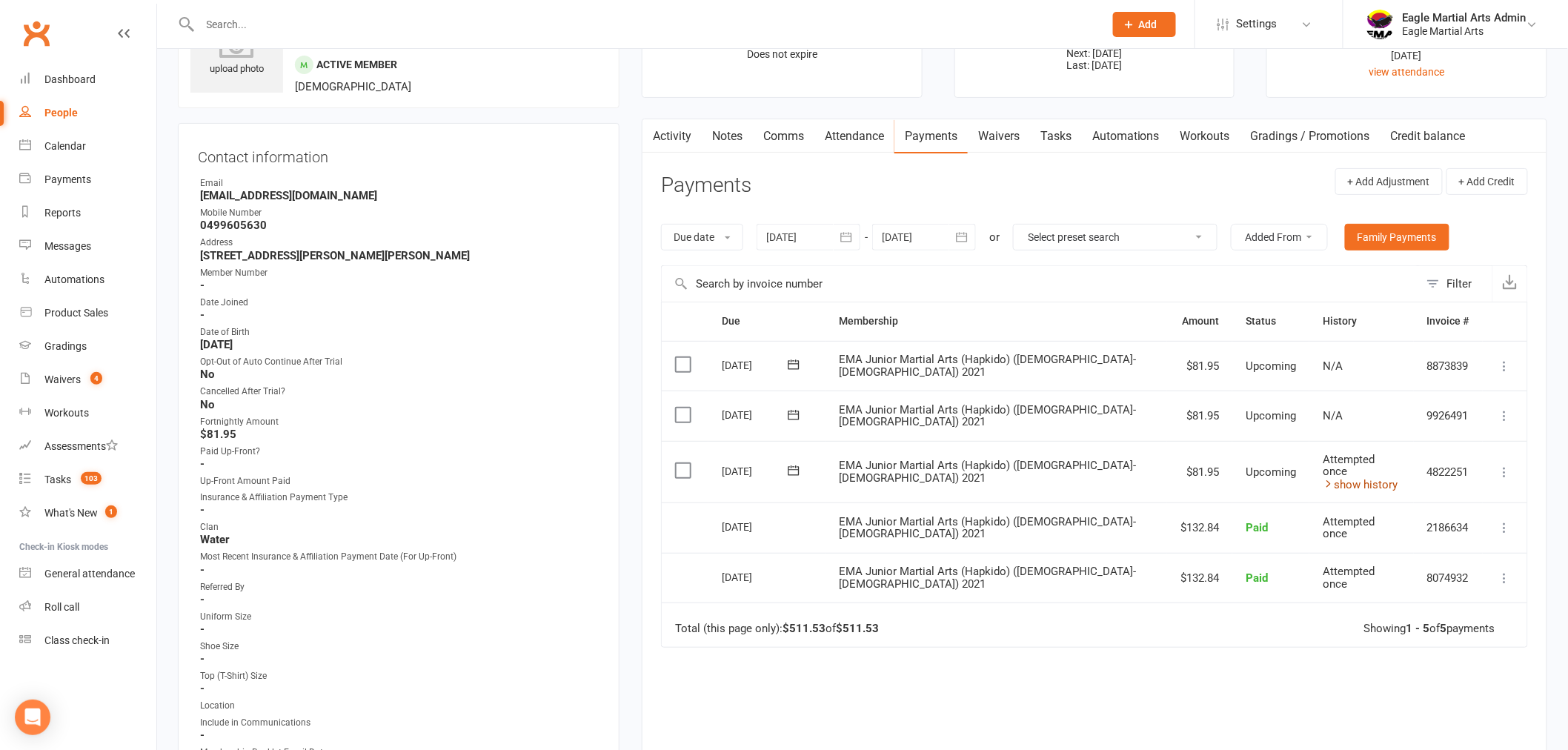
click at [1354, 478] on link "show history" at bounding box center [1360, 484] width 75 height 13
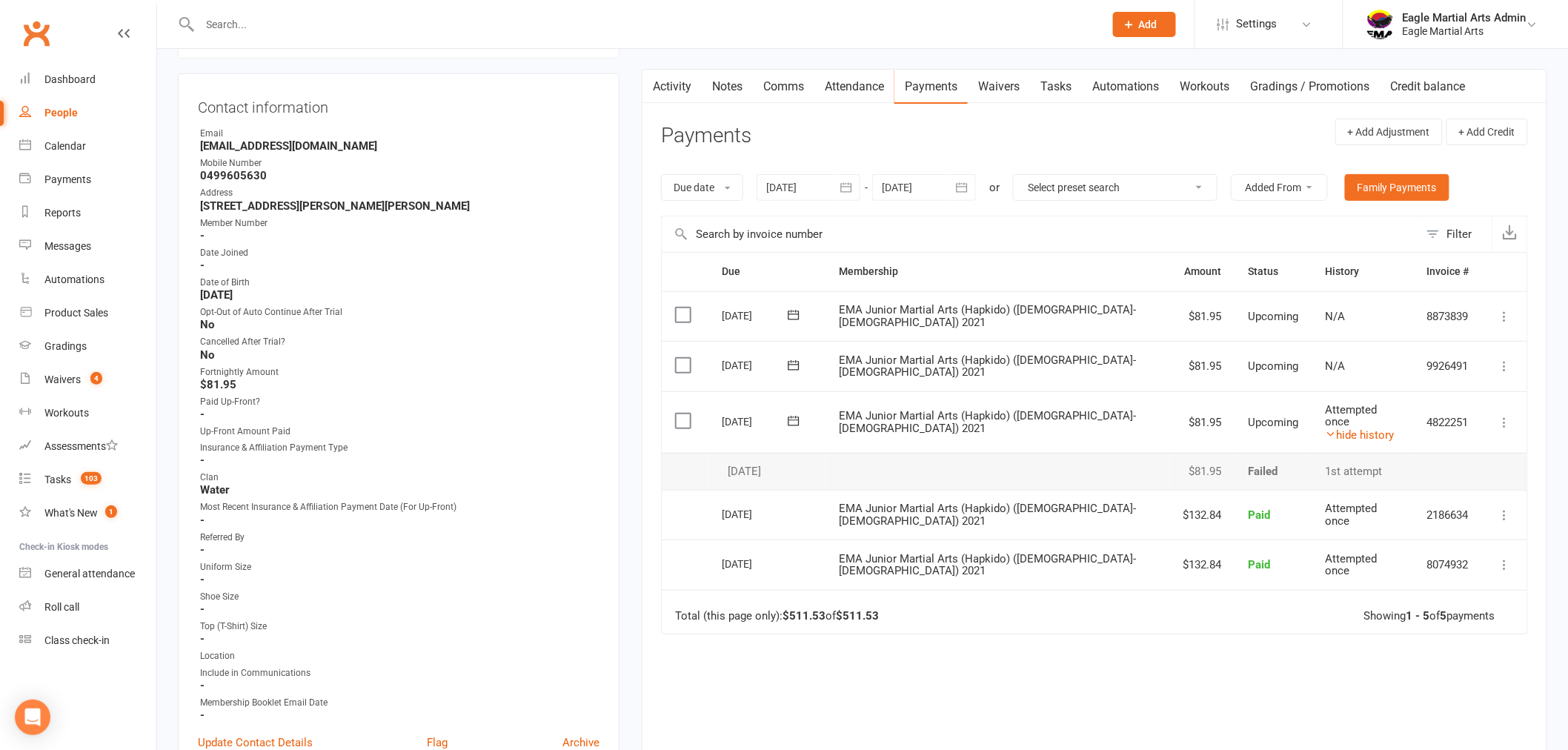
scroll to position [247, 0]
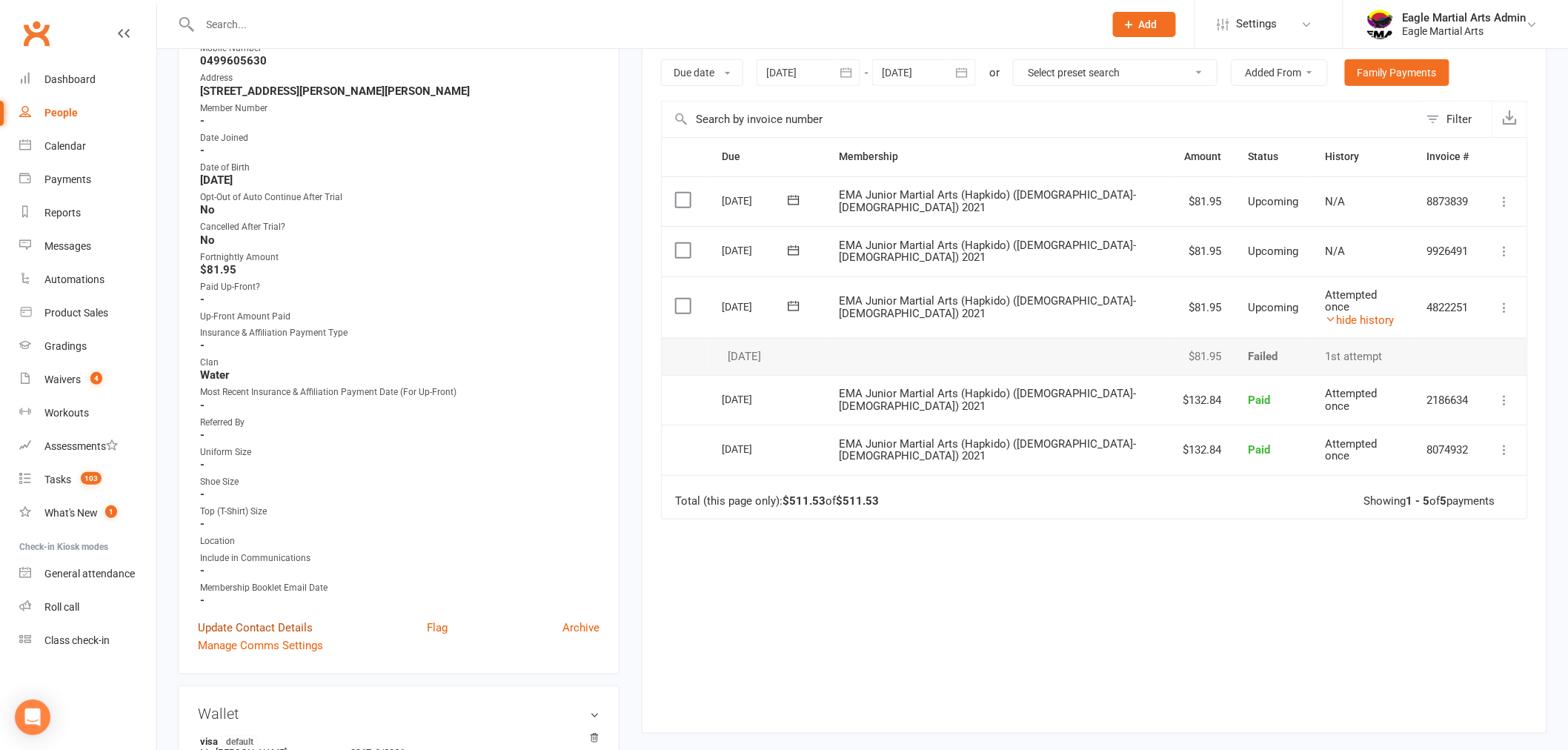
click at [285, 621] on link "Update Contact Details" at bounding box center [255, 627] width 115 height 18
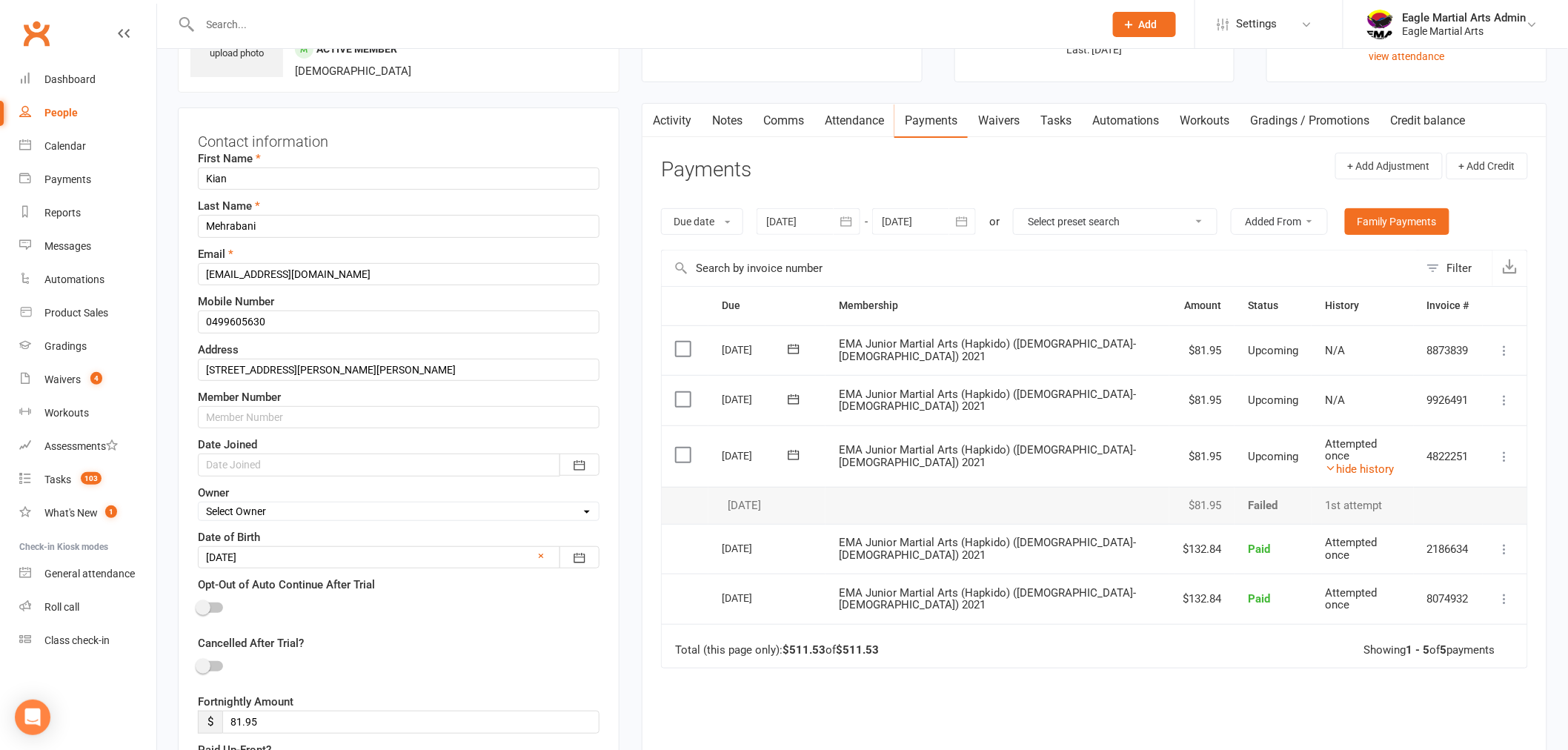
scroll to position [69, 0]
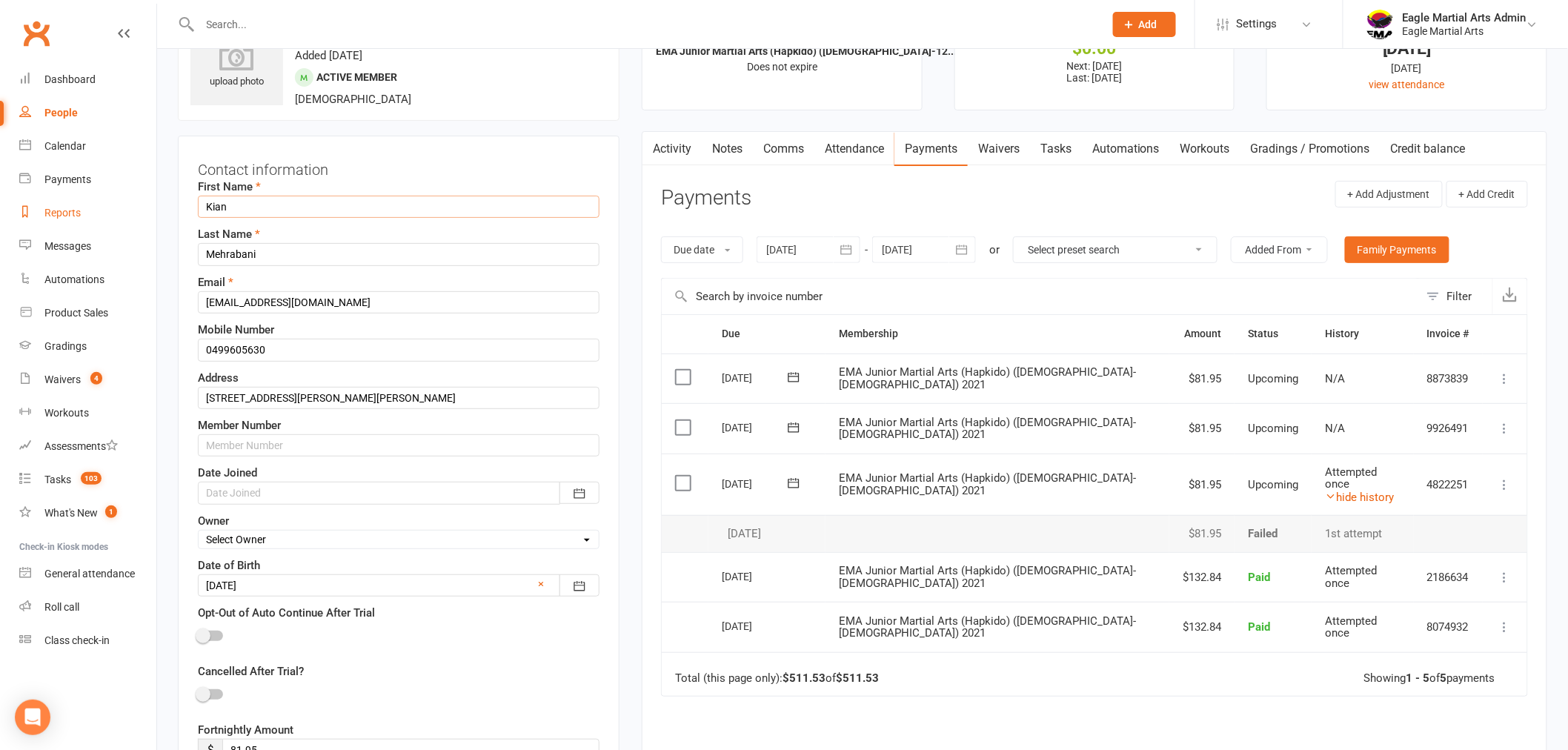
drag, startPoint x: 241, startPoint y: 207, endPoint x: 146, endPoint y: 211, distance: 95.1
paste input "Dariush"
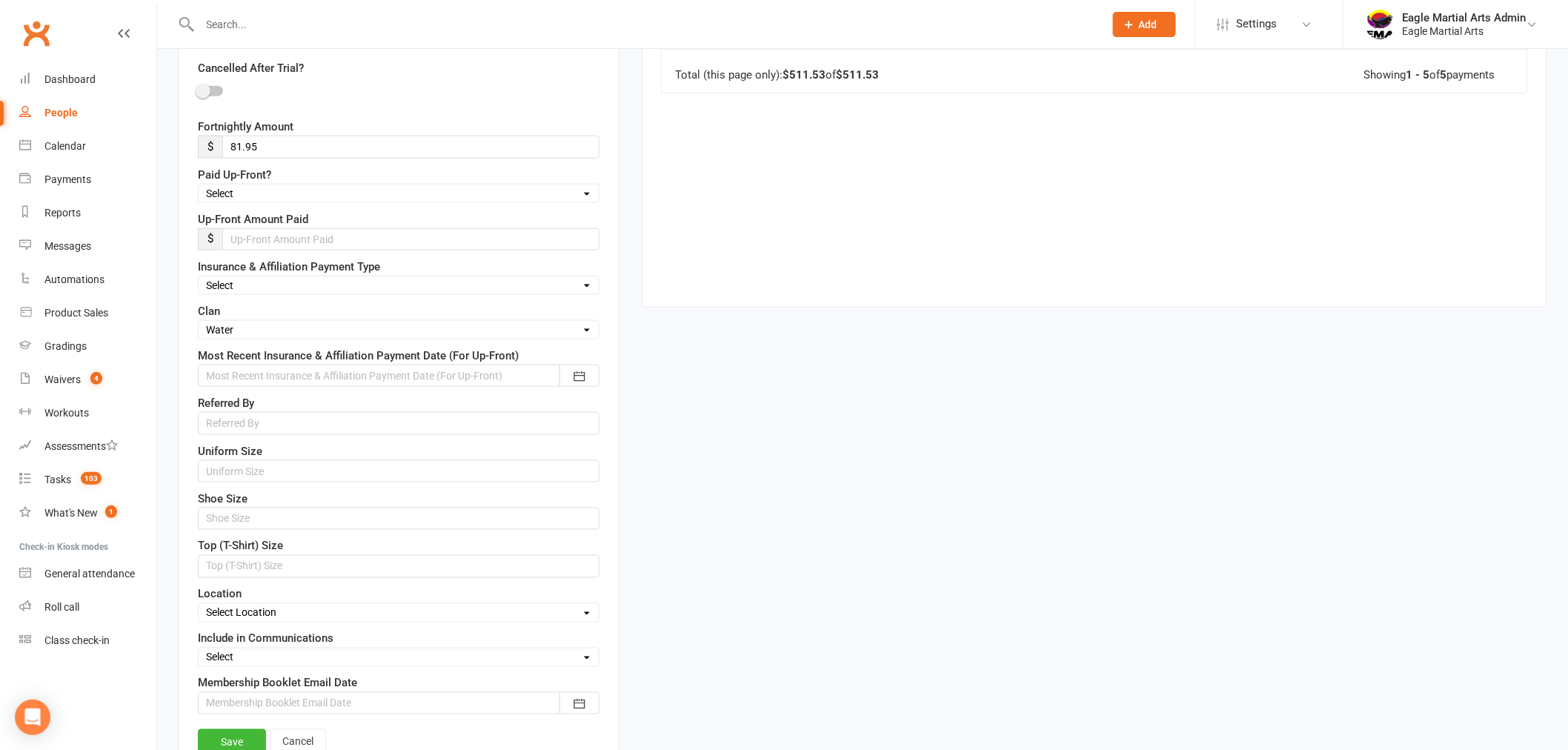
scroll to position [728, 0]
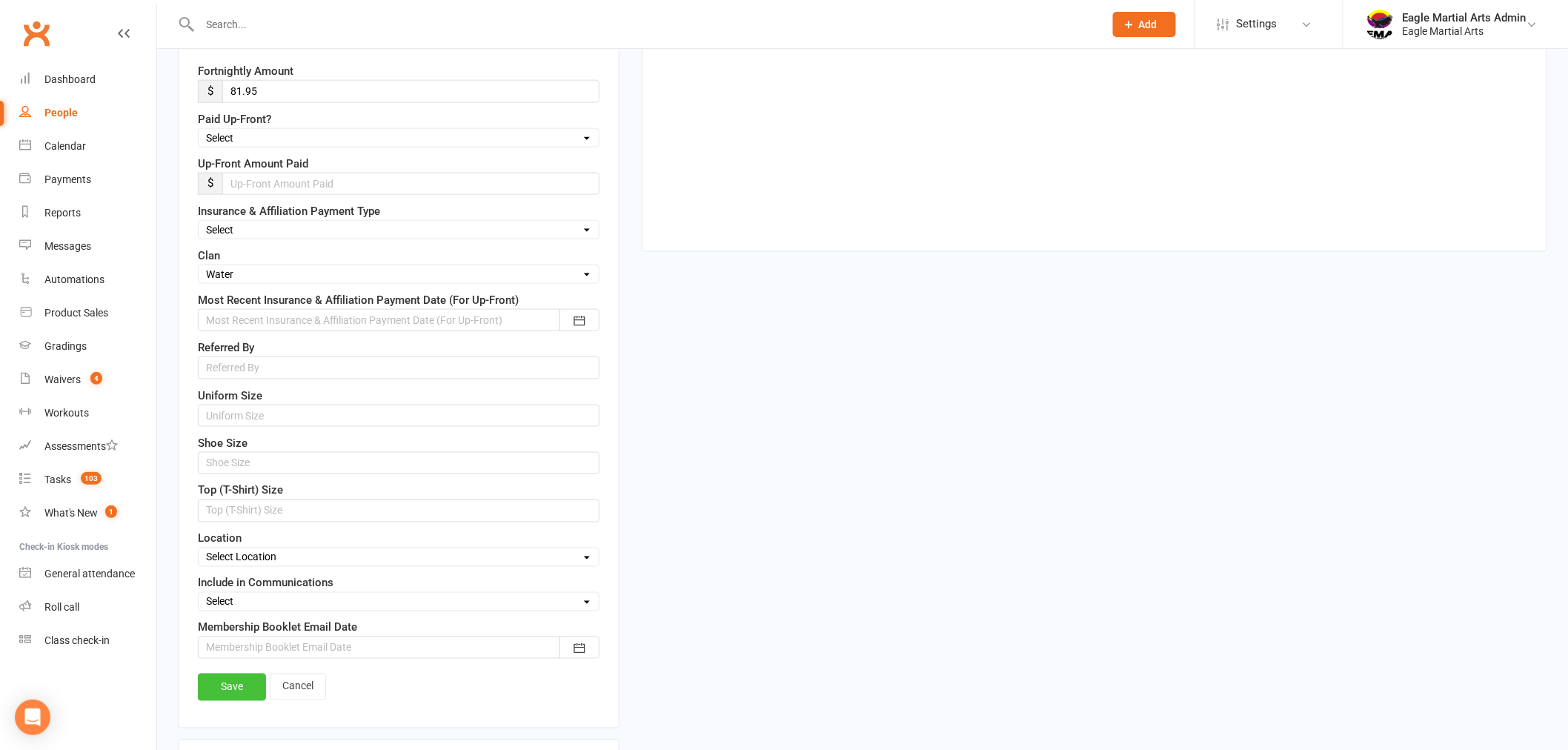
type input "Dariush"
click at [225, 698] on link "Save" at bounding box center [232, 687] width 68 height 27
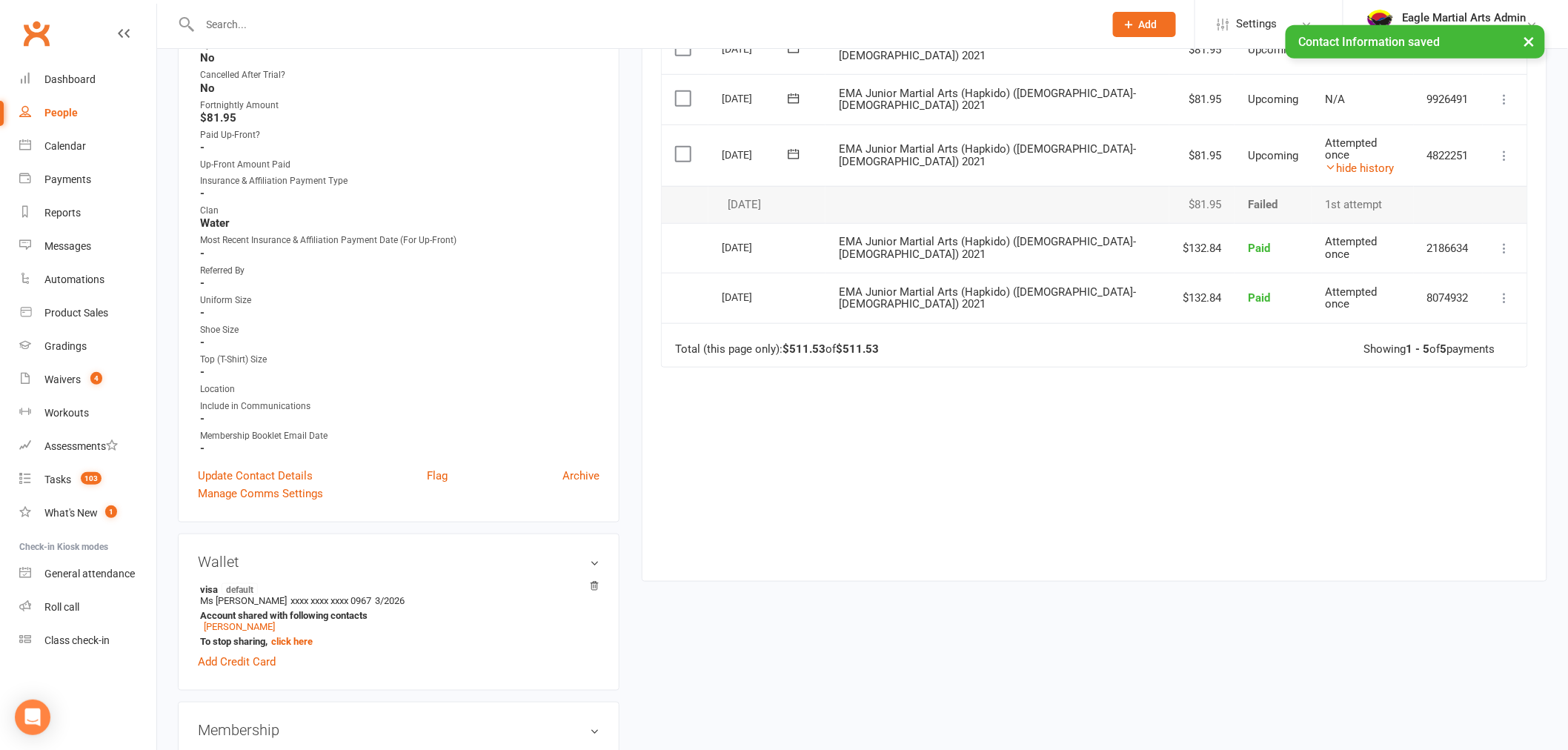
scroll to position [0, 0]
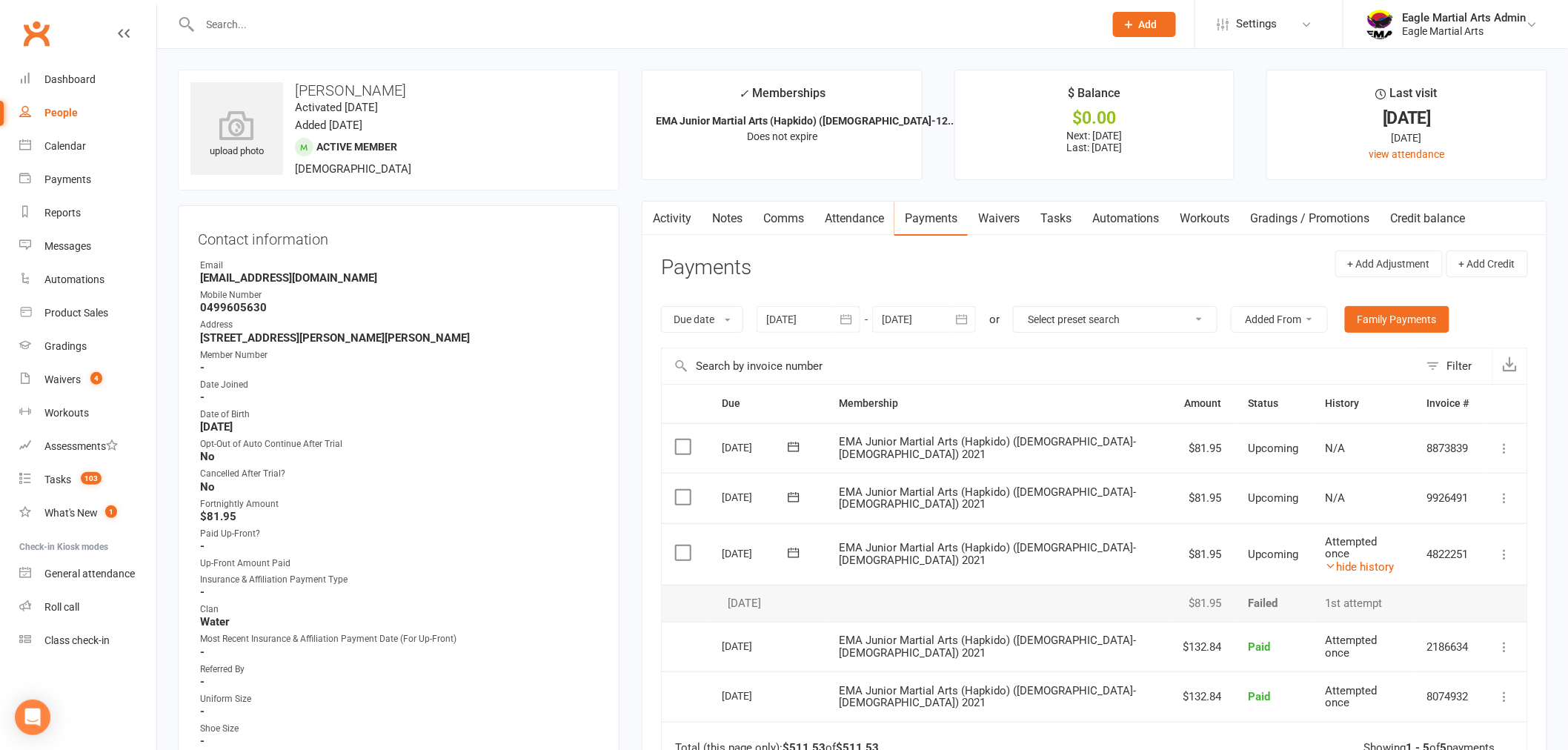
click at [1003, 213] on link "Waivers" at bounding box center [998, 218] width 62 height 34
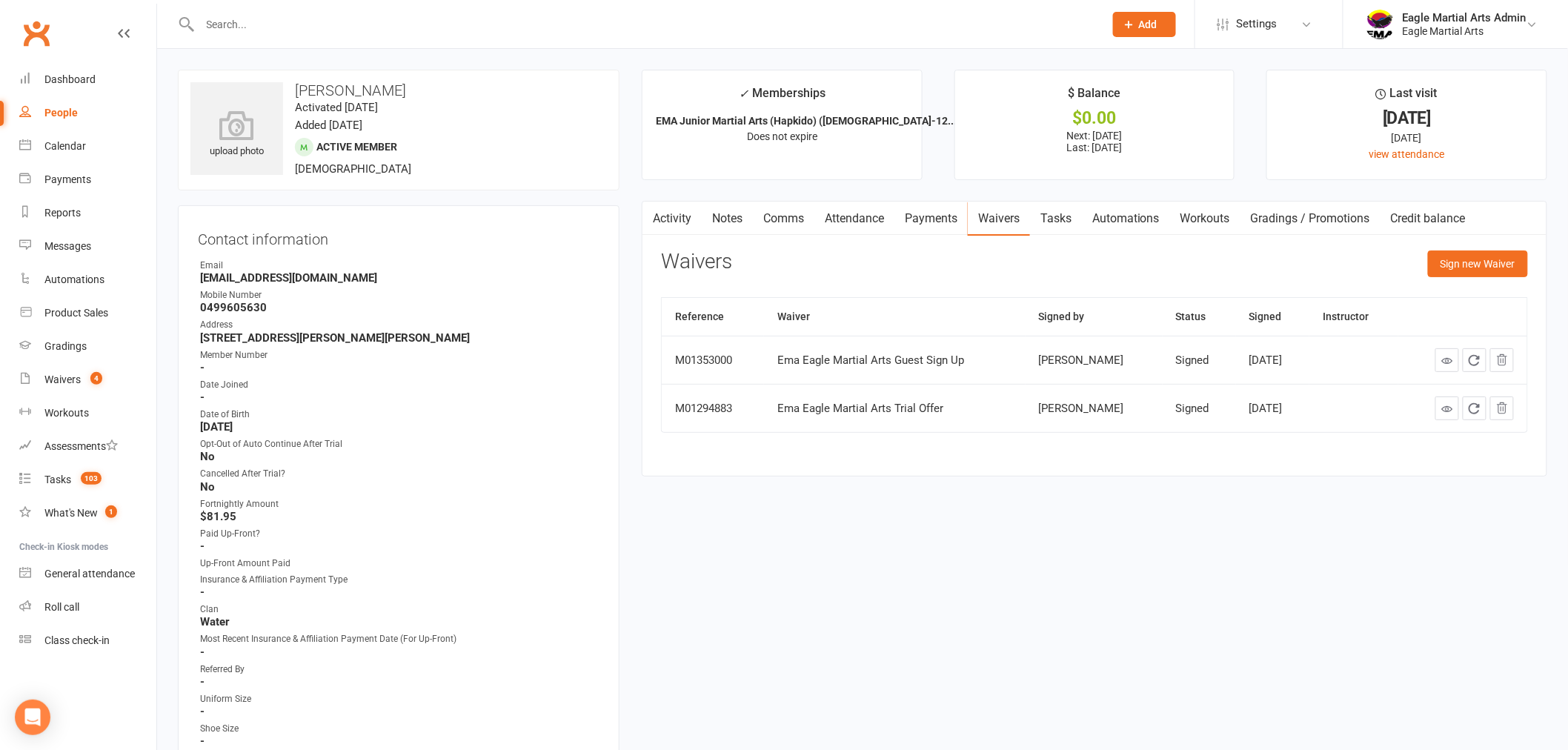
drag, startPoint x: 1151, startPoint y: 23, endPoint x: 998, endPoint y: 15, distance: 153.2
click at [998, 15] on input "text" at bounding box center [644, 24] width 898 height 21
drag, startPoint x: 352, startPoint y: 86, endPoint x: 437, endPoint y: 83, distance: 85.1
click at [435, 83] on h3 "Dariush Mehrabani" at bounding box center [399, 90] width 416 height 16
copy h3 "Mehrabani"
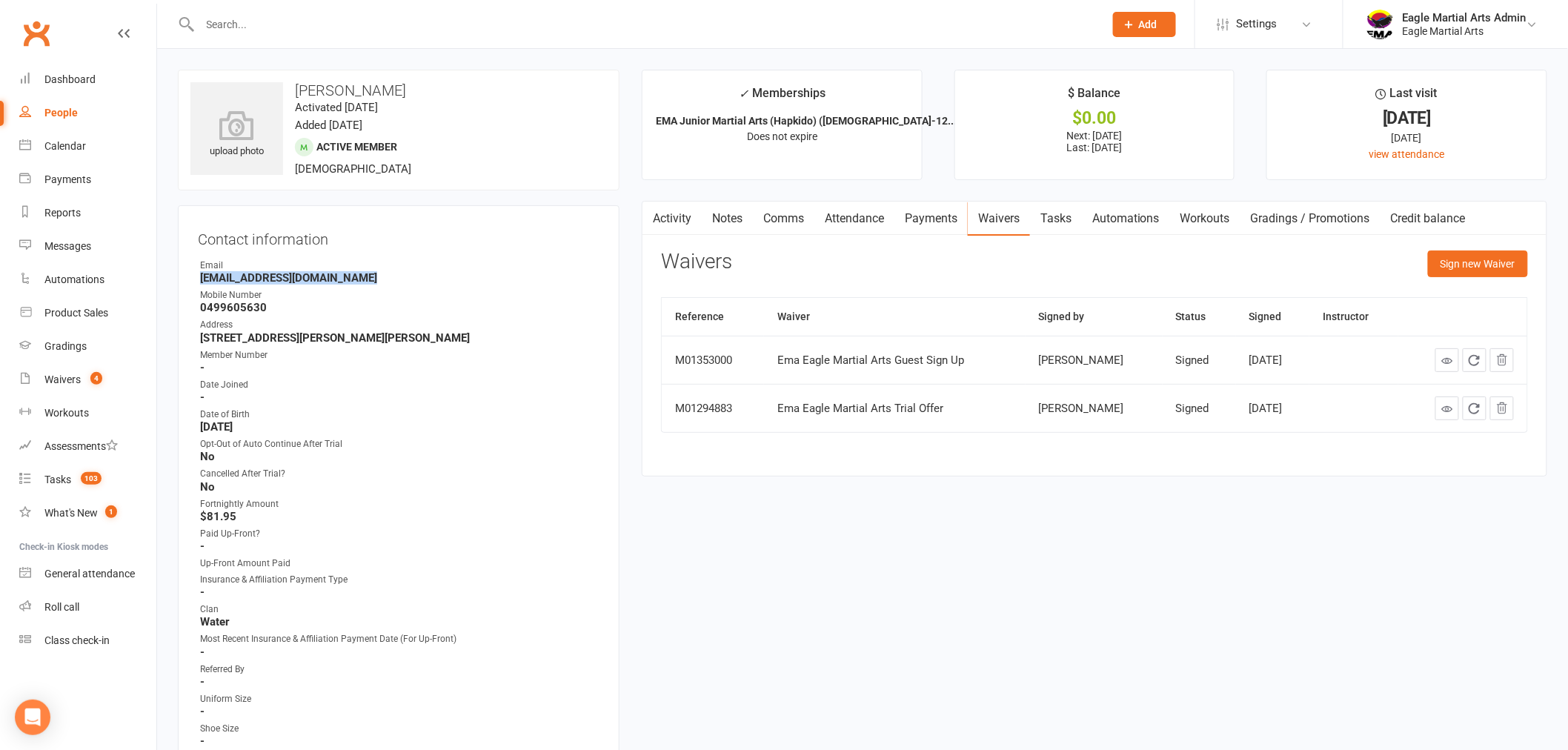
drag, startPoint x: 343, startPoint y: 276, endPoint x: 198, endPoint y: 278, distance: 145.0
click at [198, 278] on li "Email rikki@yourbrighterfuture.net" at bounding box center [399, 271] width 402 height 26
copy strong "rikki@yourbrighterfuture.net"
drag, startPoint x: 270, startPoint y: 302, endPoint x: 198, endPoint y: 312, distance: 72.7
click at [198, 312] on li "Mobile Number 0499605630" at bounding box center [399, 301] width 402 height 26
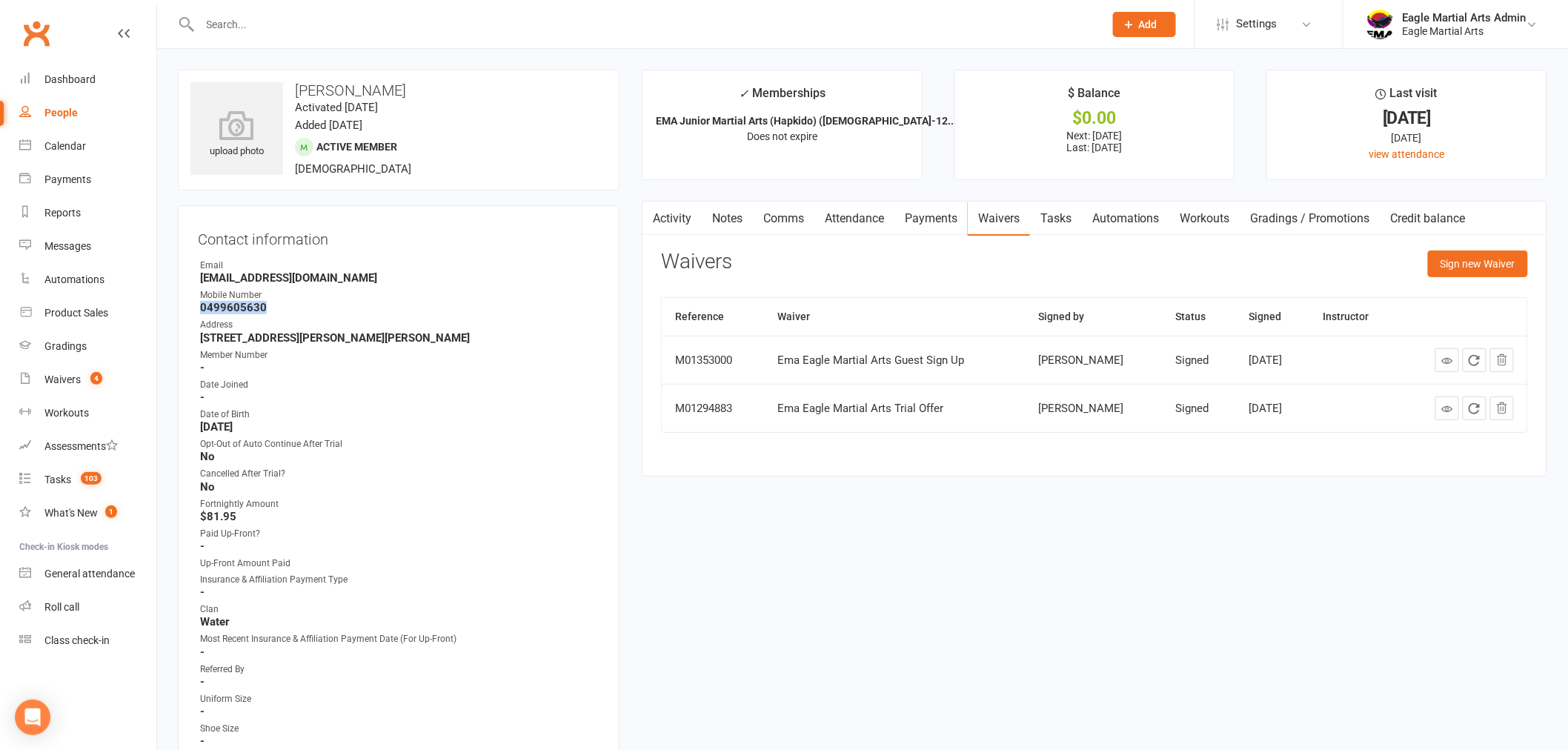
copy strong "0499605630"
drag, startPoint x: 418, startPoint y: 335, endPoint x: 197, endPoint y: 338, distance: 221.0
click at [198, 338] on li "Address 1/294 Blackburn rd Glen Waverley Vic 3150" at bounding box center [399, 331] width 402 height 26
copy strong "1/294 Blackburn rd Glen Waverley Vic 3150"
